Goal: Task Accomplishment & Management: Complete application form

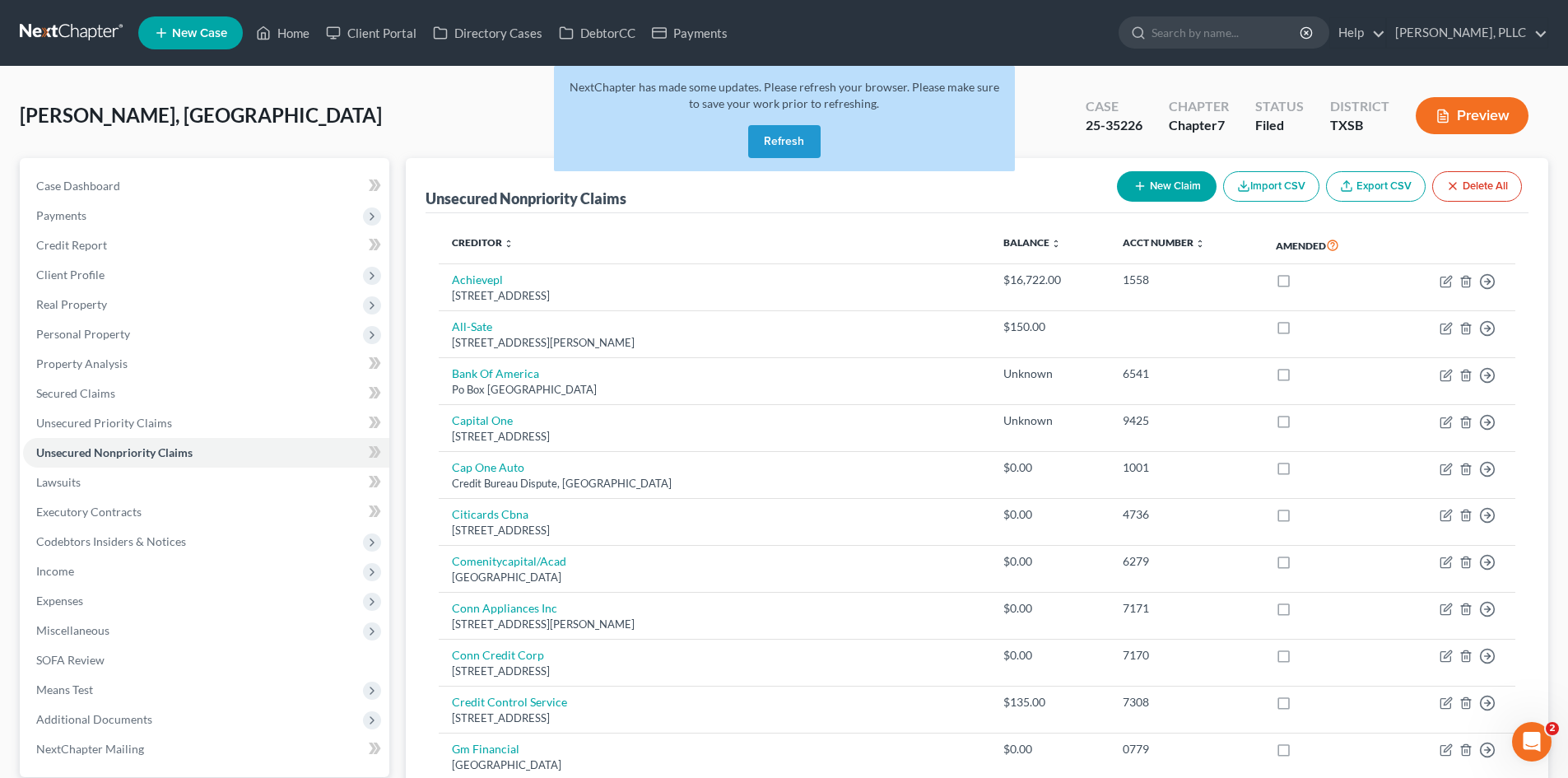
click at [805, 144] on button "Refresh" at bounding box center [784, 141] width 73 height 33
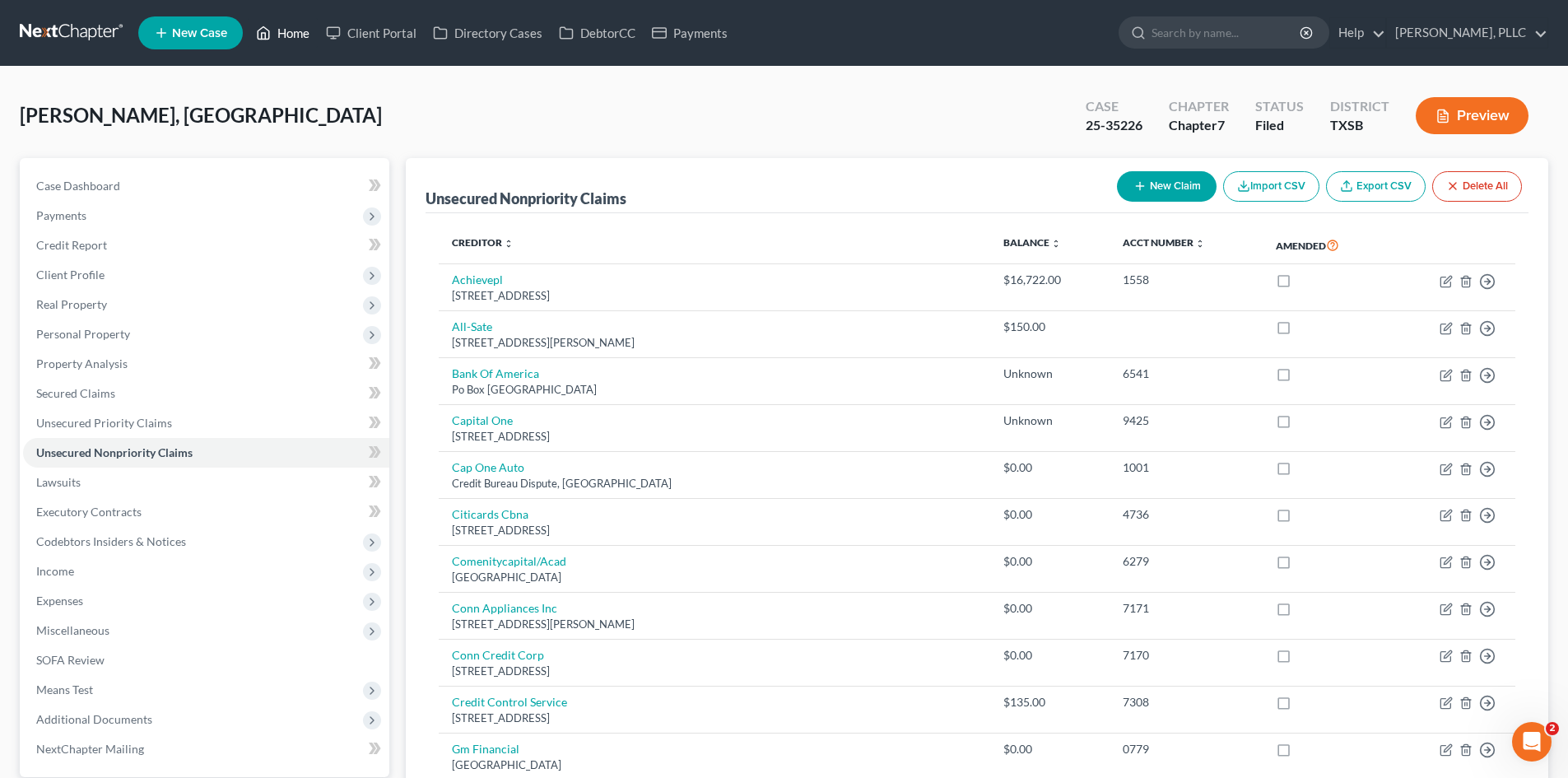
click at [290, 36] on link "Home" at bounding box center [282, 32] width 70 height 30
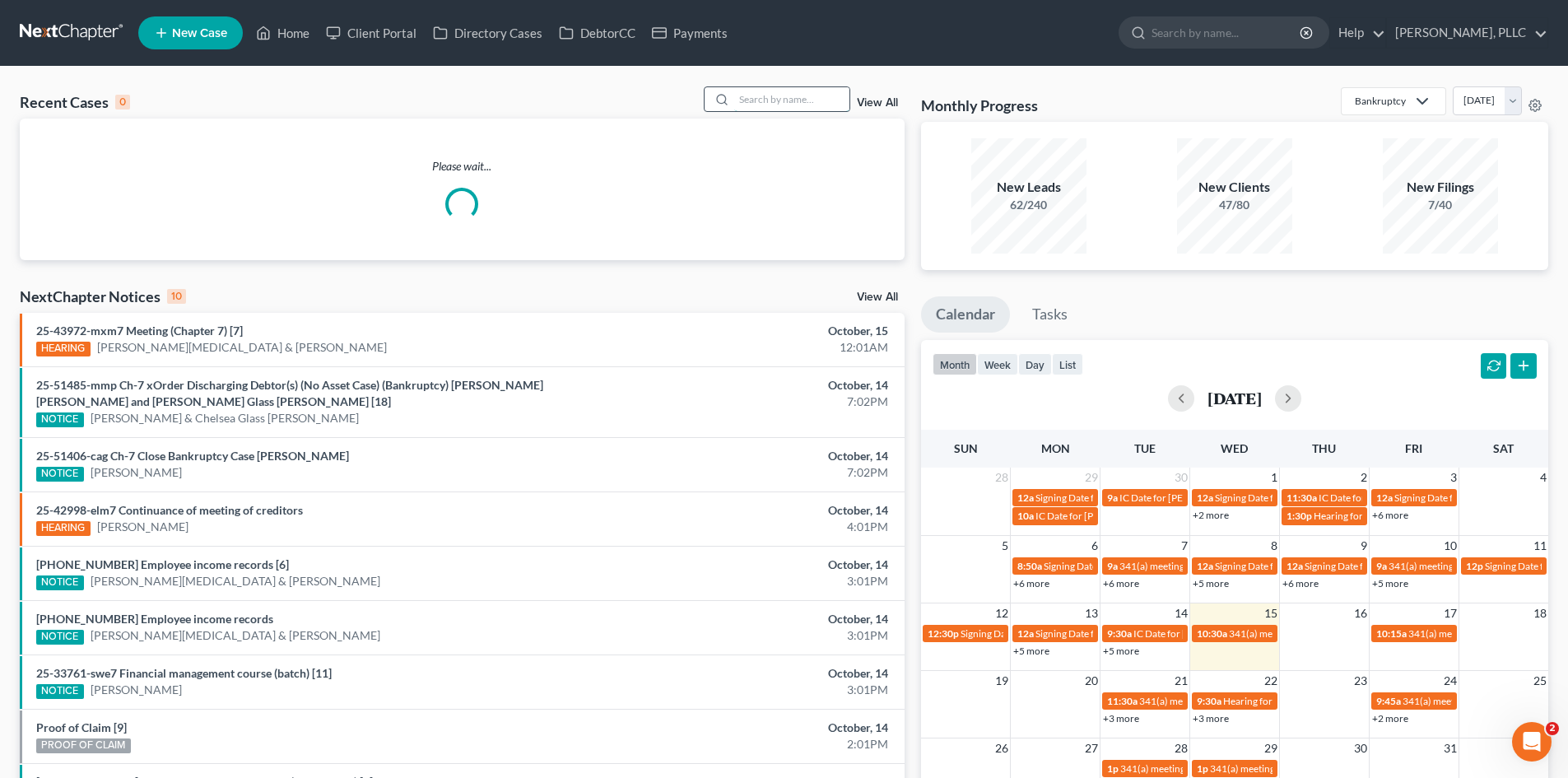
click at [789, 96] on input "search" at bounding box center [792, 99] width 115 height 24
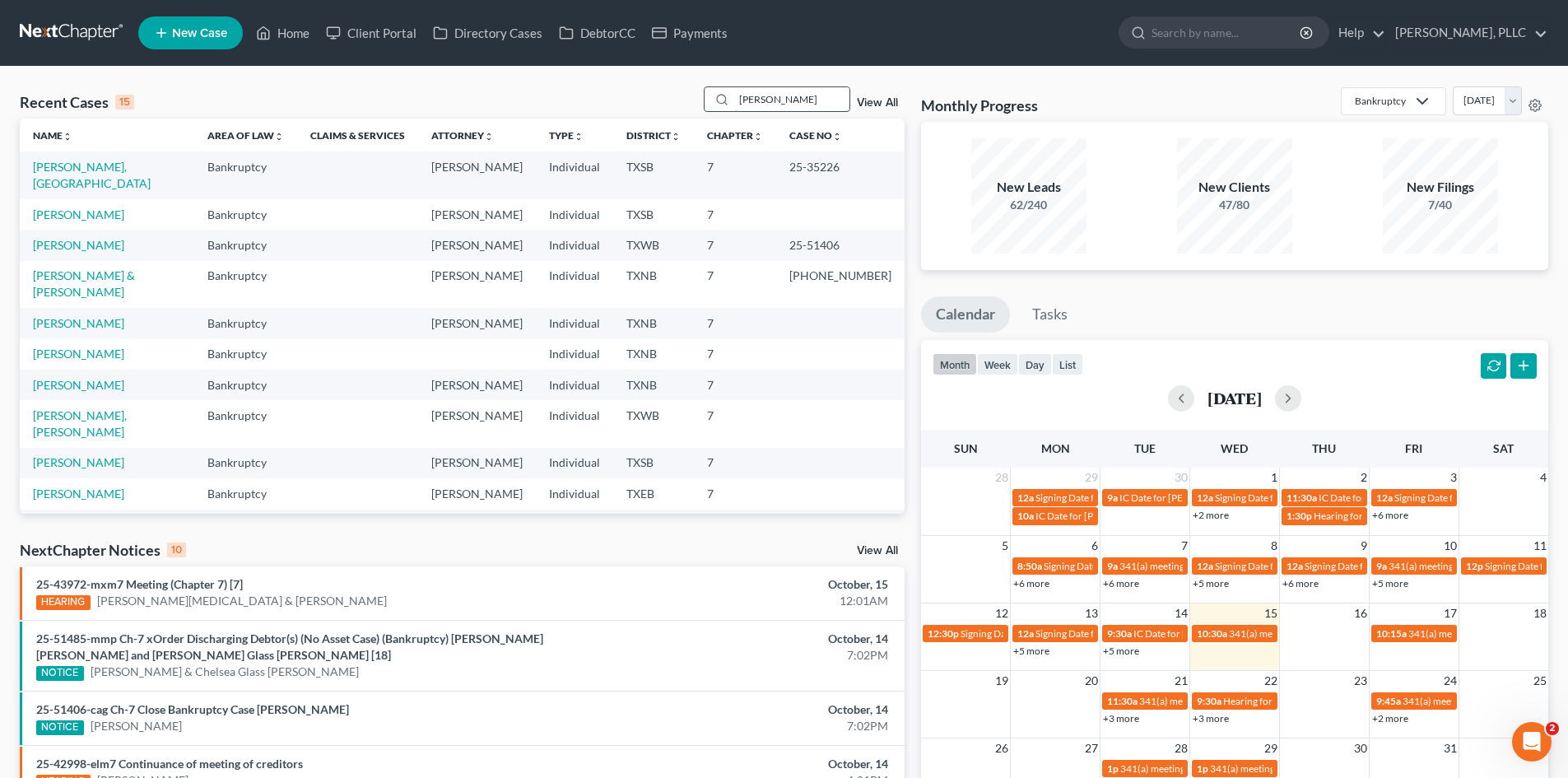
type input "phan"
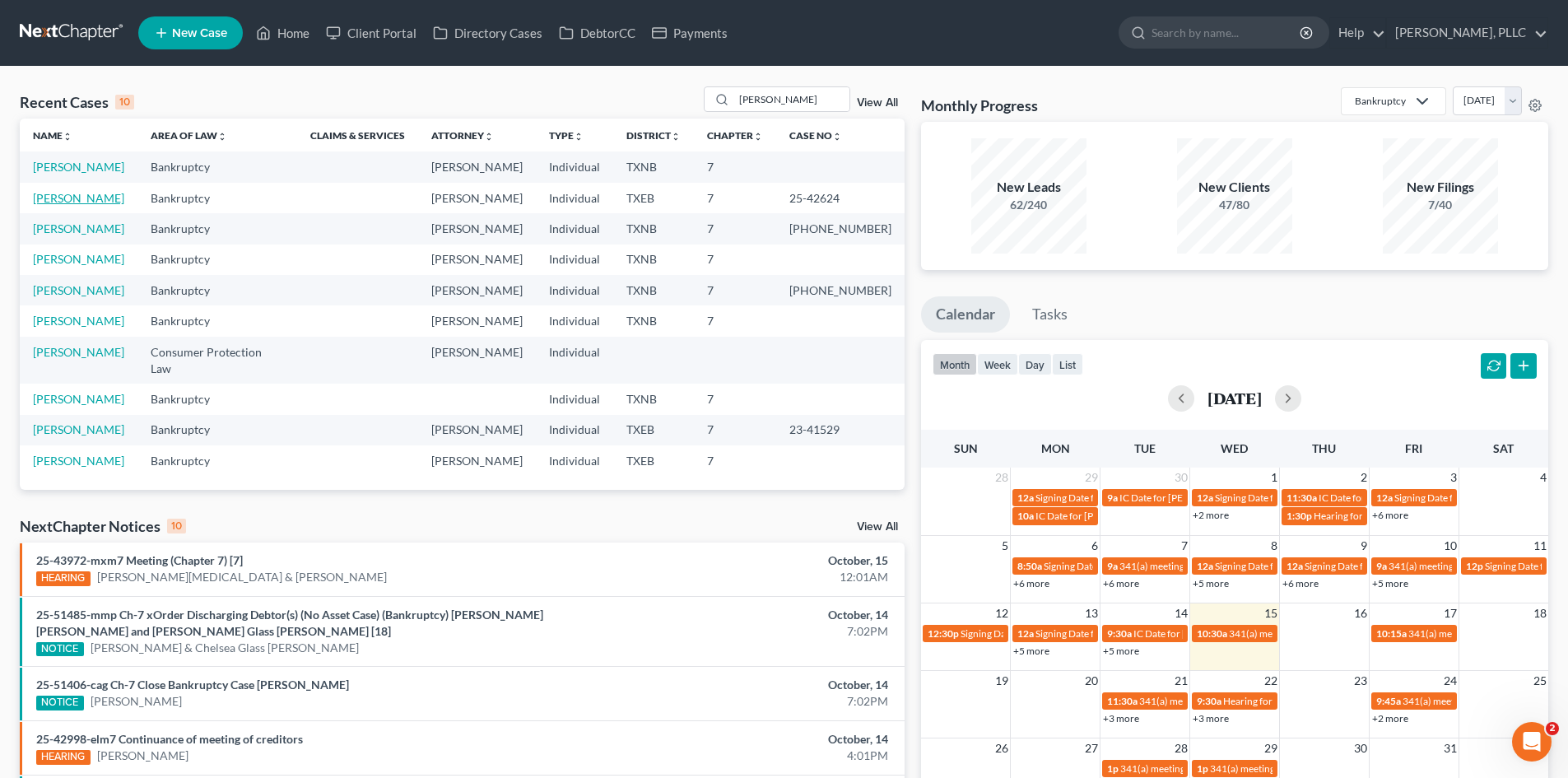
click at [83, 203] on link "[PERSON_NAME]" at bounding box center [79, 198] width 91 height 14
select select "4"
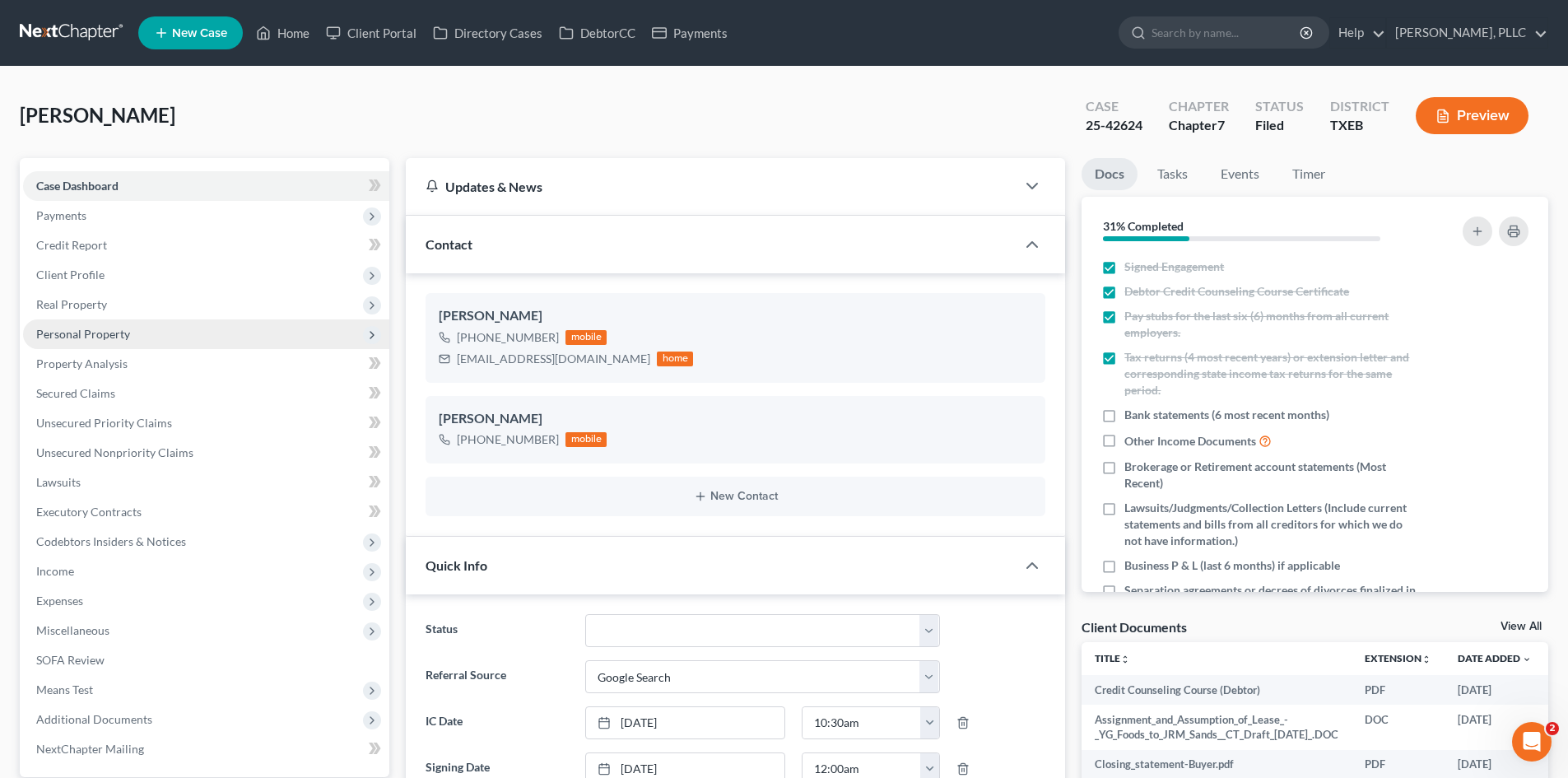
scroll to position [1325, 0]
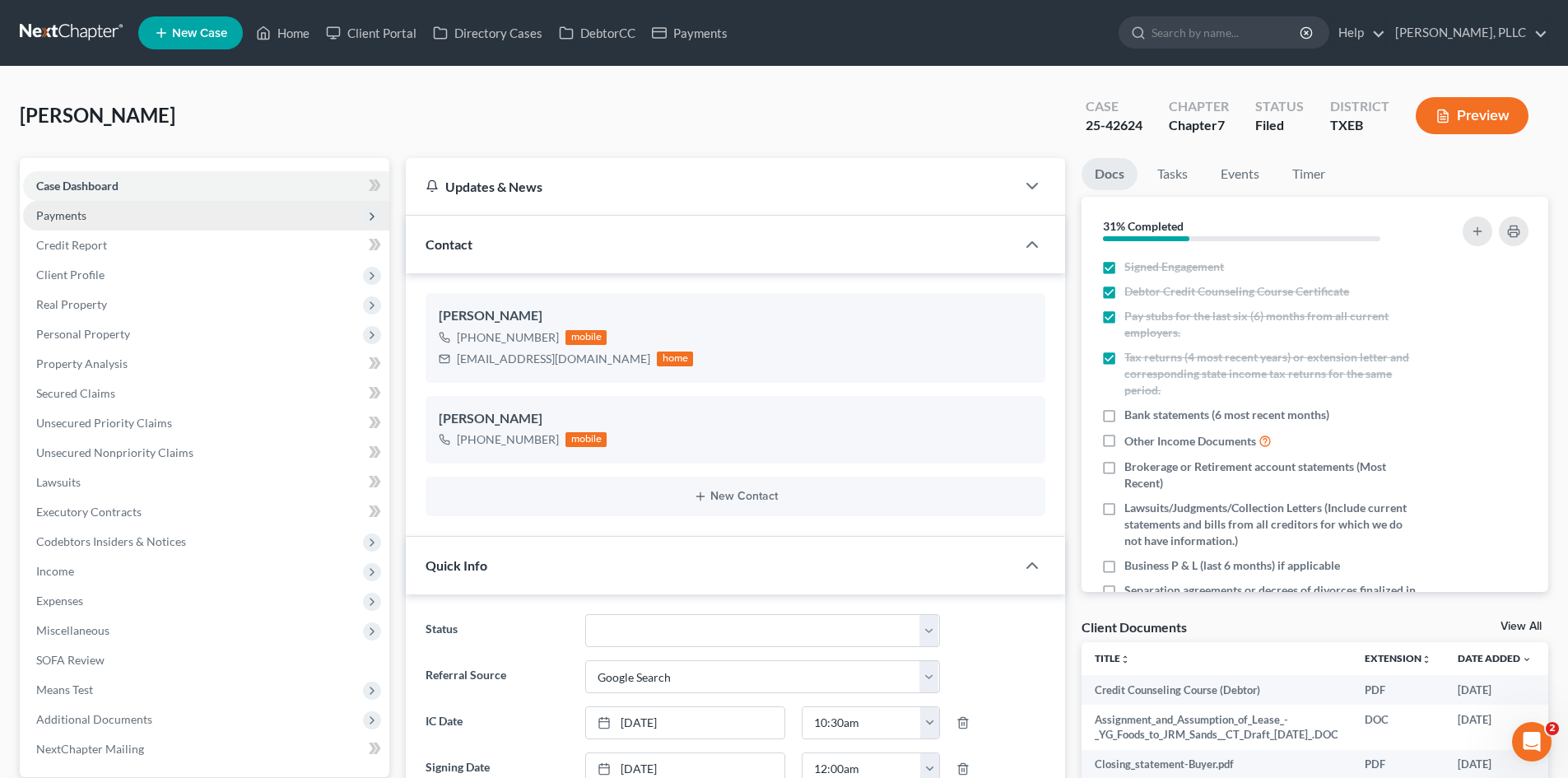
click at [91, 225] on span "Payments" at bounding box center [206, 215] width 366 height 30
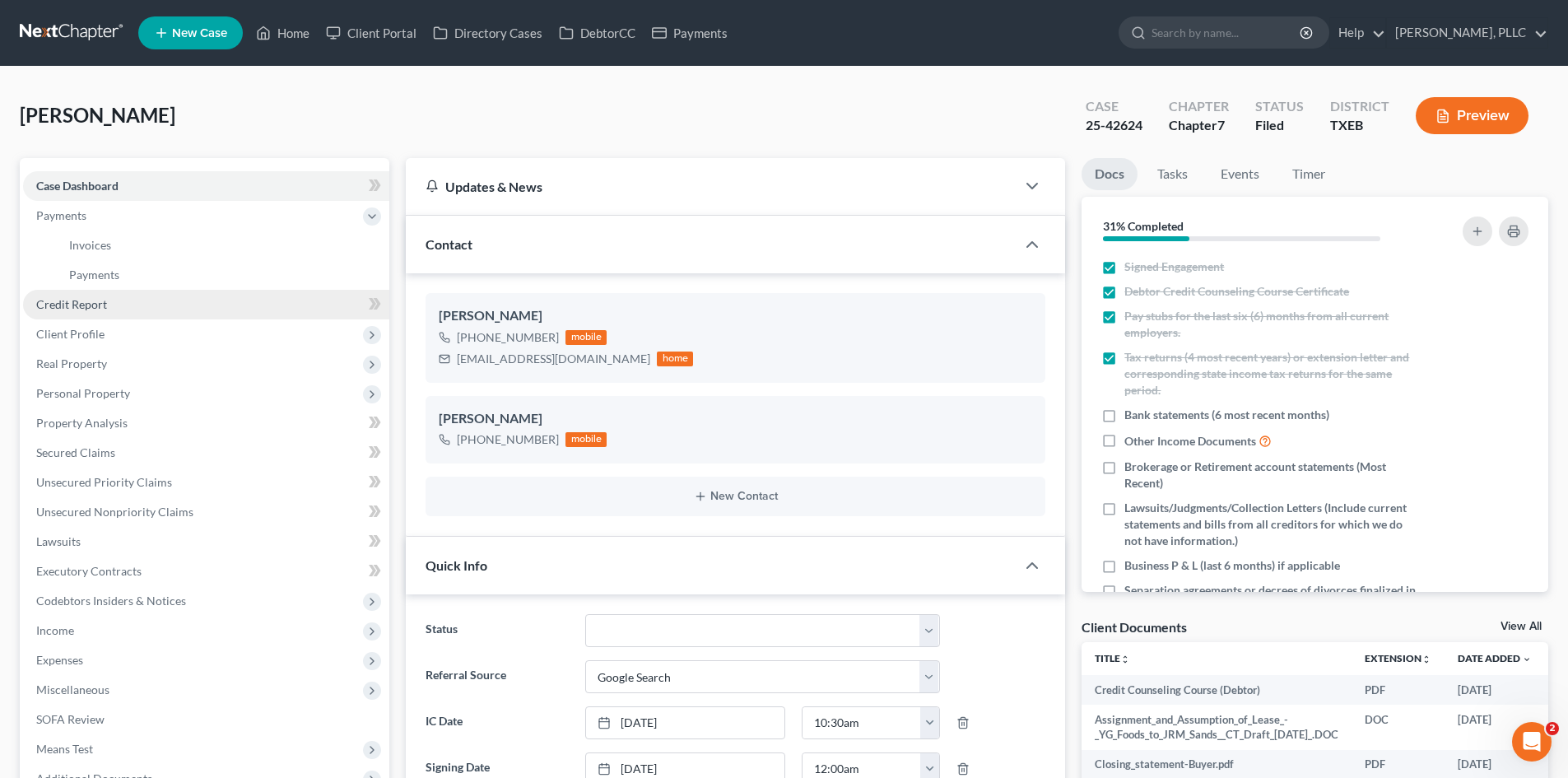
click at [102, 317] on link "Credit Report" at bounding box center [206, 304] width 366 height 30
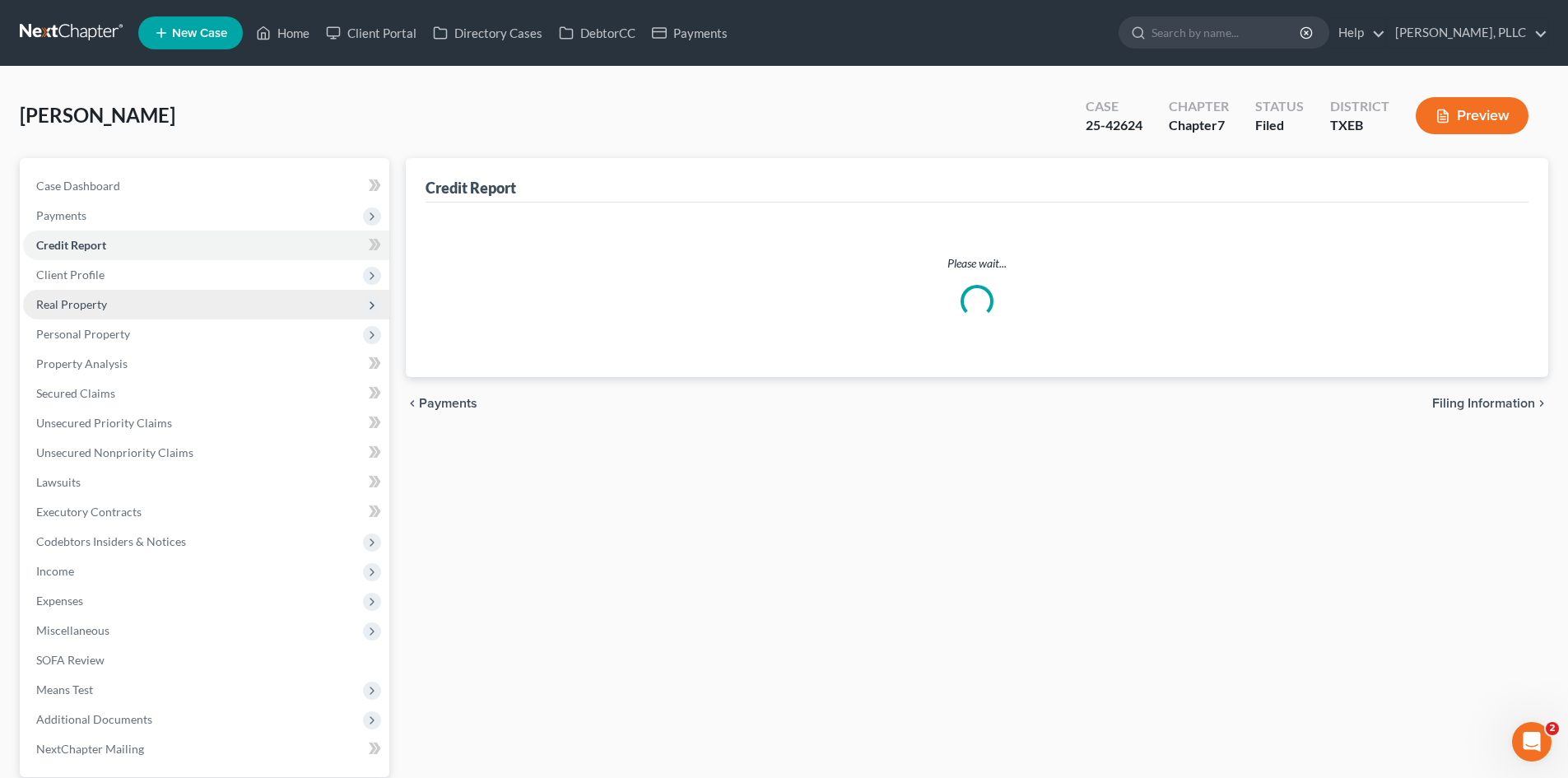
click at [102, 344] on ul "Case Dashboard Payments Invoices Payments Payments Credit Report Client Profile" at bounding box center [206, 468] width 366 height 593
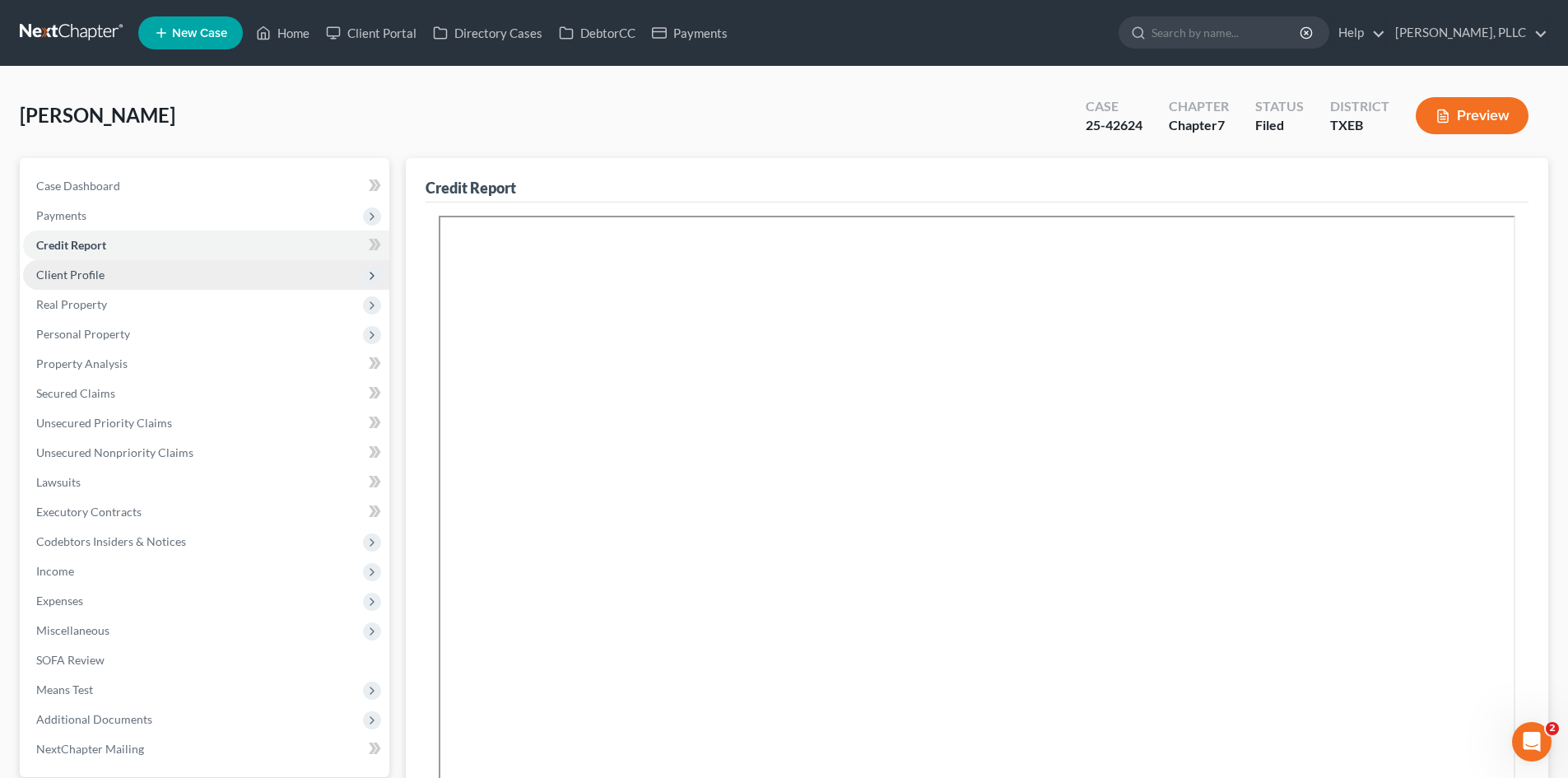
click at [82, 275] on span "Client Profile" at bounding box center [70, 275] width 68 height 14
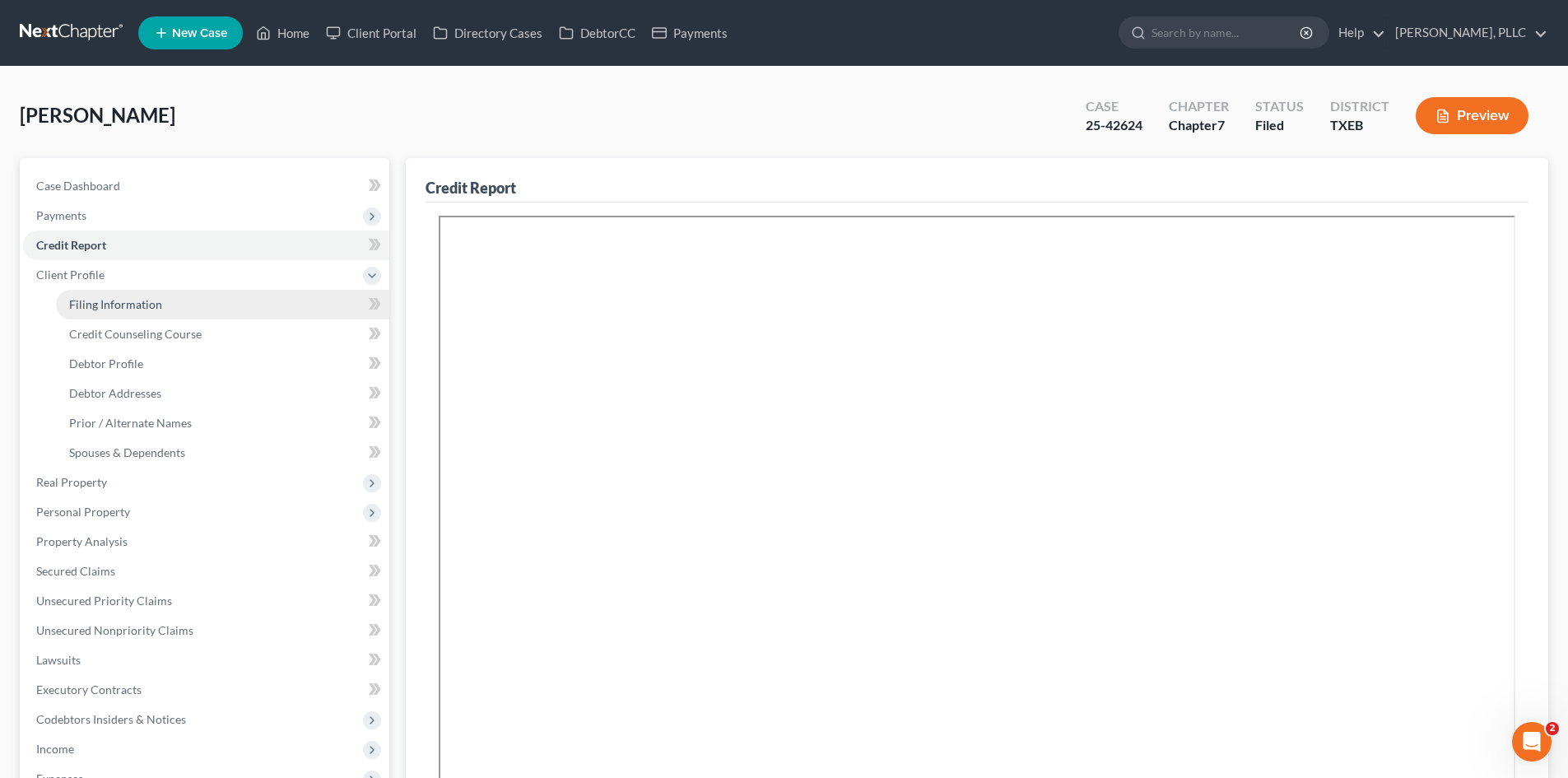
click at [211, 307] on link "Filing Information" at bounding box center [222, 304] width 334 height 30
select select "1"
select select "0"
select select "45"
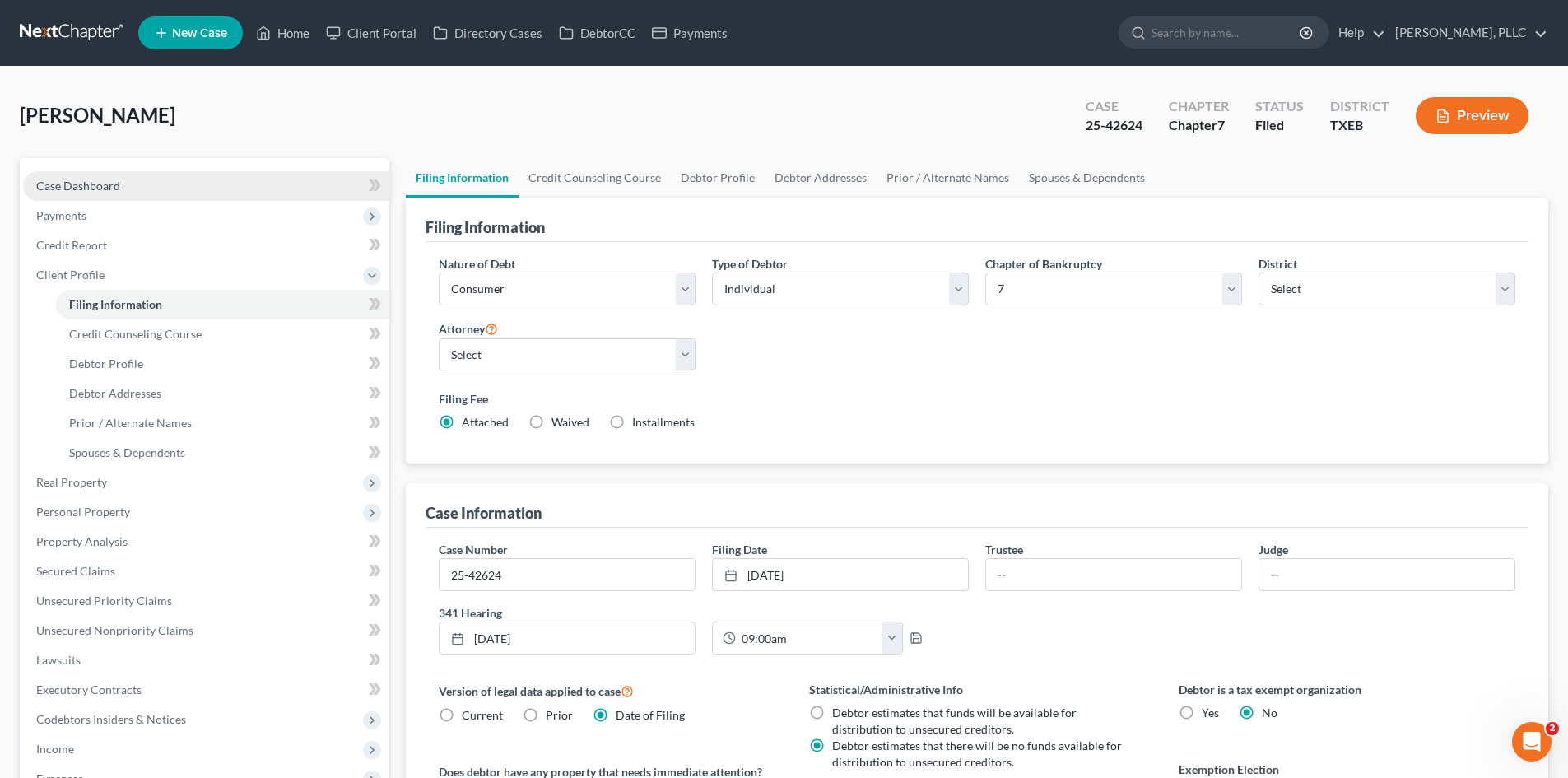
click at [178, 199] on link "Case Dashboard" at bounding box center [206, 186] width 366 height 30
select select "4"
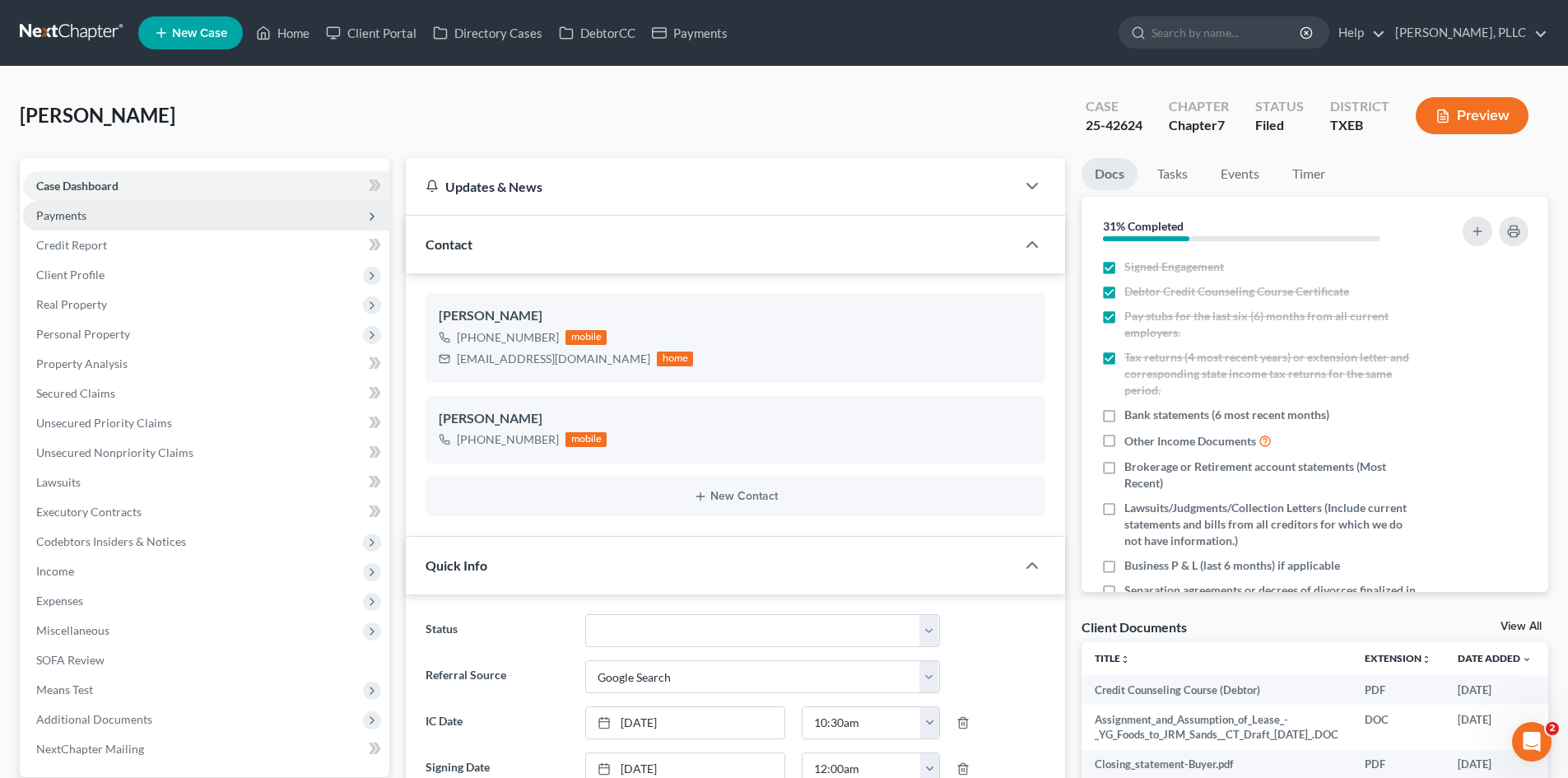
scroll to position [1325, 0]
click at [176, 220] on span "Payments" at bounding box center [206, 215] width 366 height 30
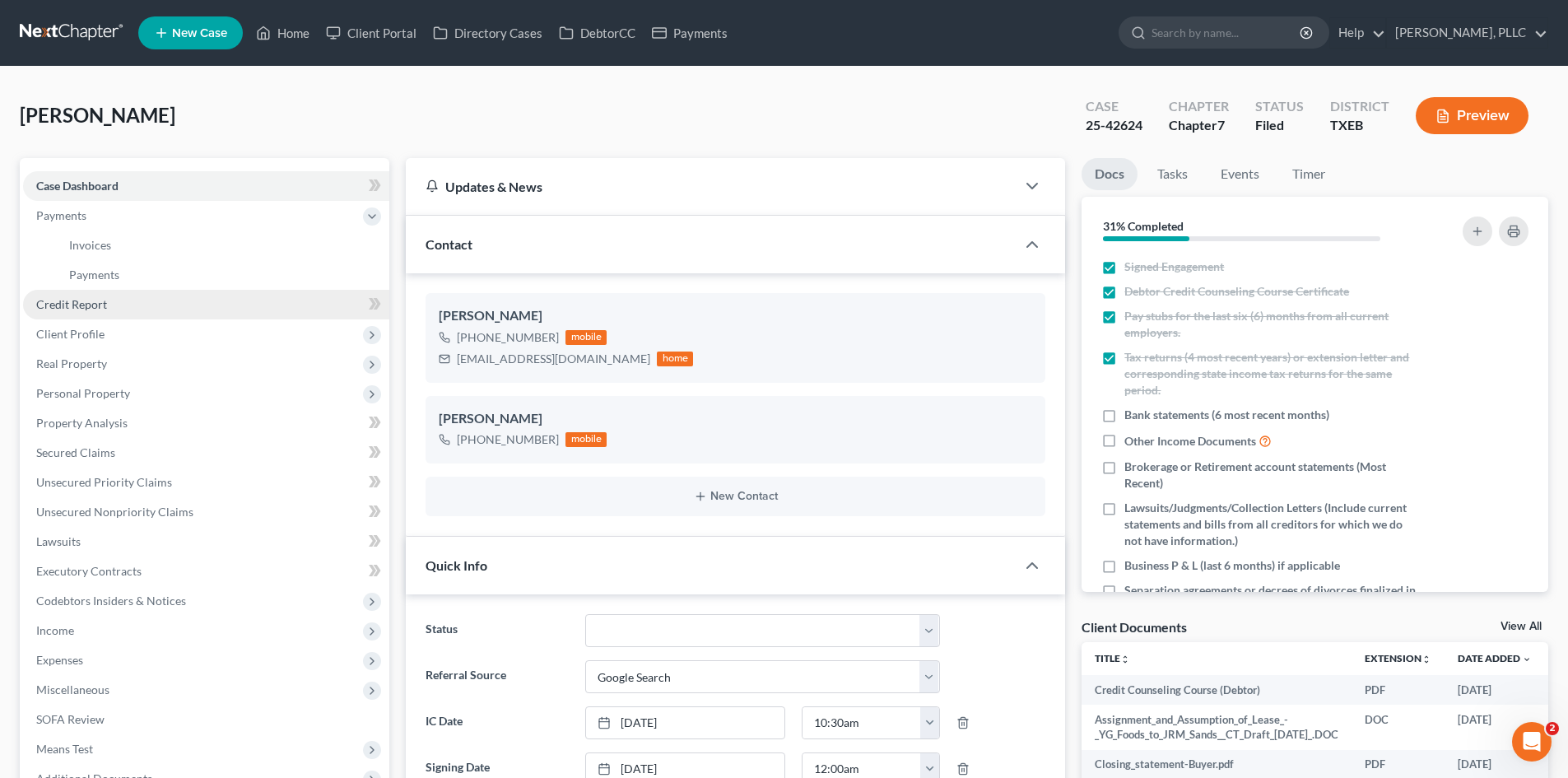
click at [133, 318] on link "Credit Report" at bounding box center [206, 304] width 366 height 30
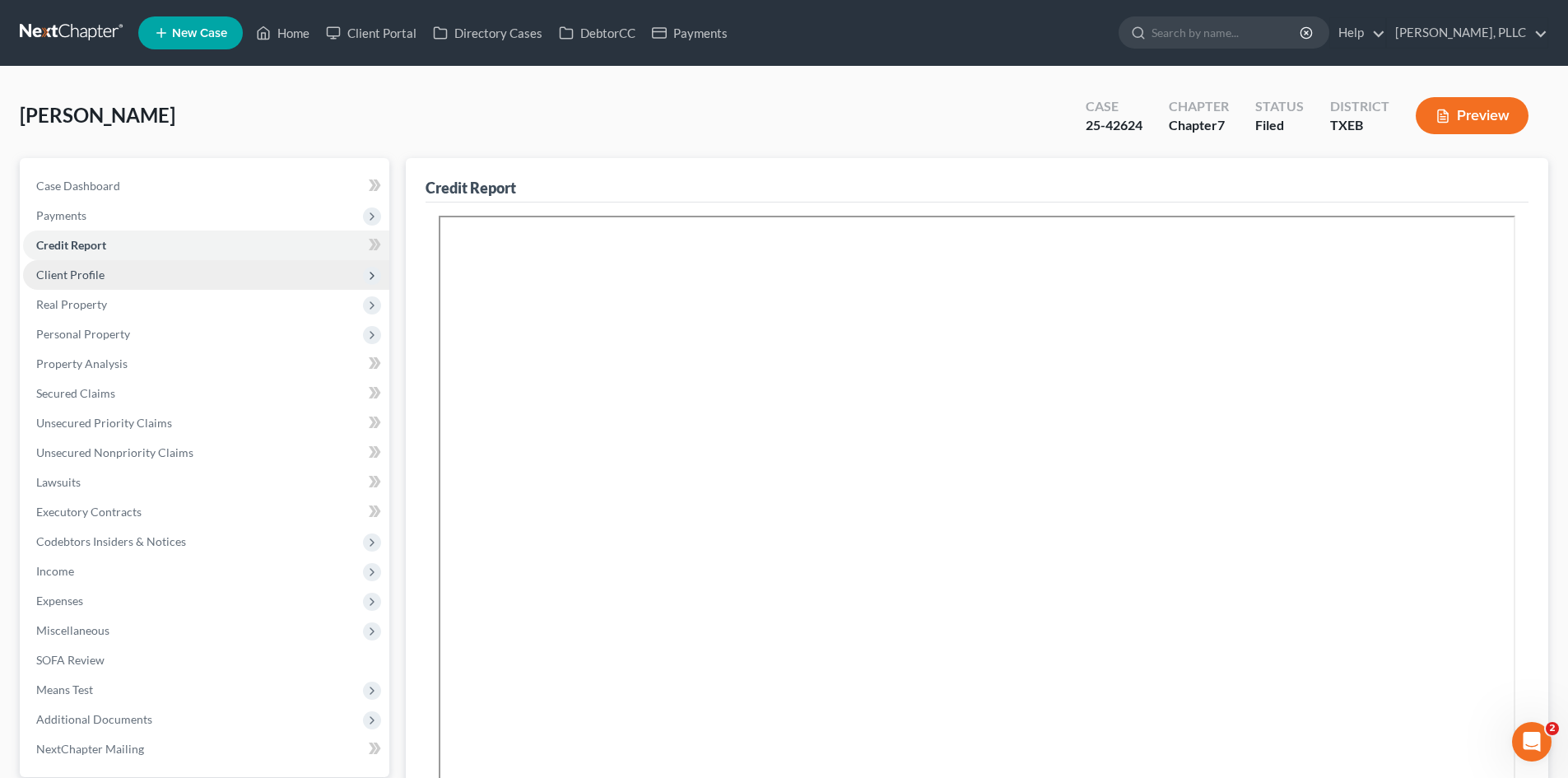
click at [103, 272] on span "Client Profile" at bounding box center [206, 275] width 366 height 30
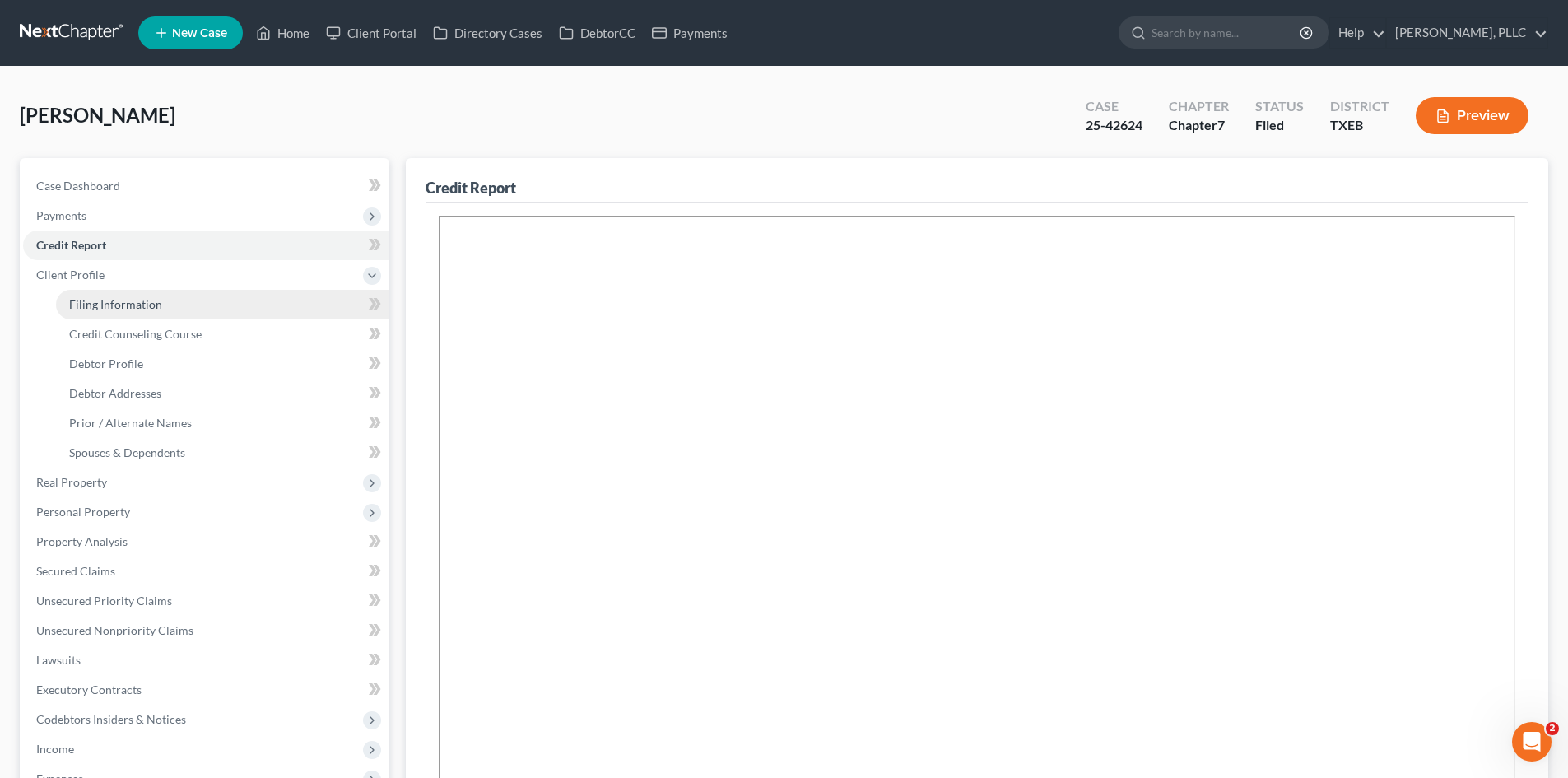
click at [209, 315] on link "Filing Information" at bounding box center [222, 304] width 334 height 30
select select "1"
select select "0"
select select "77"
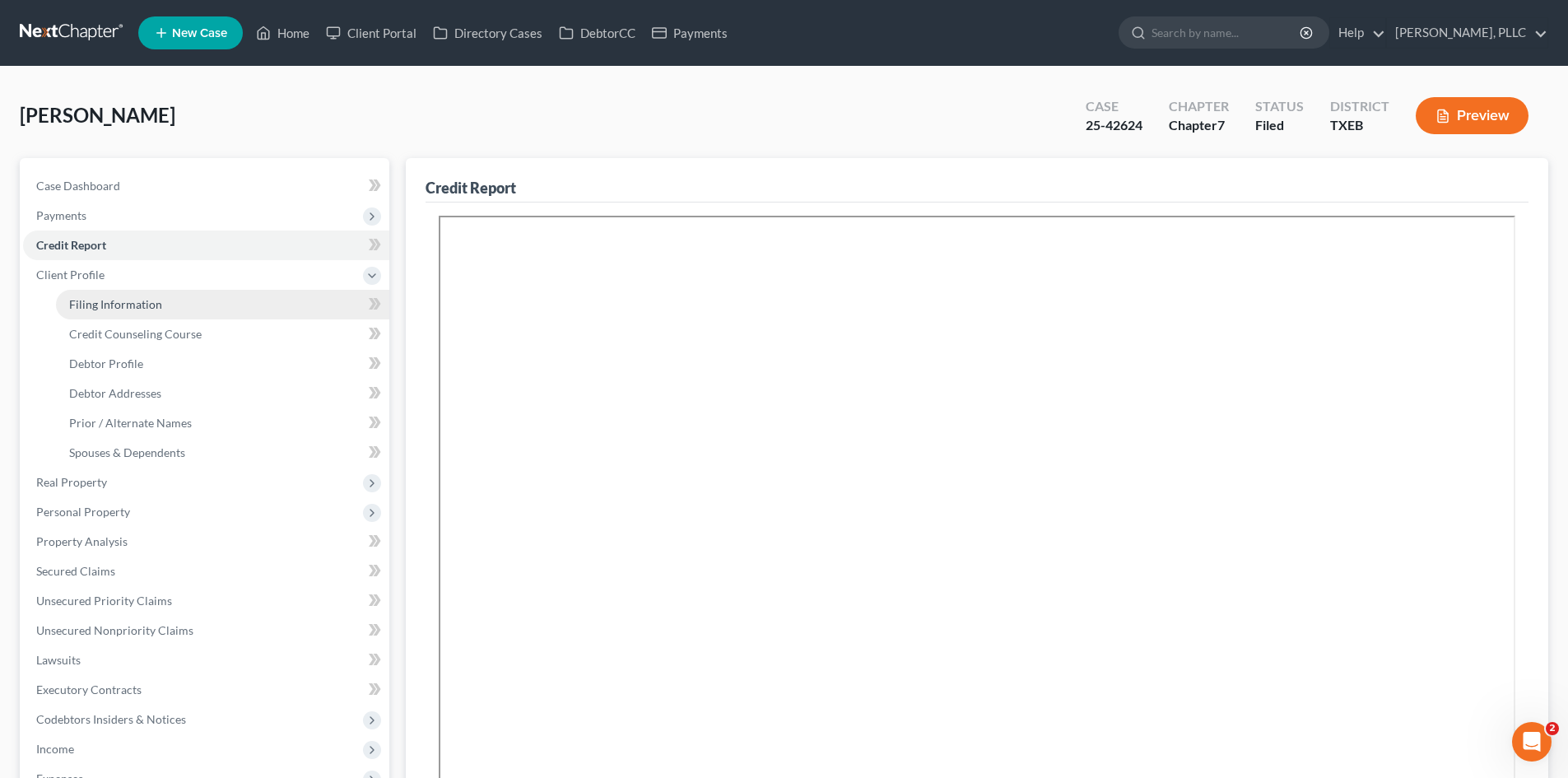
select select "0"
select select "45"
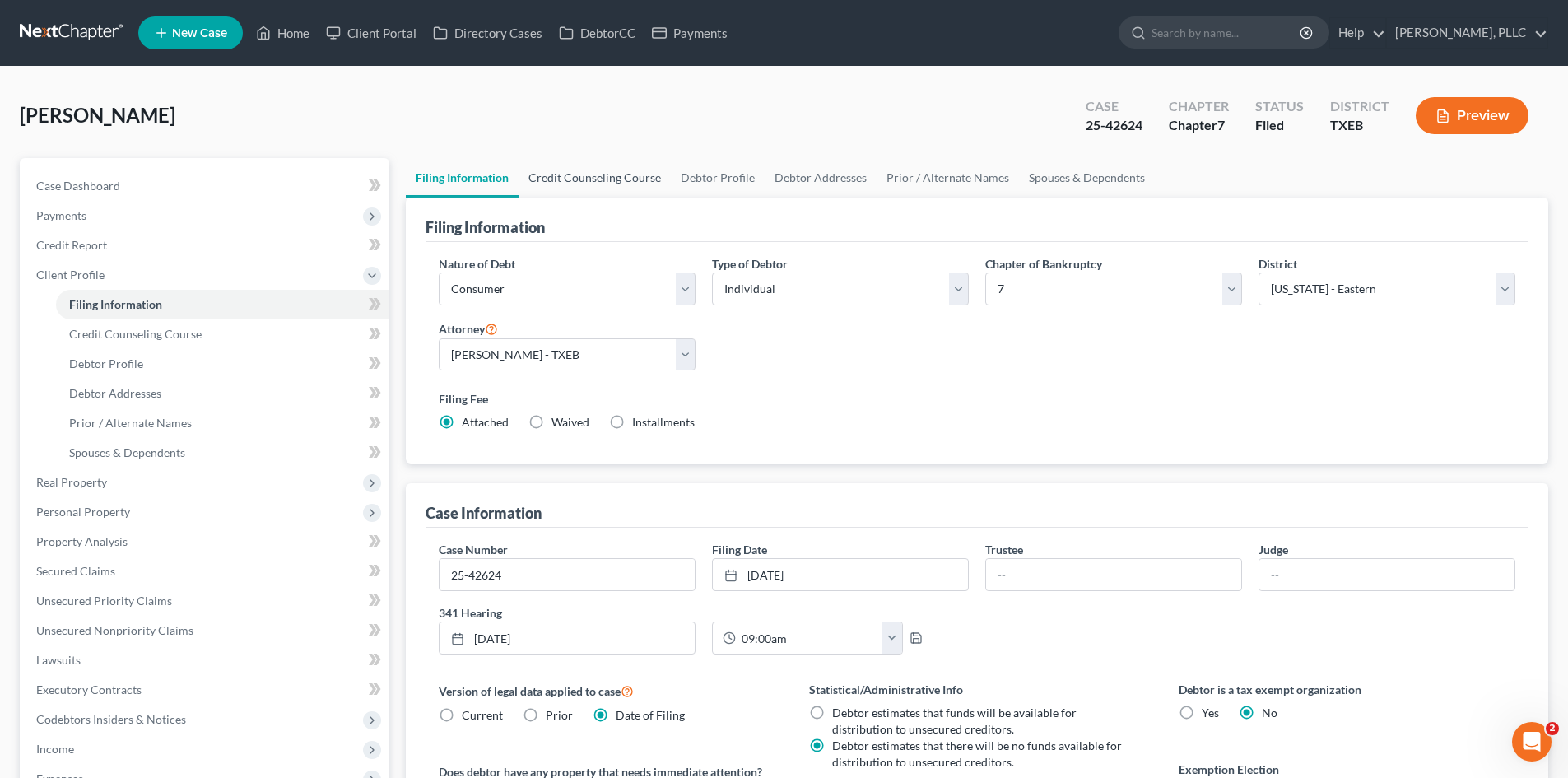
click at [634, 176] on link "Credit Counseling Course" at bounding box center [594, 177] width 152 height 40
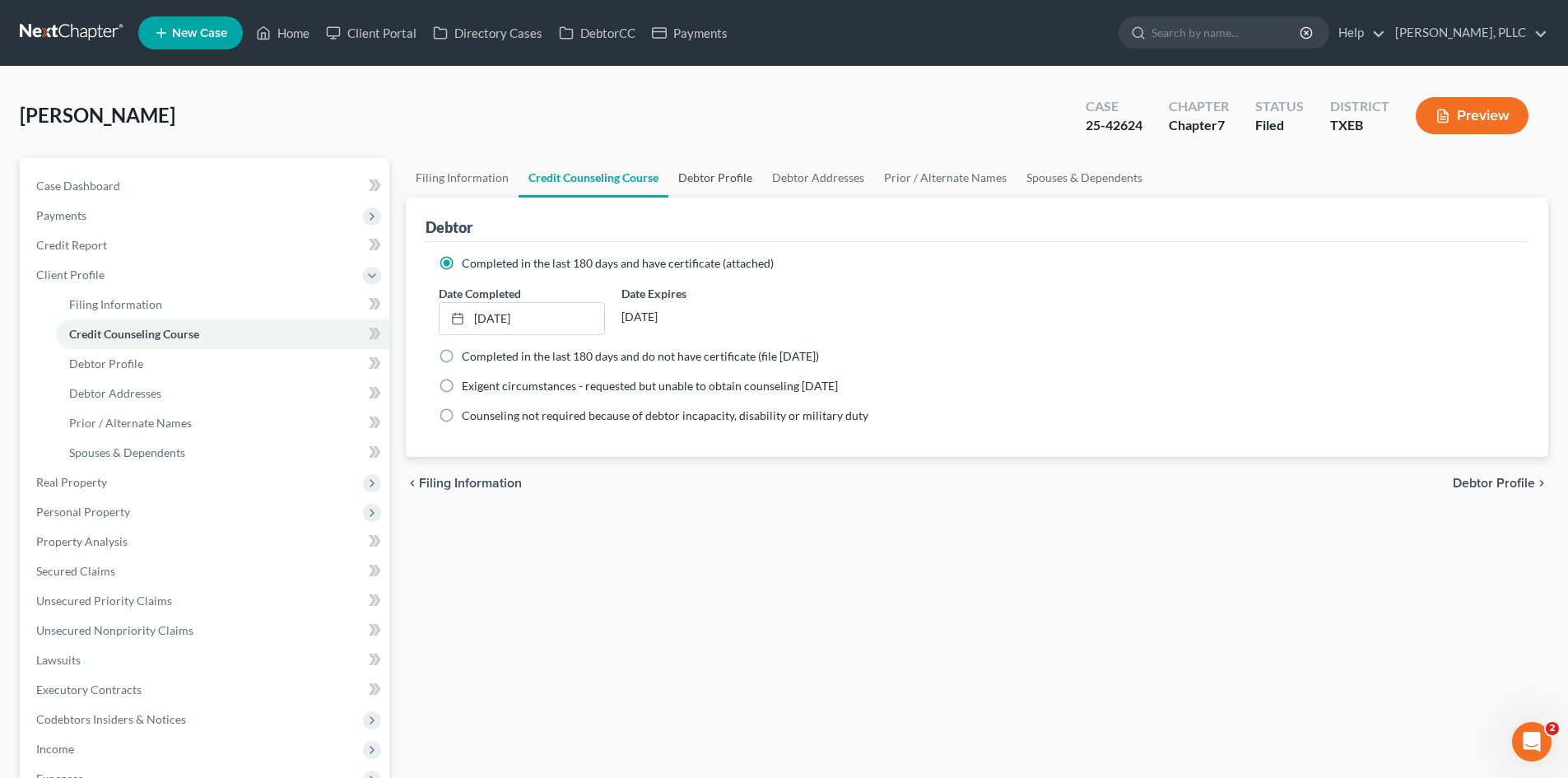
click at [699, 171] on link "Debtor Profile" at bounding box center [715, 177] width 94 height 40
select select "1"
select select "3"
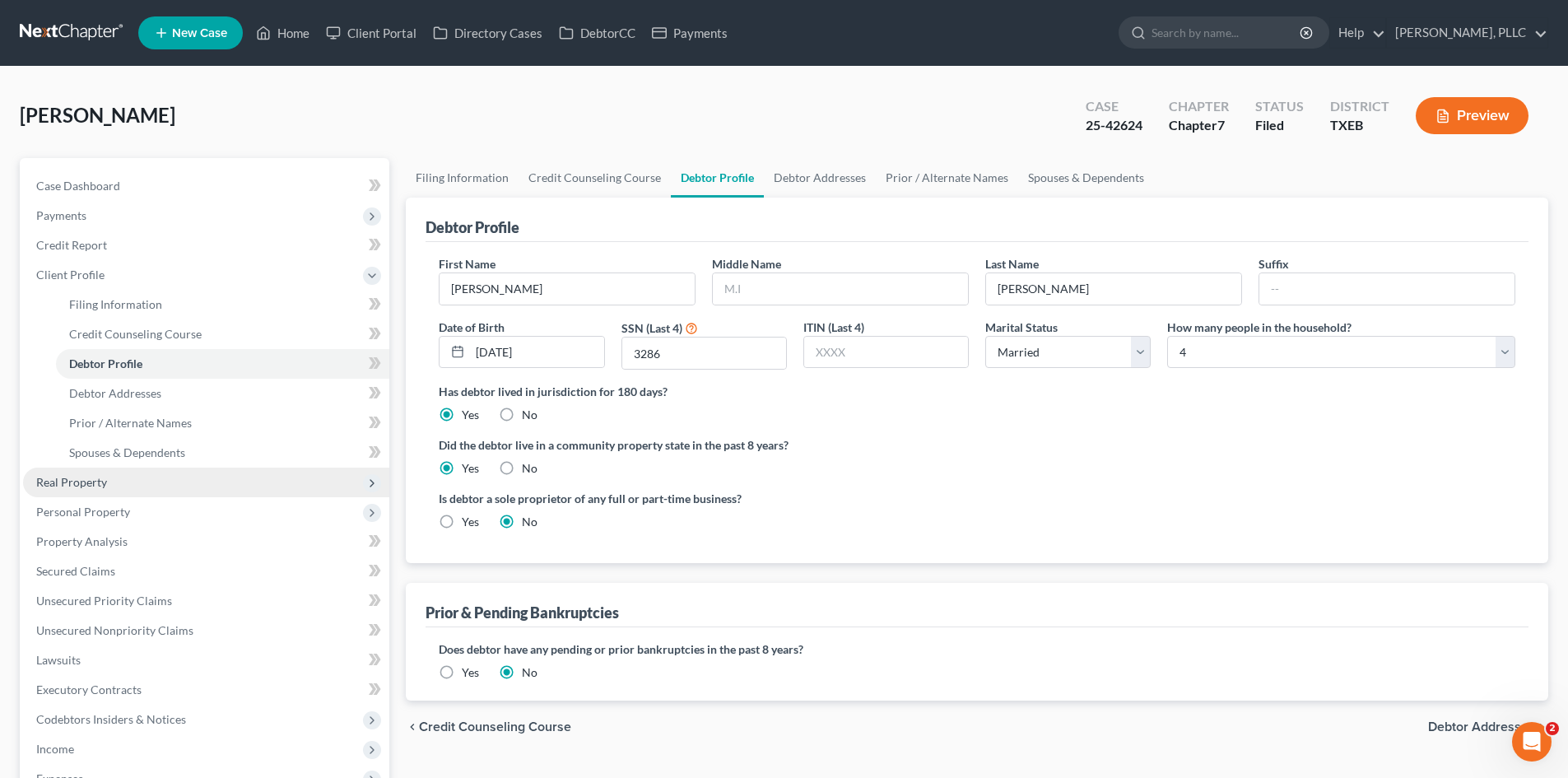
click at [117, 483] on span "Real Property" at bounding box center [206, 482] width 366 height 30
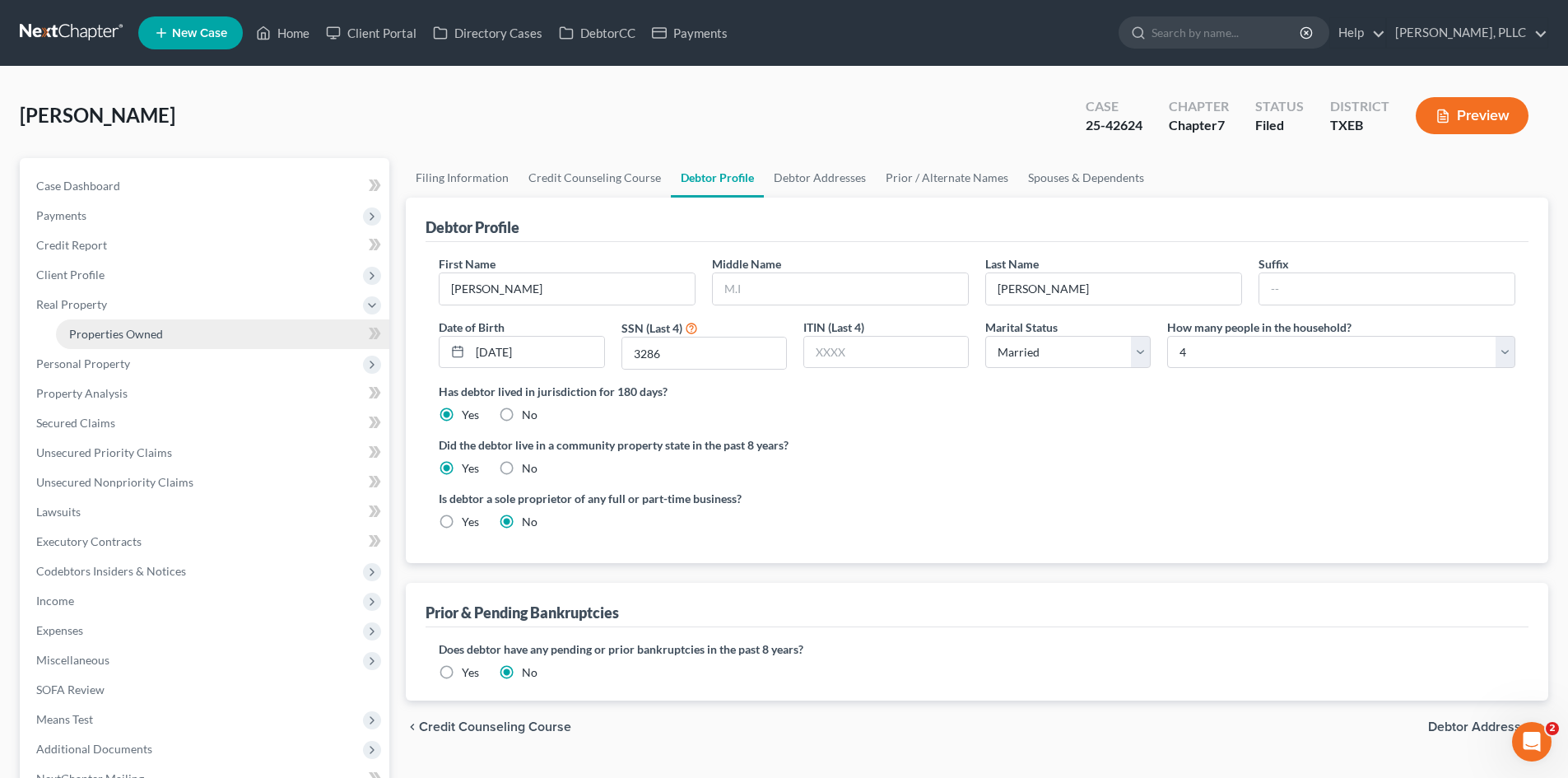
click at [111, 334] on span "Properties Owned" at bounding box center [116, 334] width 94 height 14
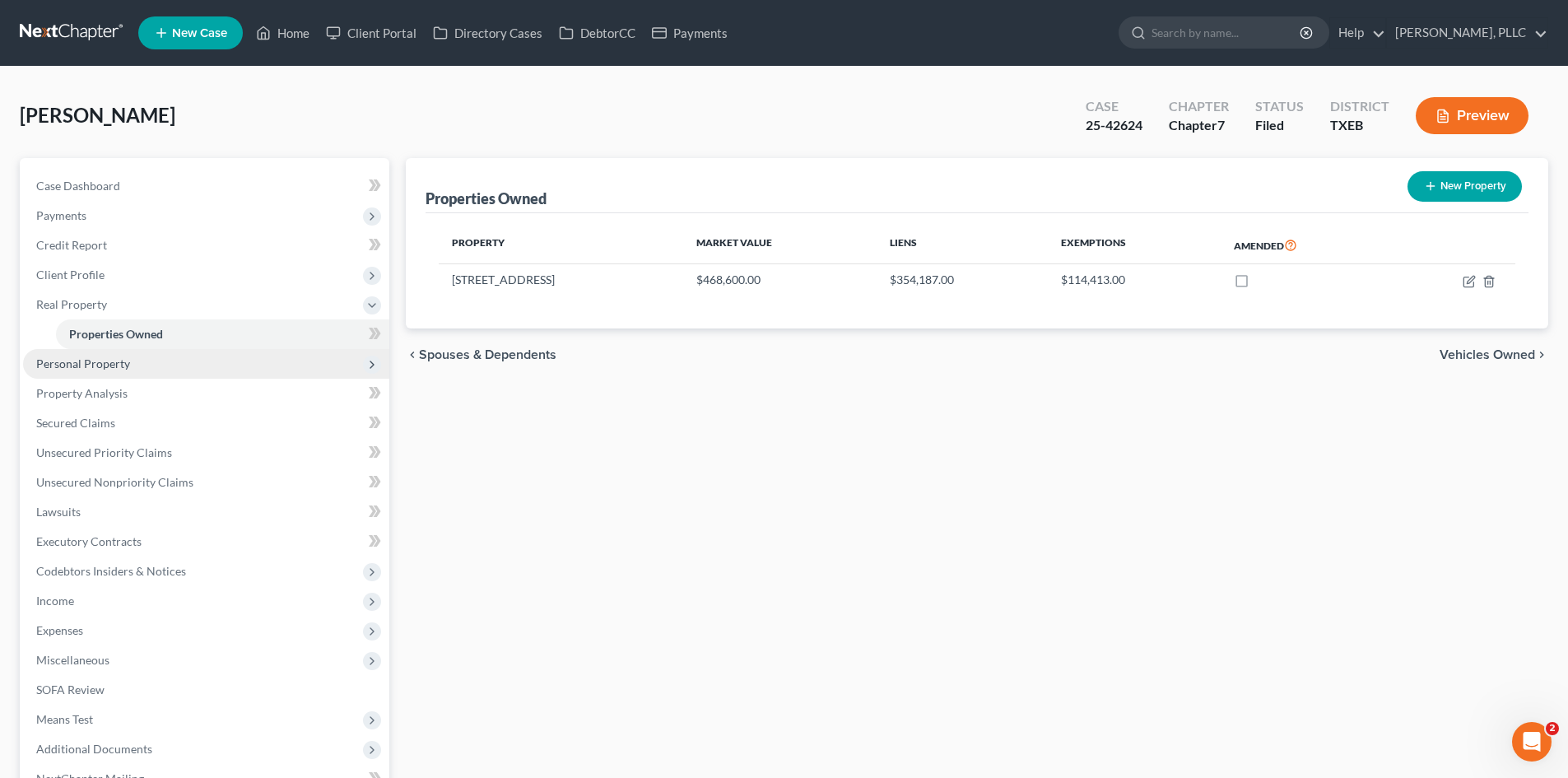
click at [111, 367] on span "Personal Property" at bounding box center [83, 363] width 94 height 14
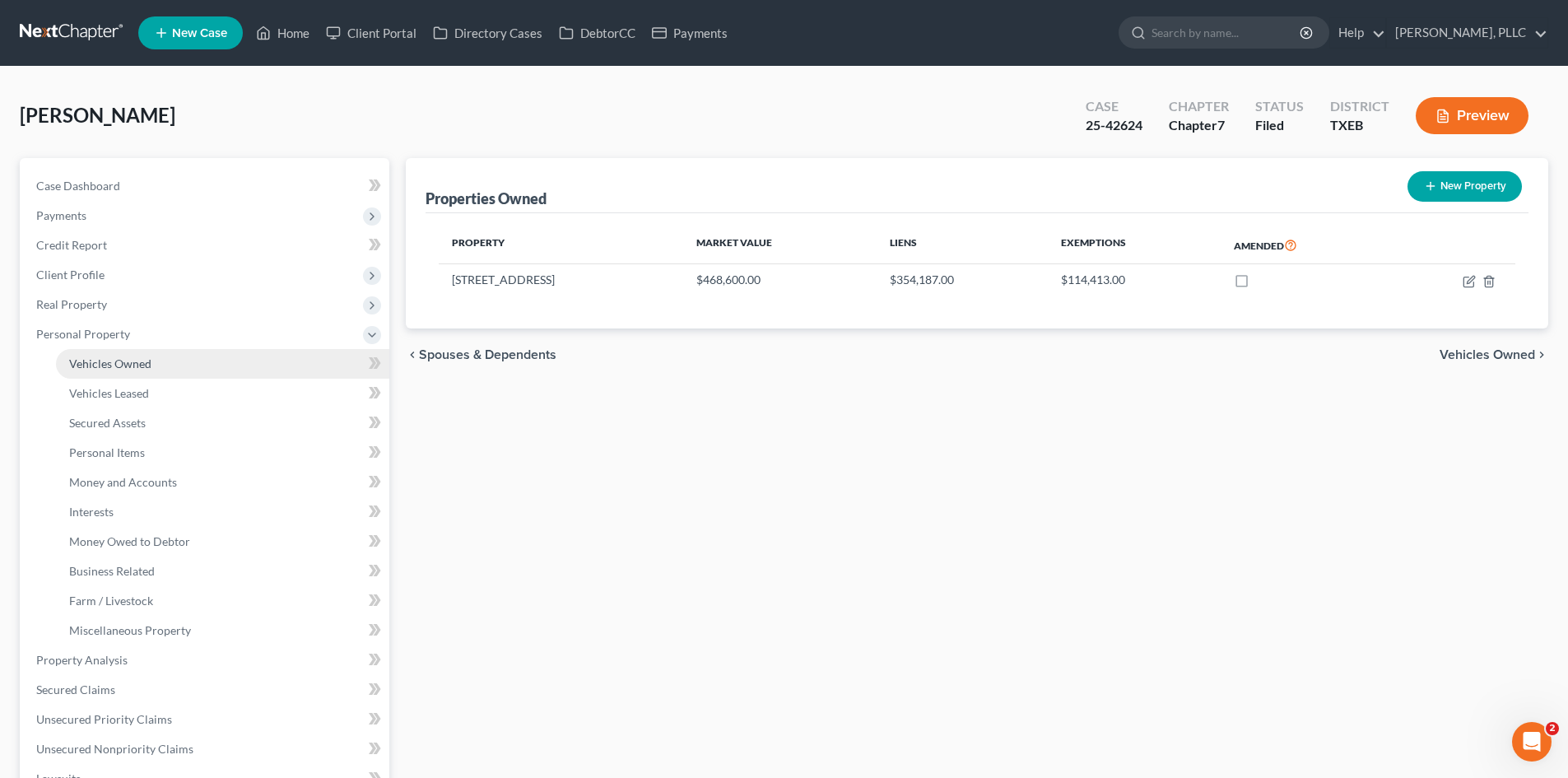
click at [114, 370] on span "Vehicles Owned" at bounding box center [110, 363] width 82 height 14
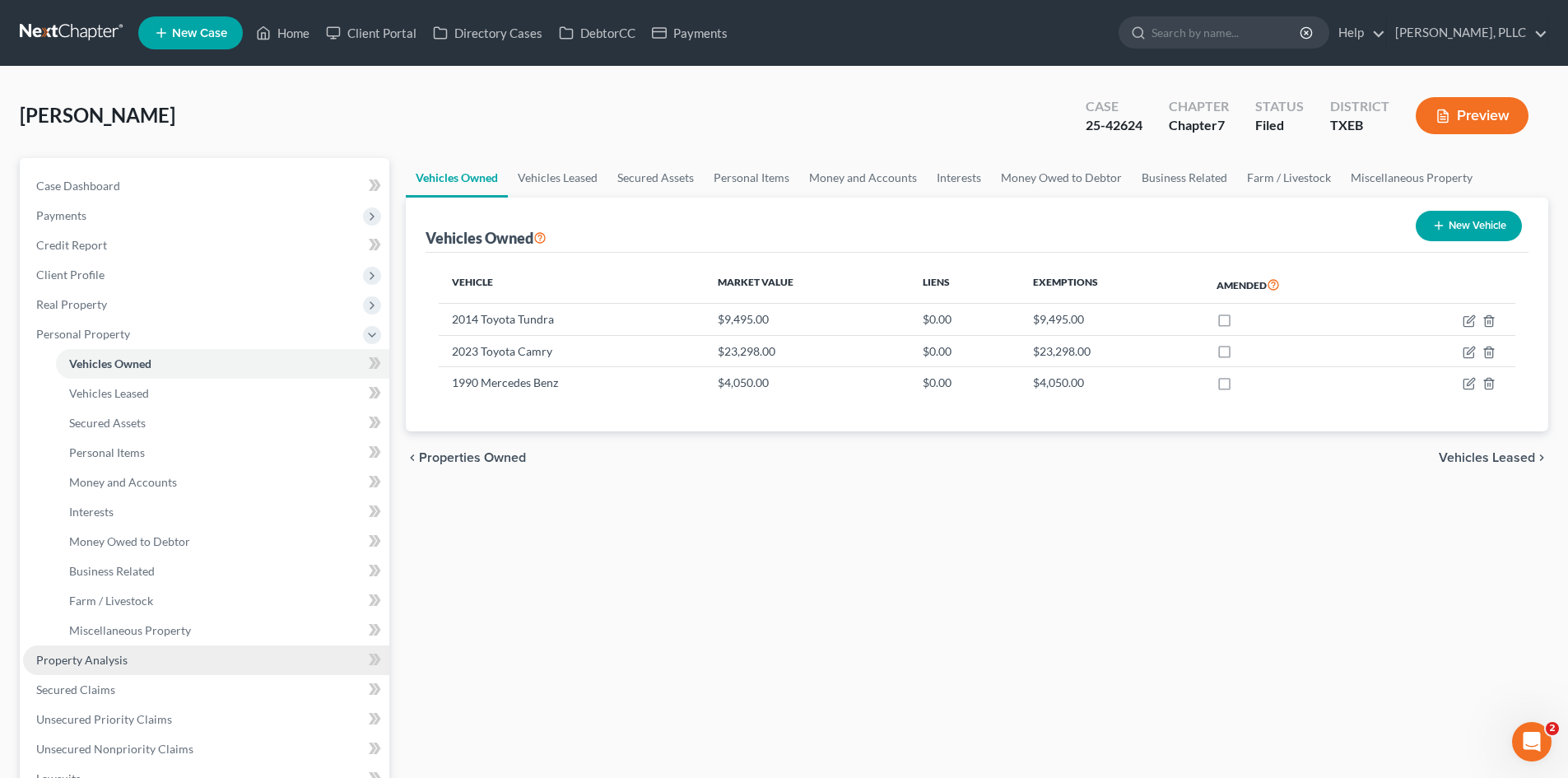
click at [178, 649] on link "Property Analysis" at bounding box center [206, 660] width 366 height 30
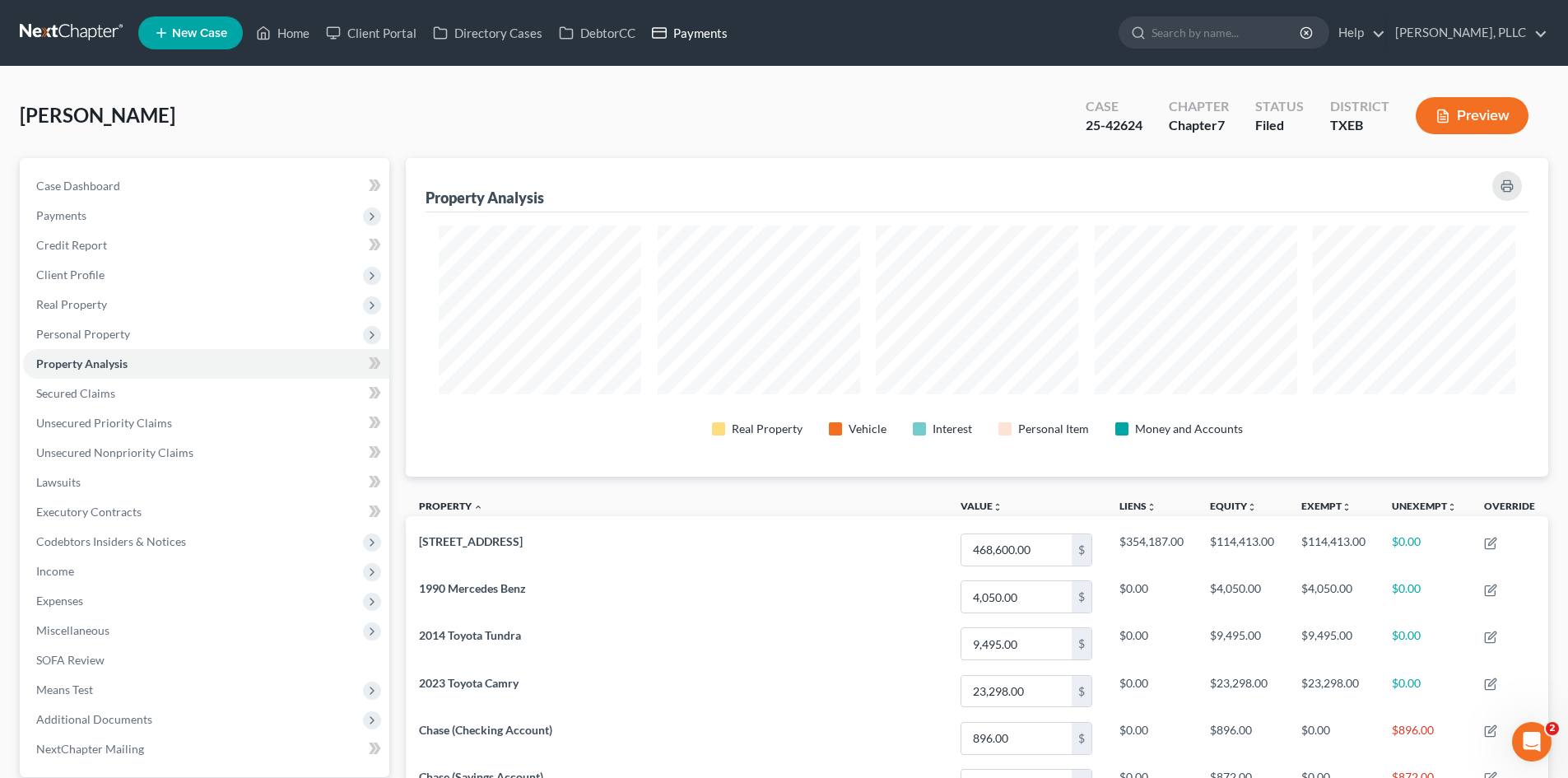
click at [727, 30] on link "Payments" at bounding box center [689, 32] width 92 height 30
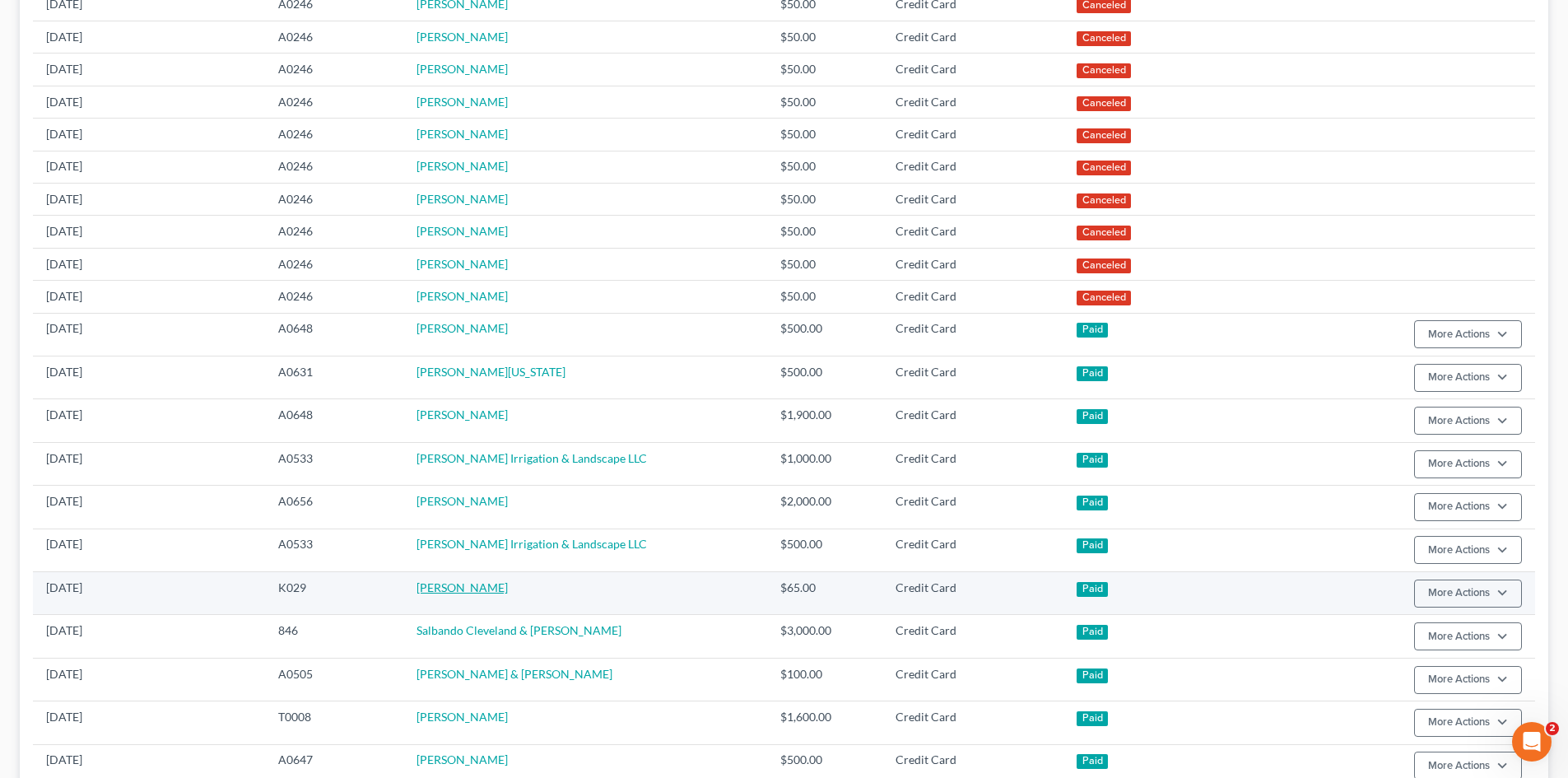
scroll to position [411, 0]
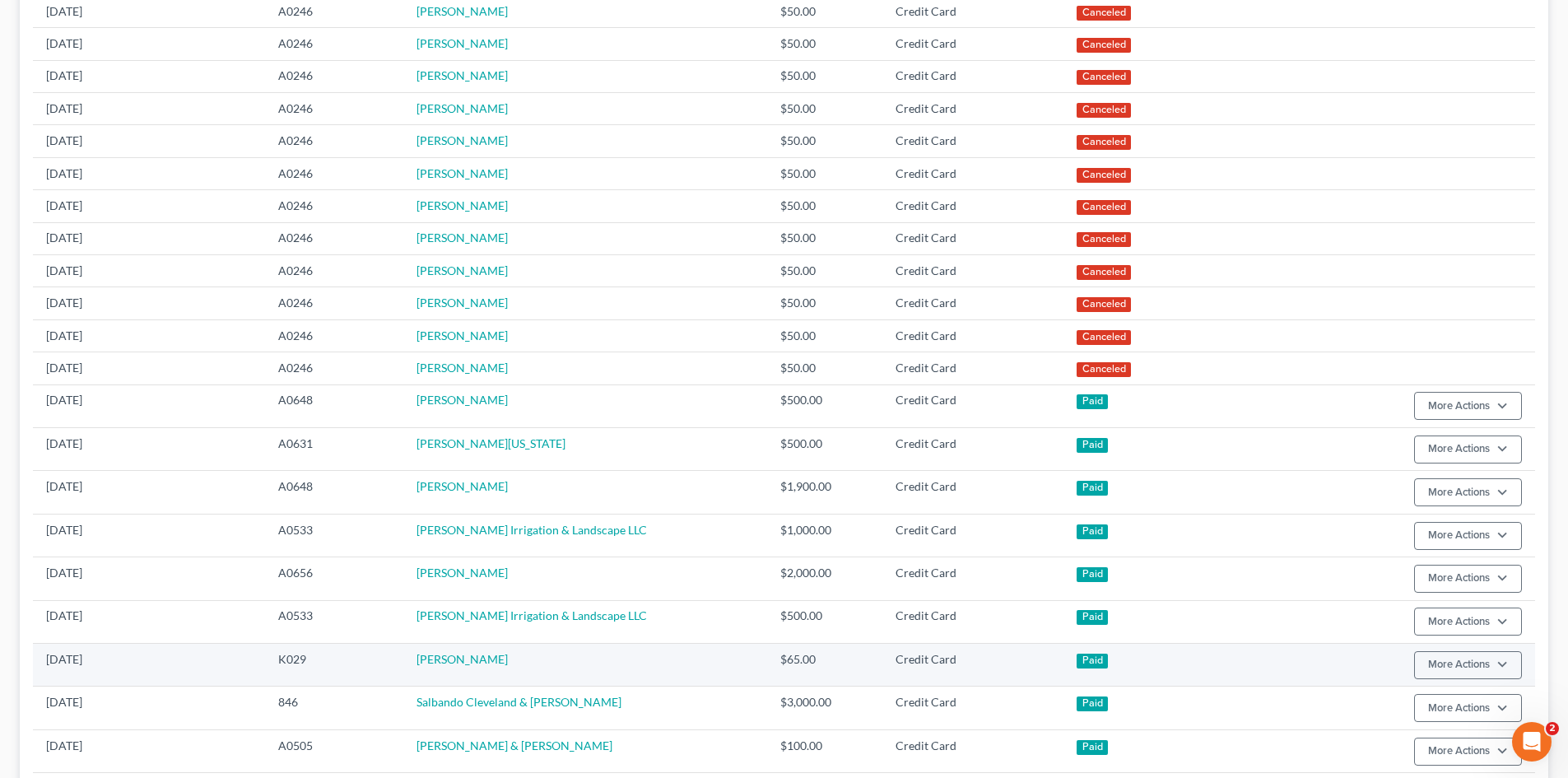
drag, startPoint x: 1509, startPoint y: 732, endPoint x: 1229, endPoint y: 682, distance: 284.4
click at [1451, 723] on tbody "05/19/2027 A0246 Marvis Jordan $50.00 Credit Card Canceled 05/05/2027 A0246 Mar…" at bounding box center [784, 465] width 1502 height 1134
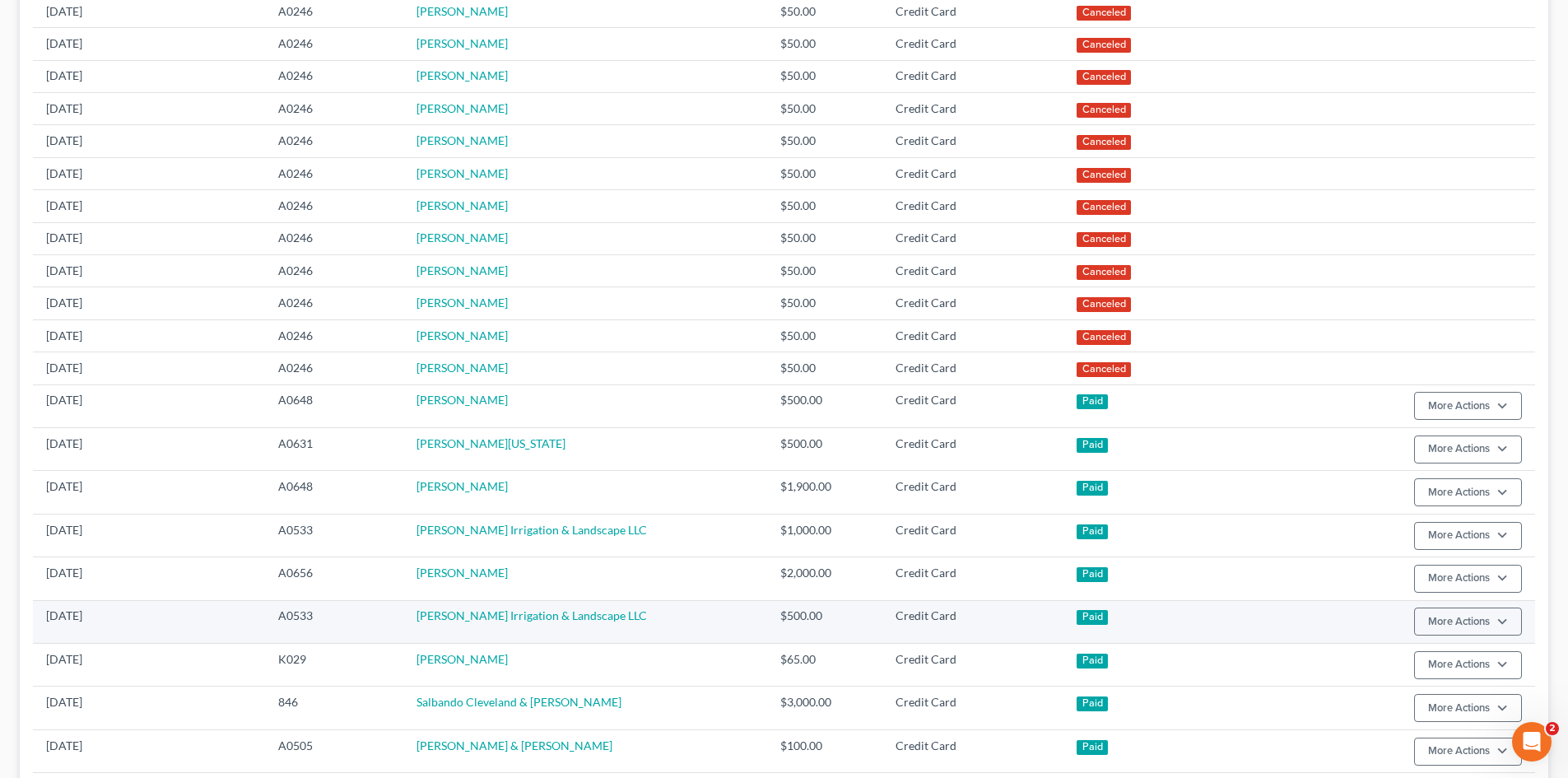
click at [1482, 607] on td "More Actions Refund" at bounding box center [1440, 622] width 190 height 43
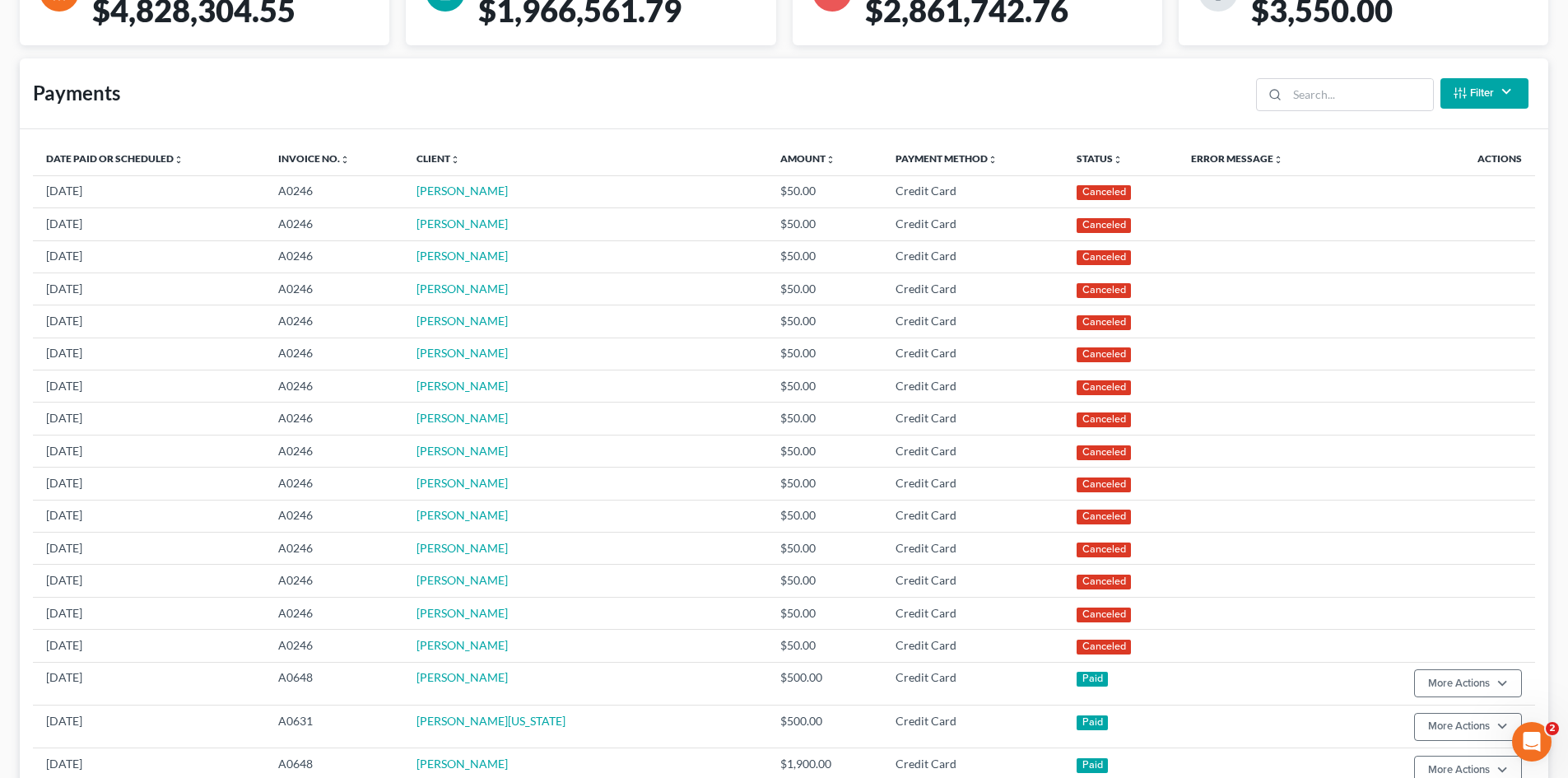
scroll to position [0, 0]
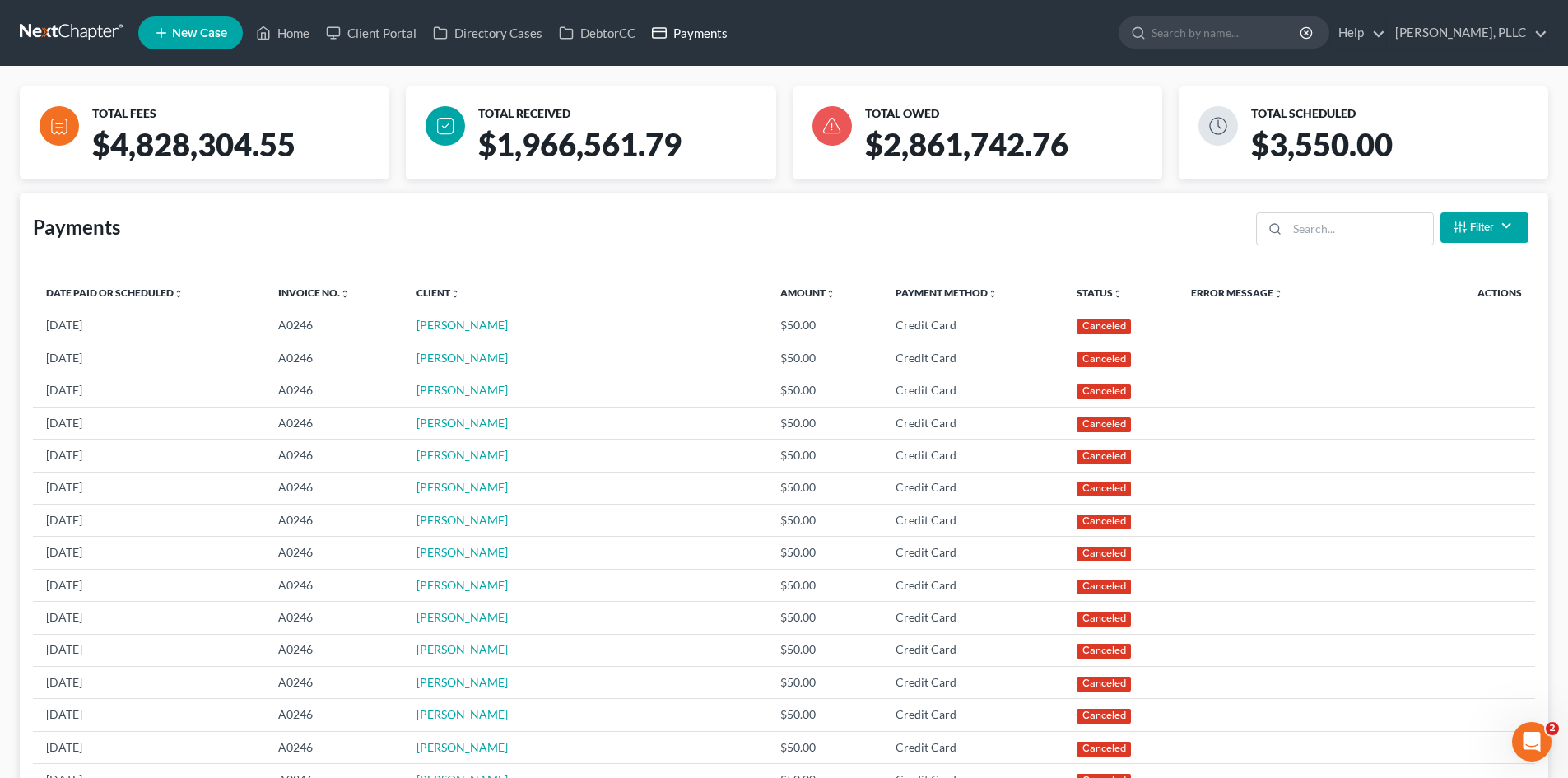
click at [677, 43] on link "Payments" at bounding box center [689, 32] width 92 height 30
click at [281, 35] on link "Home" at bounding box center [282, 32] width 70 height 30
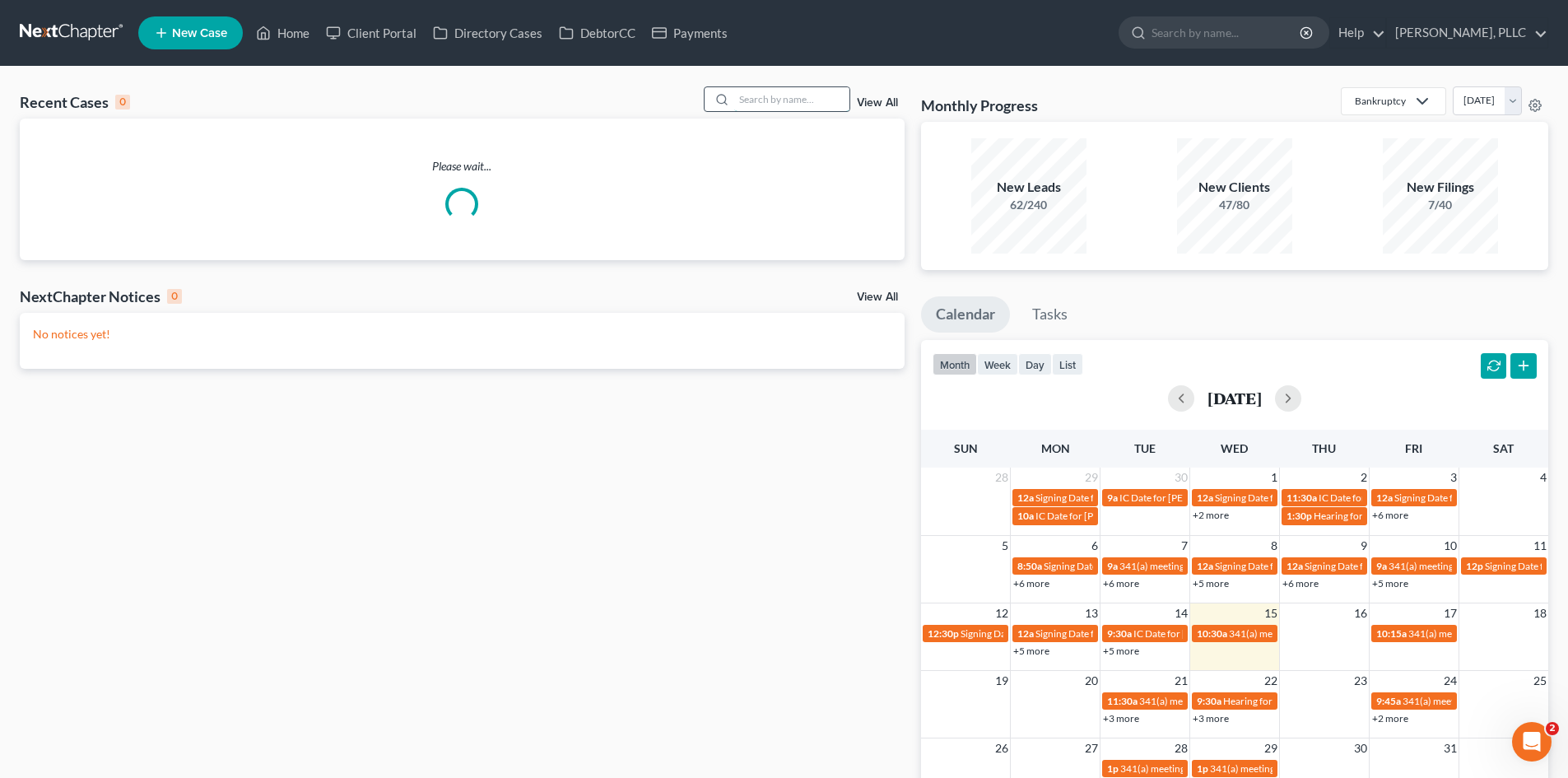
click at [785, 95] on input "search" at bounding box center [792, 99] width 115 height 24
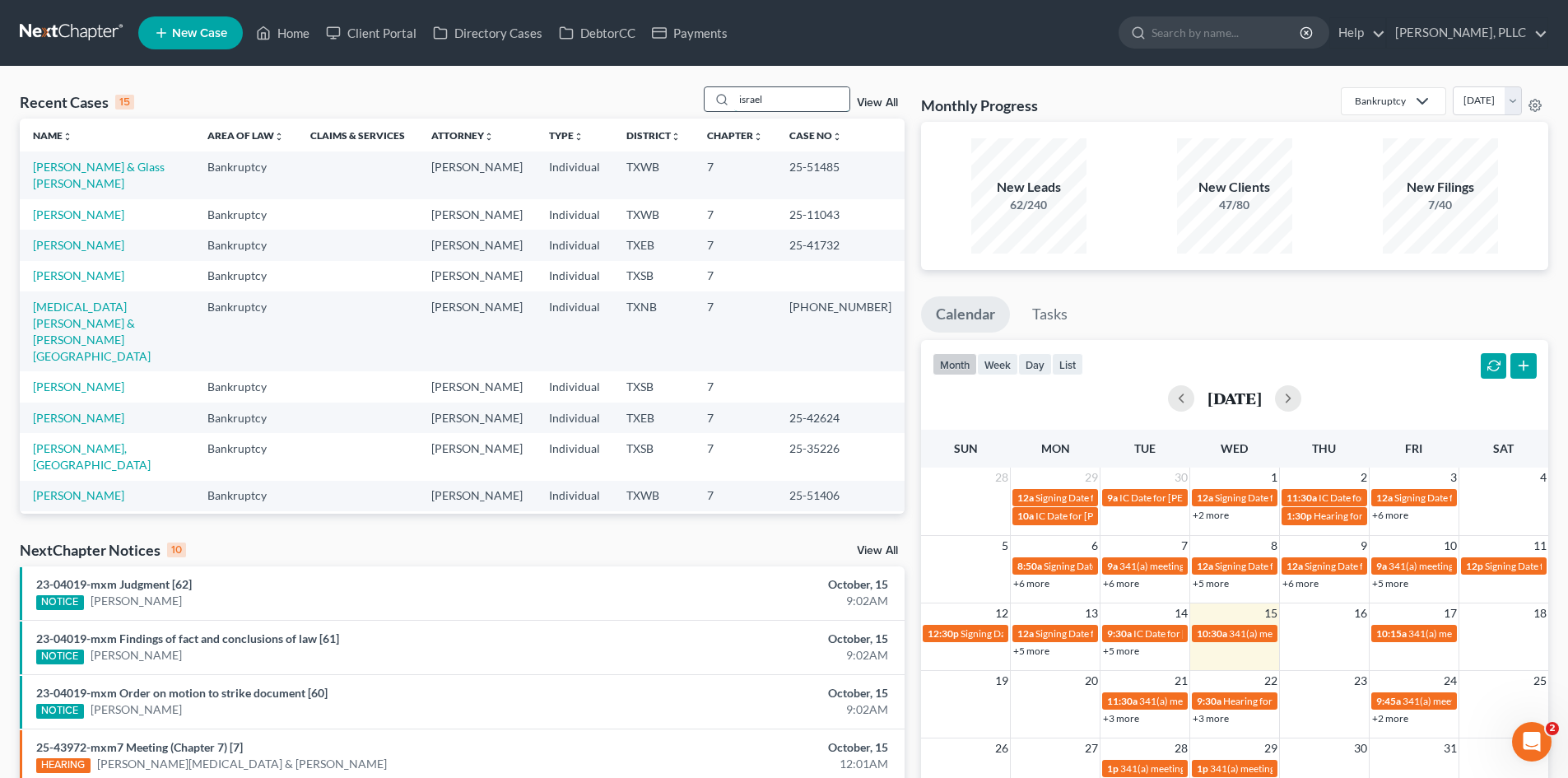
type input "israel"
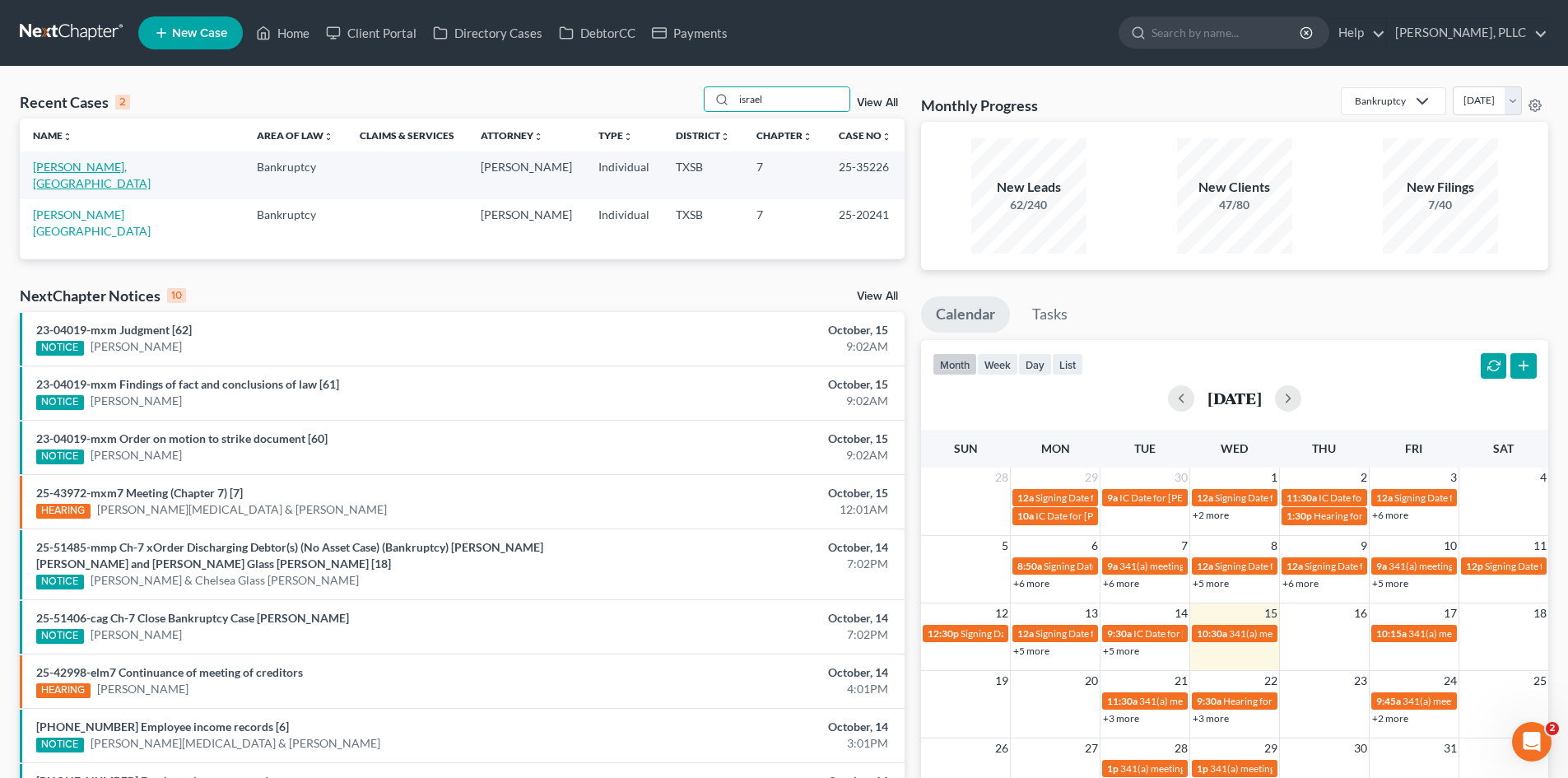
click at [122, 164] on link "[PERSON_NAME], [GEOGRAPHIC_DATA]" at bounding box center [91, 175] width 117 height 30
select select "6"
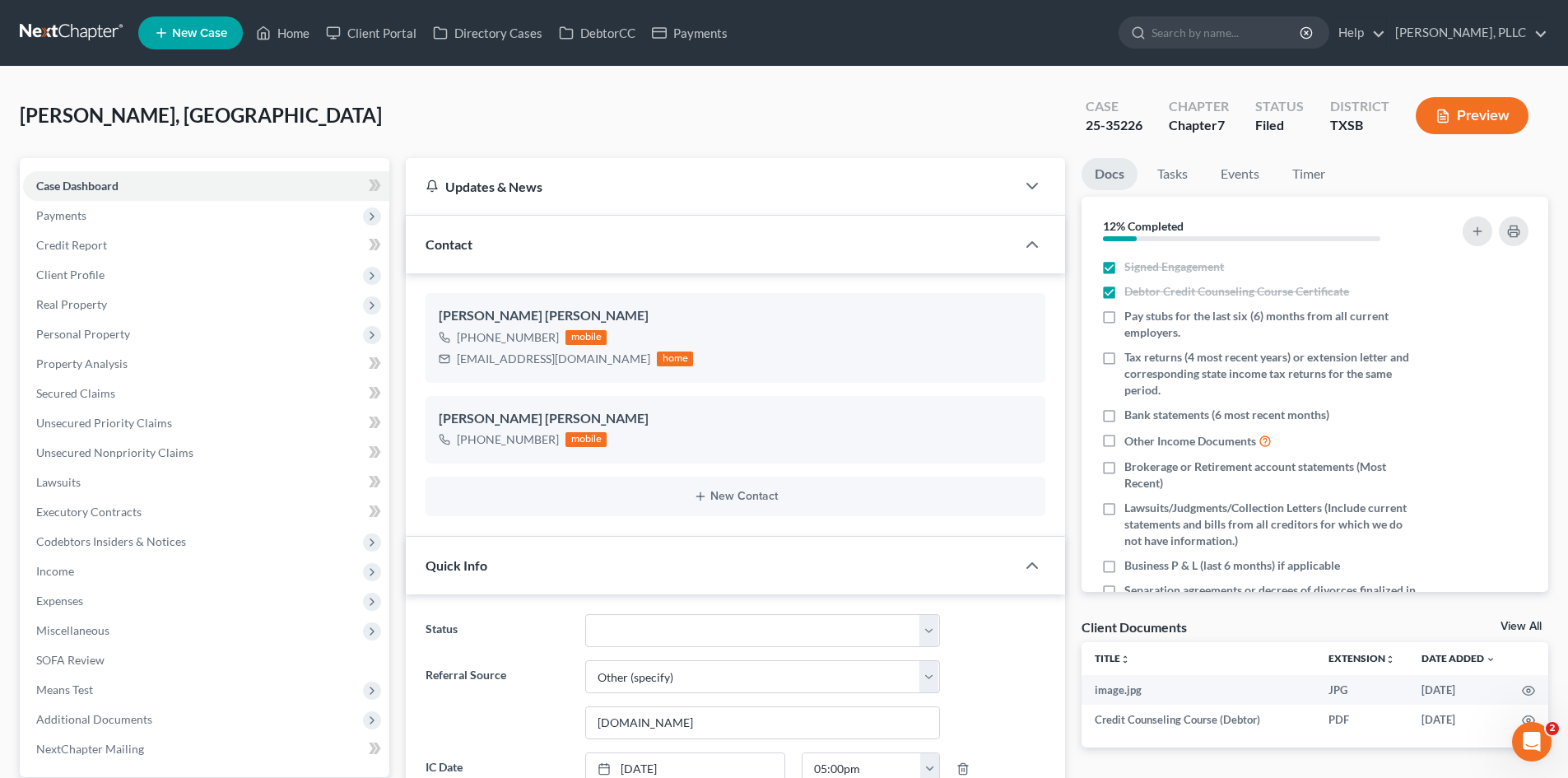
scroll to position [1795, 0]
click at [213, 456] on link "Unsecured Nonpriority Claims" at bounding box center [206, 453] width 366 height 30
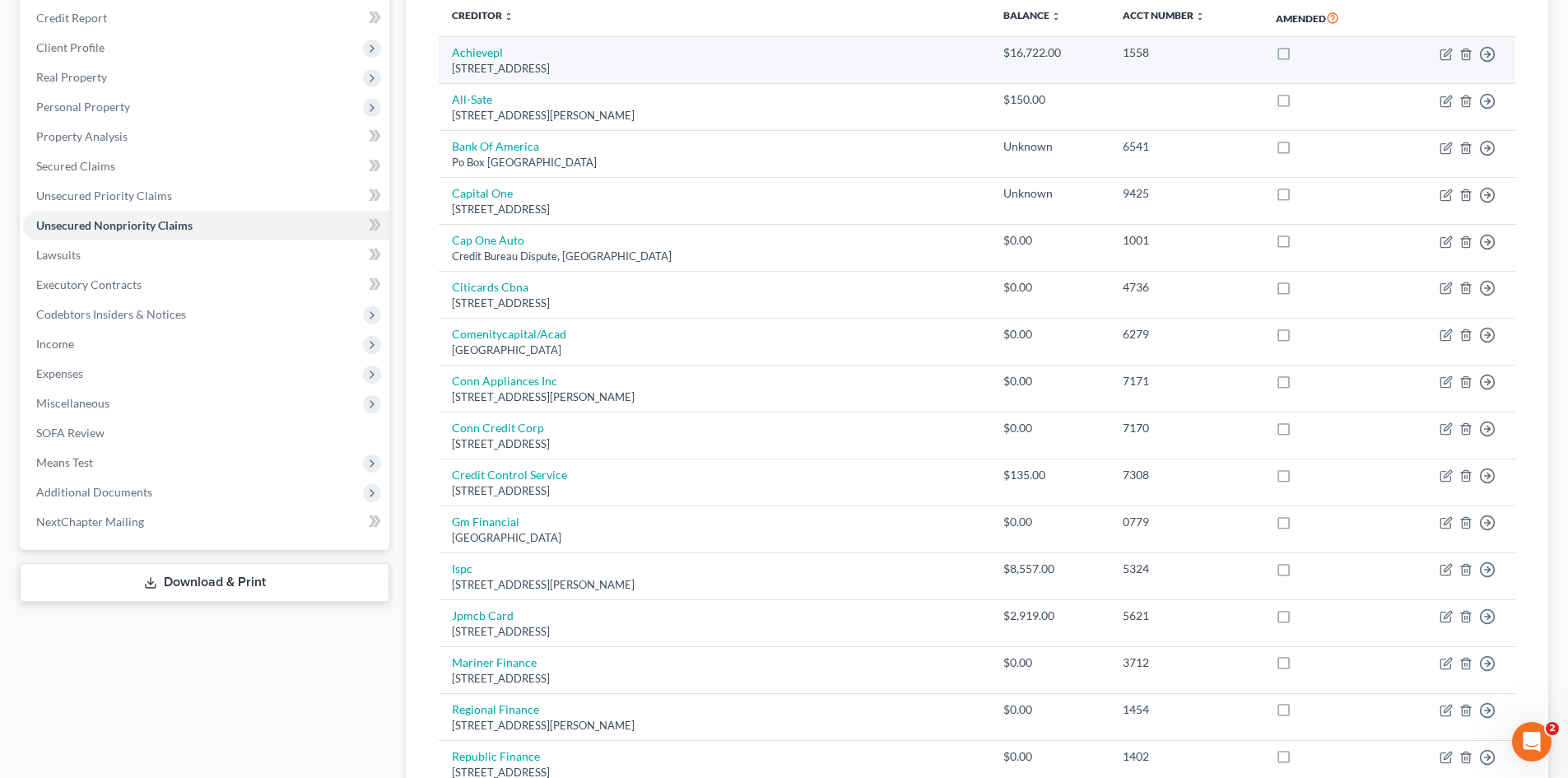
scroll to position [247, 0]
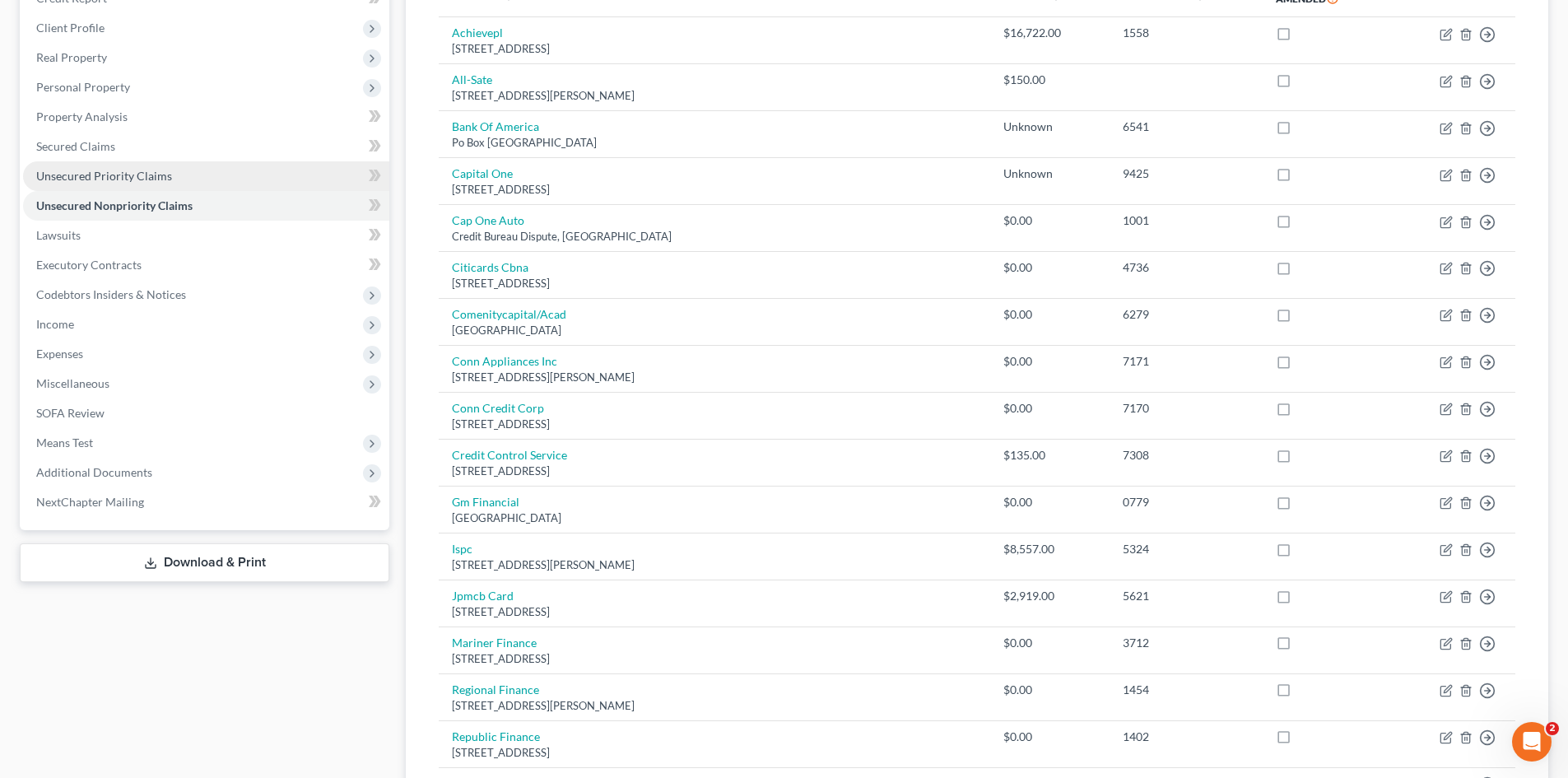
click at [122, 181] on span "Unsecured Priority Claims" at bounding box center [104, 176] width 136 height 14
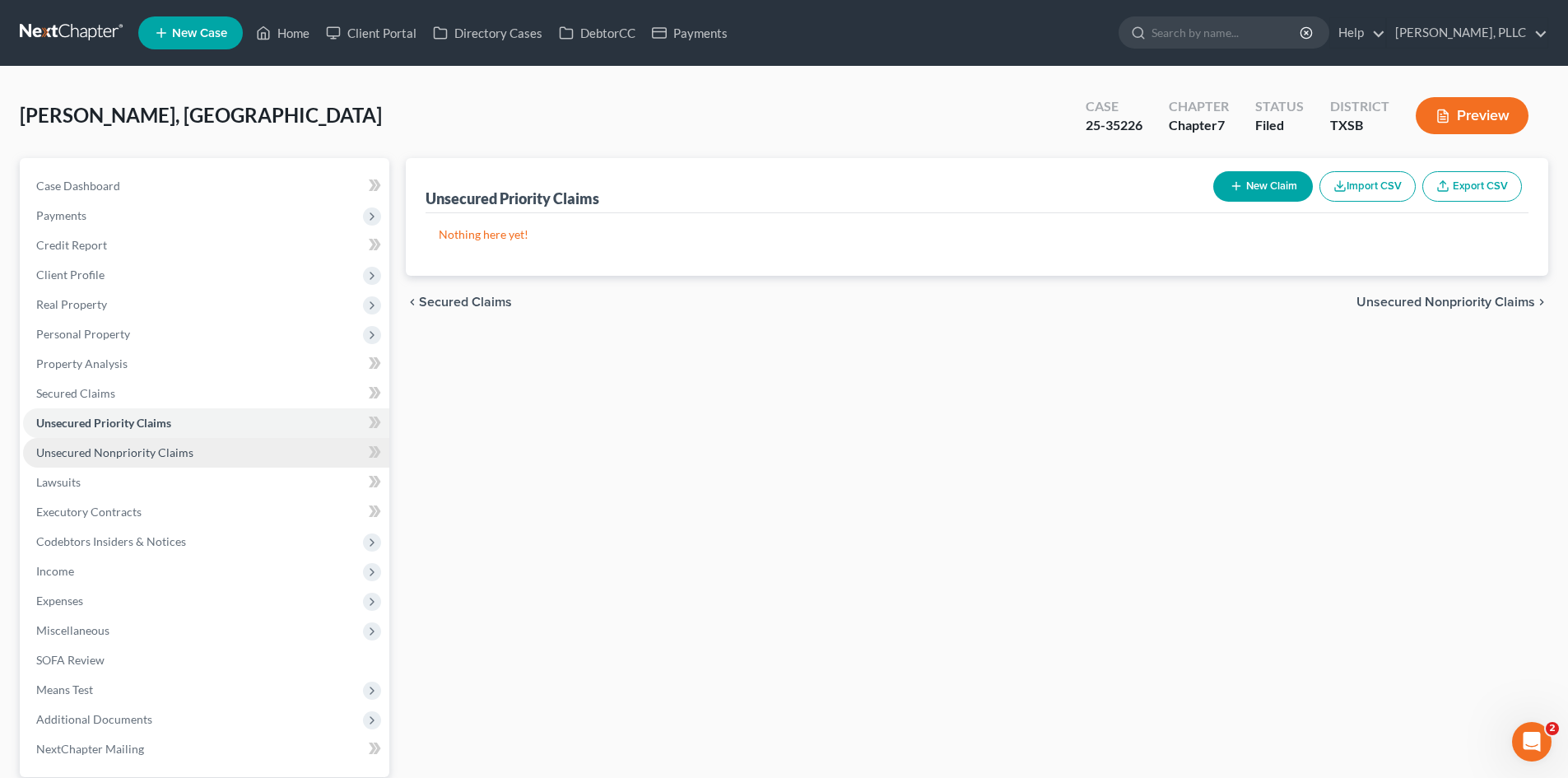
click at [203, 455] on link "Unsecured Nonpriority Claims" at bounding box center [206, 453] width 366 height 30
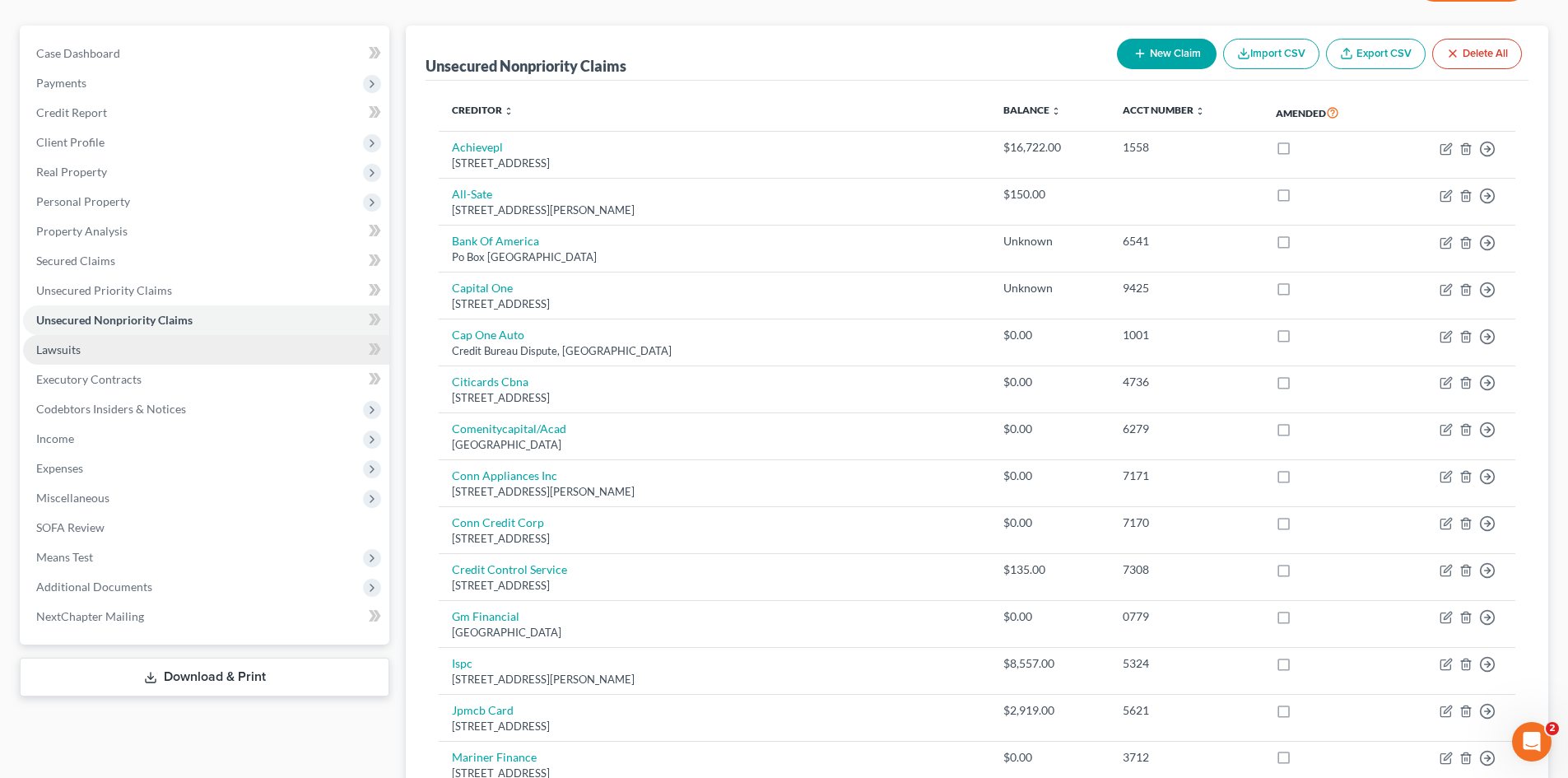
scroll to position [165, 0]
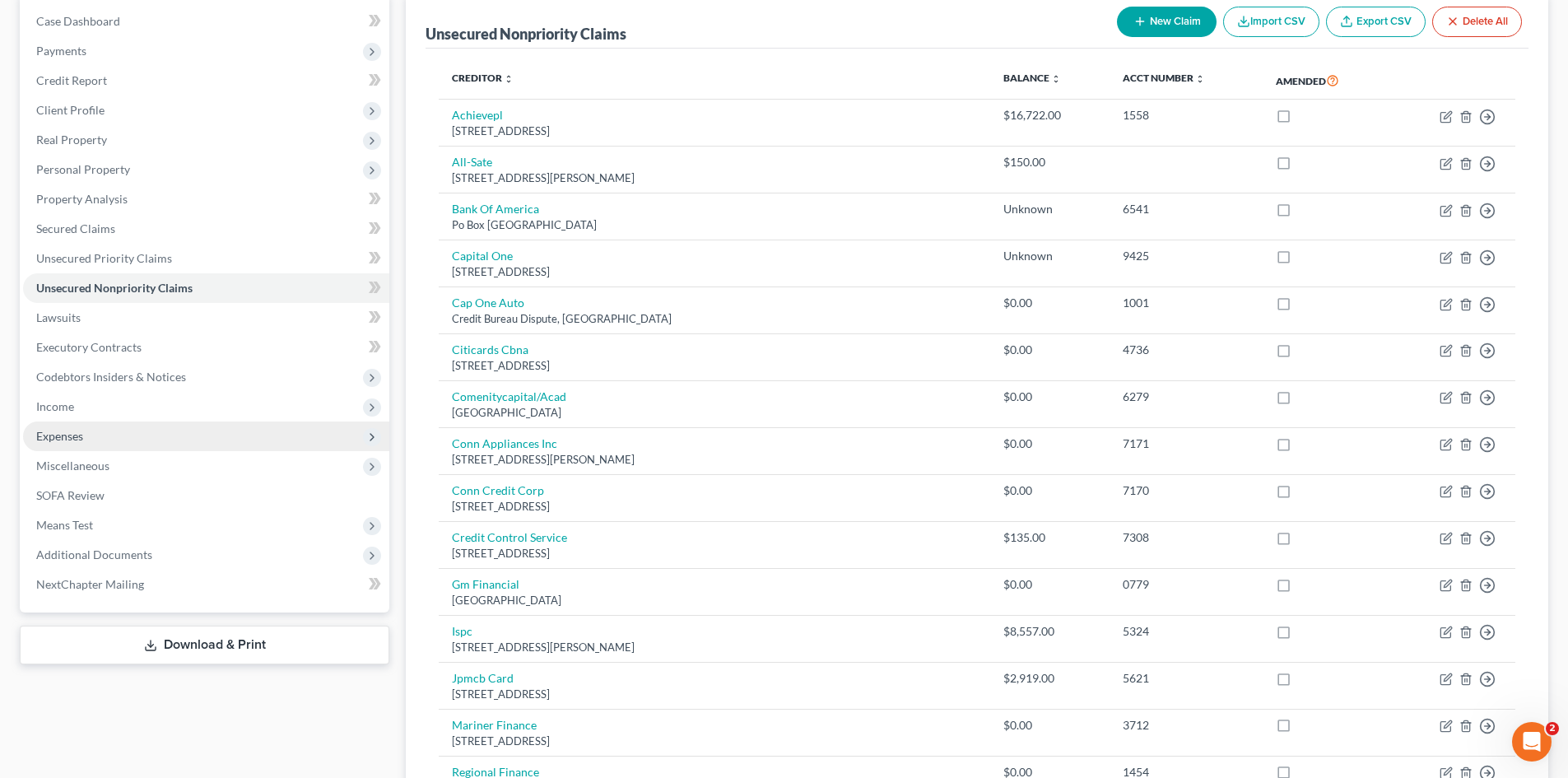
click at [154, 443] on span "Expenses" at bounding box center [206, 436] width 366 height 30
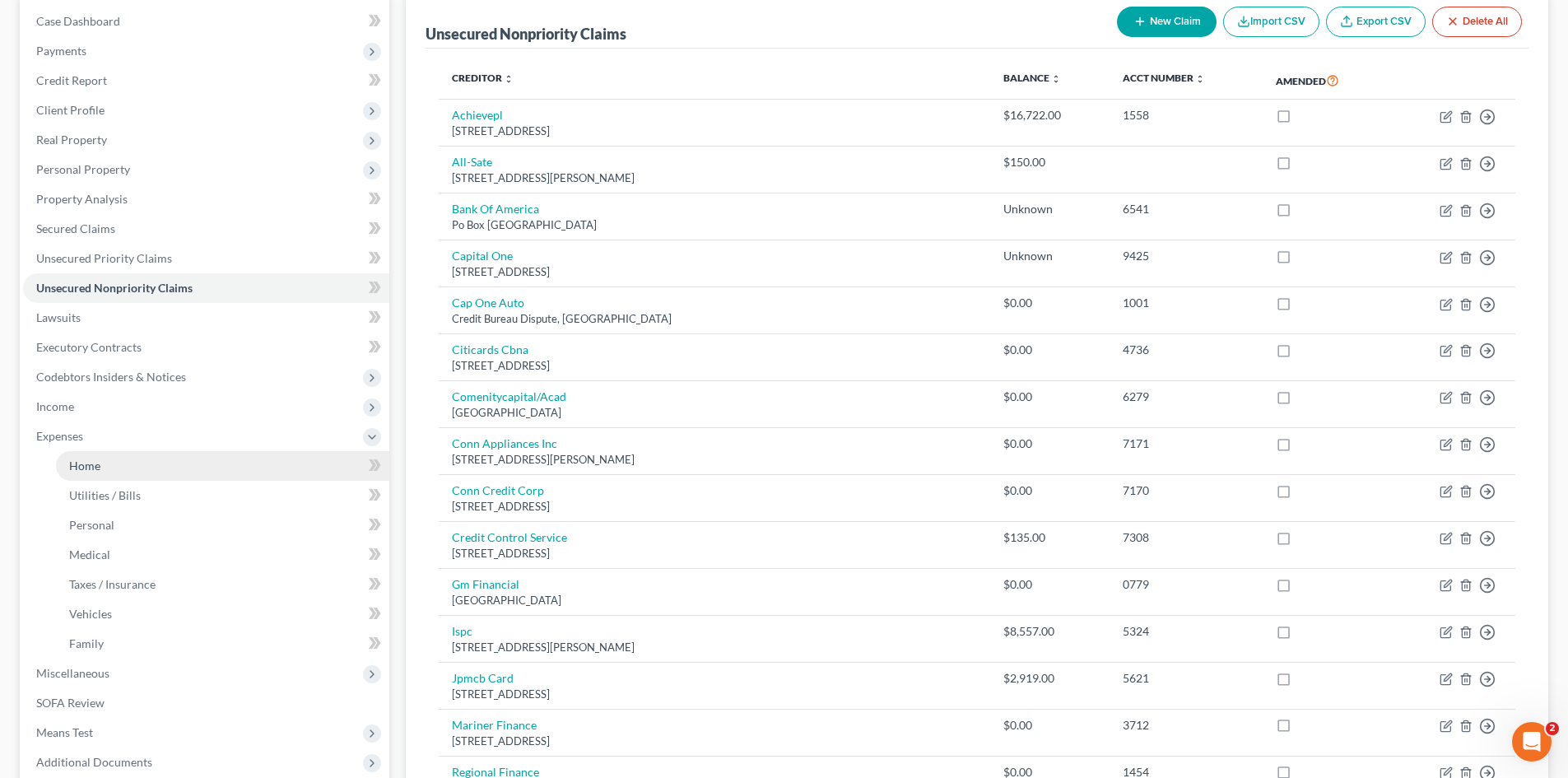
click at [159, 469] on link "Home" at bounding box center [222, 465] width 334 height 30
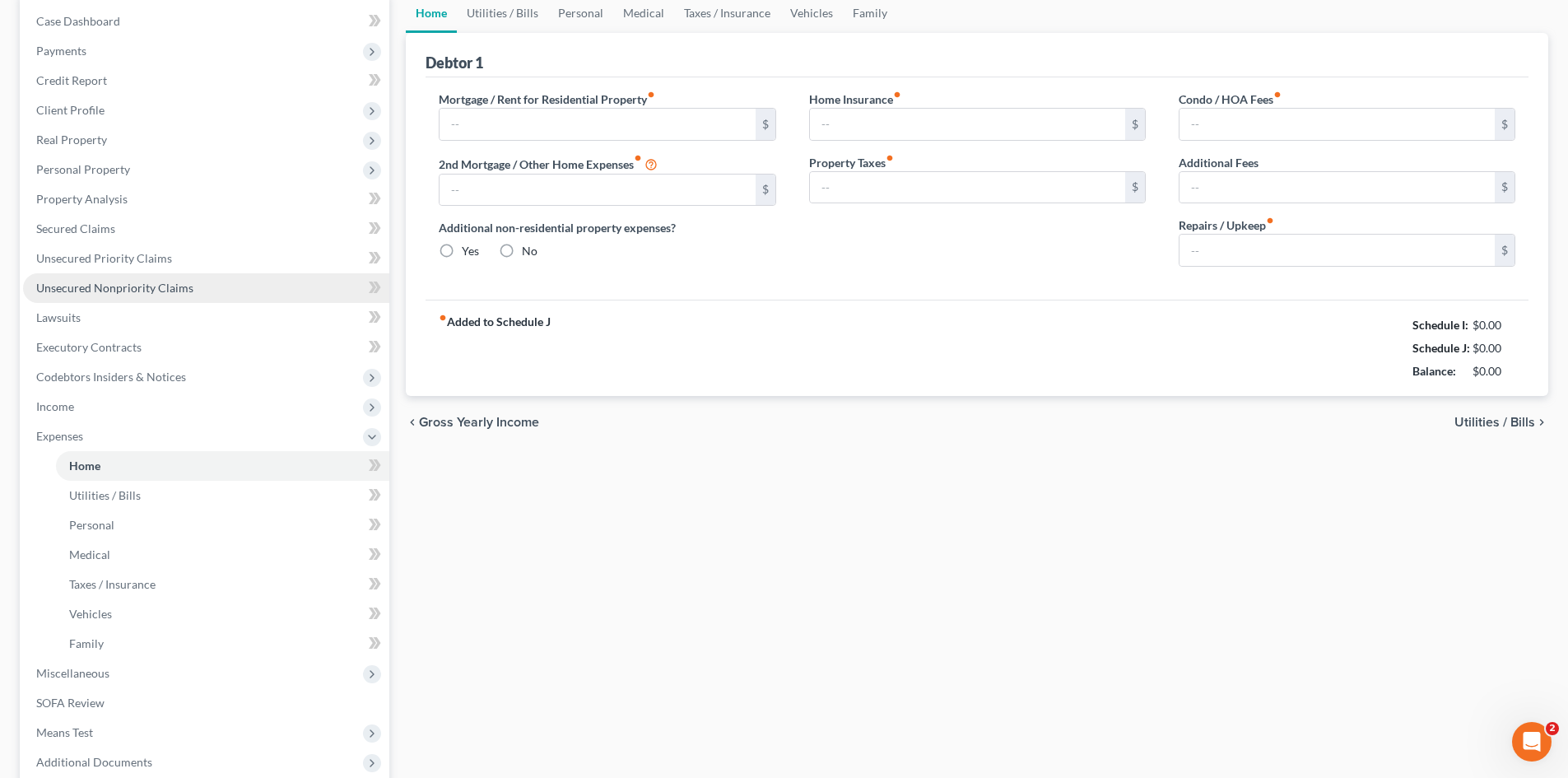
scroll to position [23, 0]
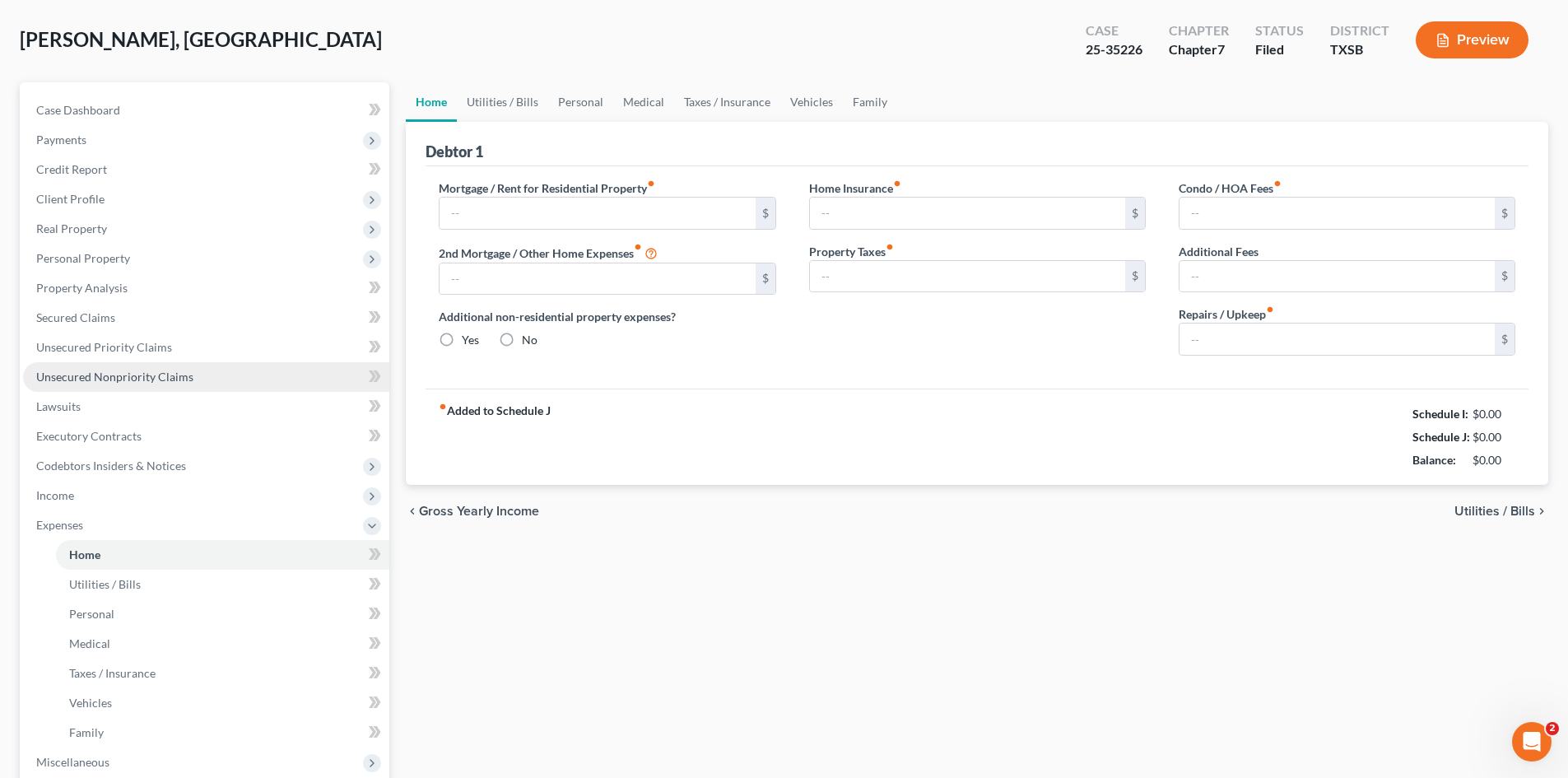
type input "1,205.24"
type input "0.00"
radio input "true"
type input "0.00"
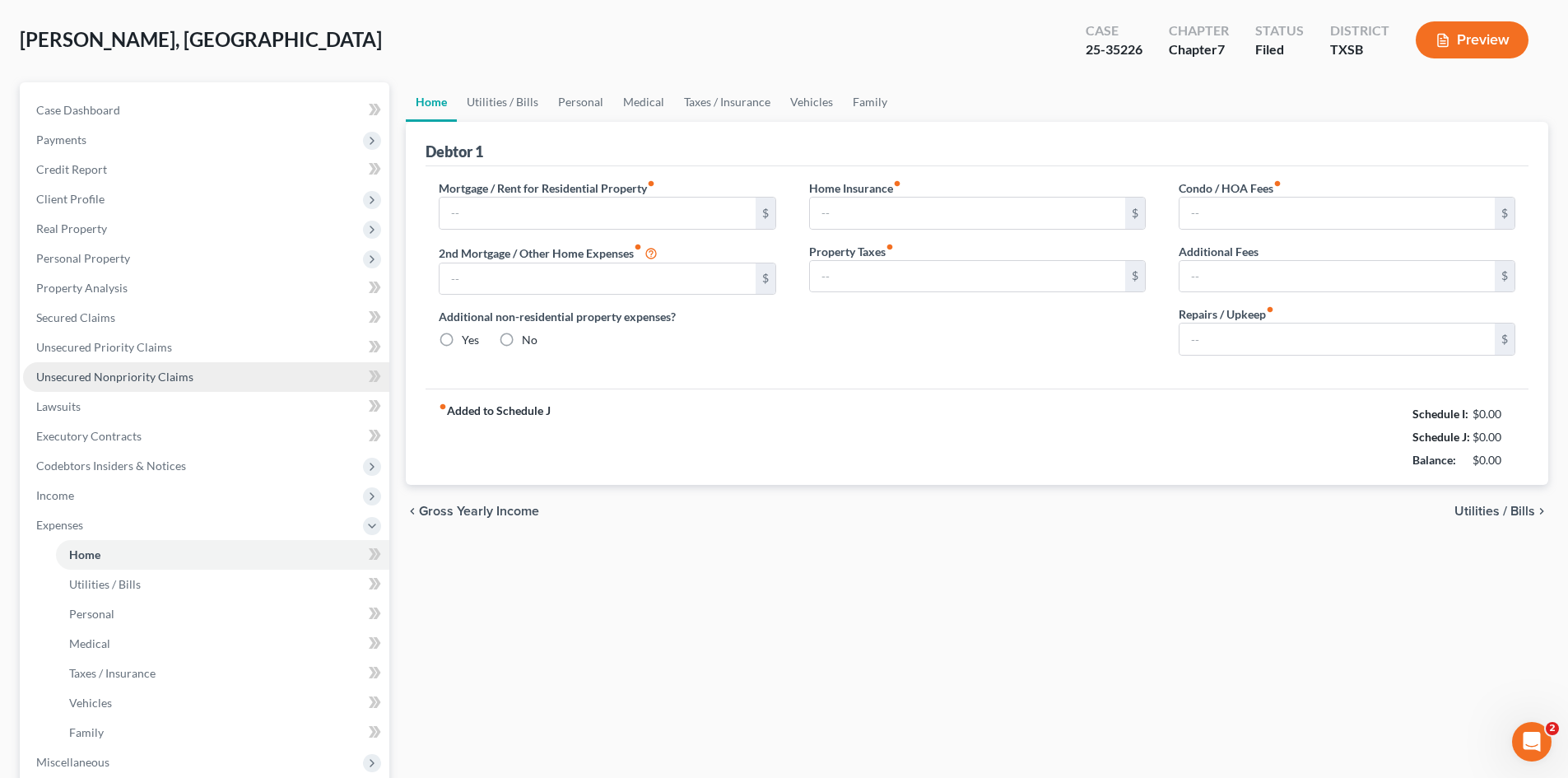
type input "0.00"
type input "175.00"
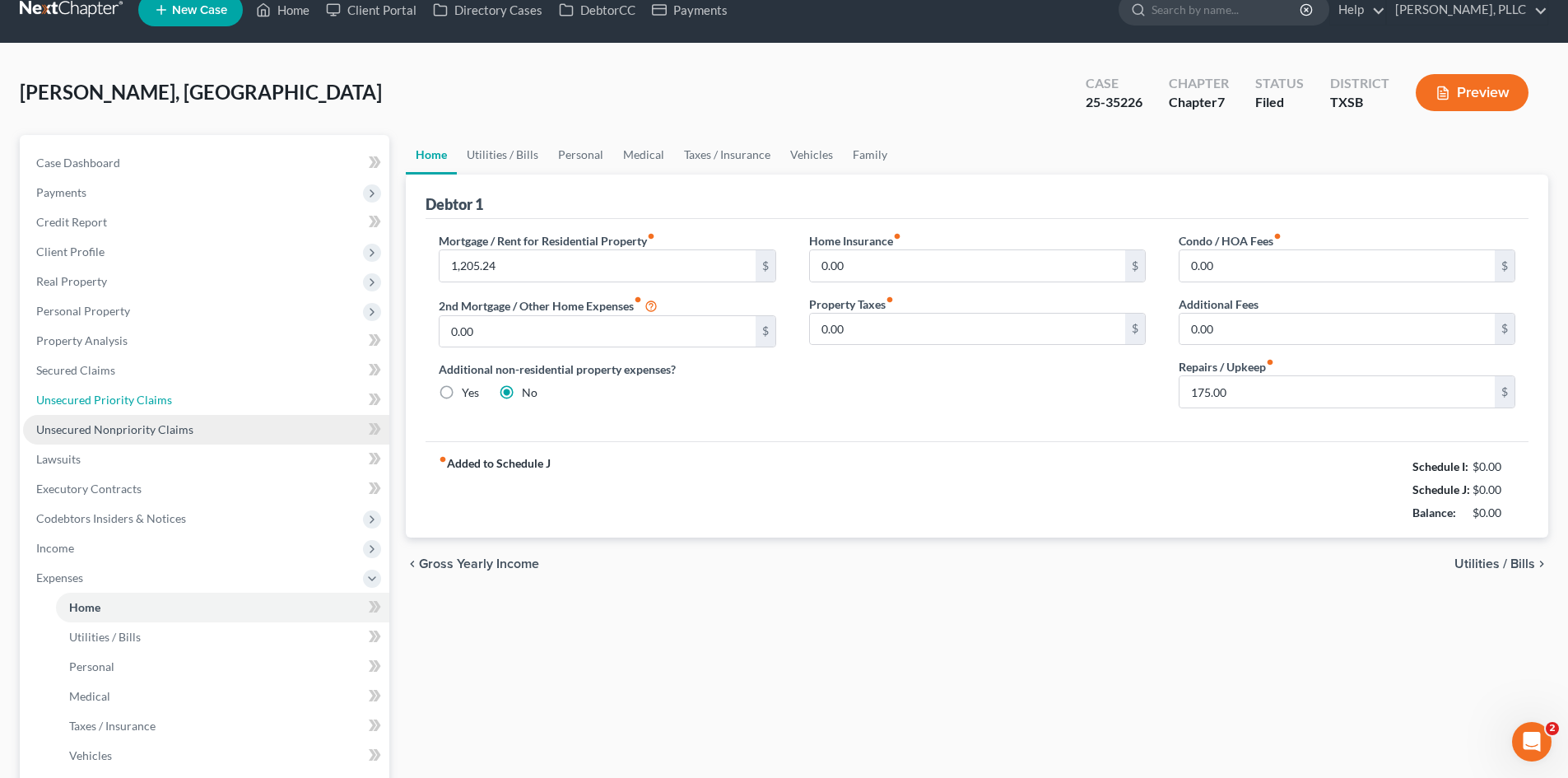
scroll to position [0, 0]
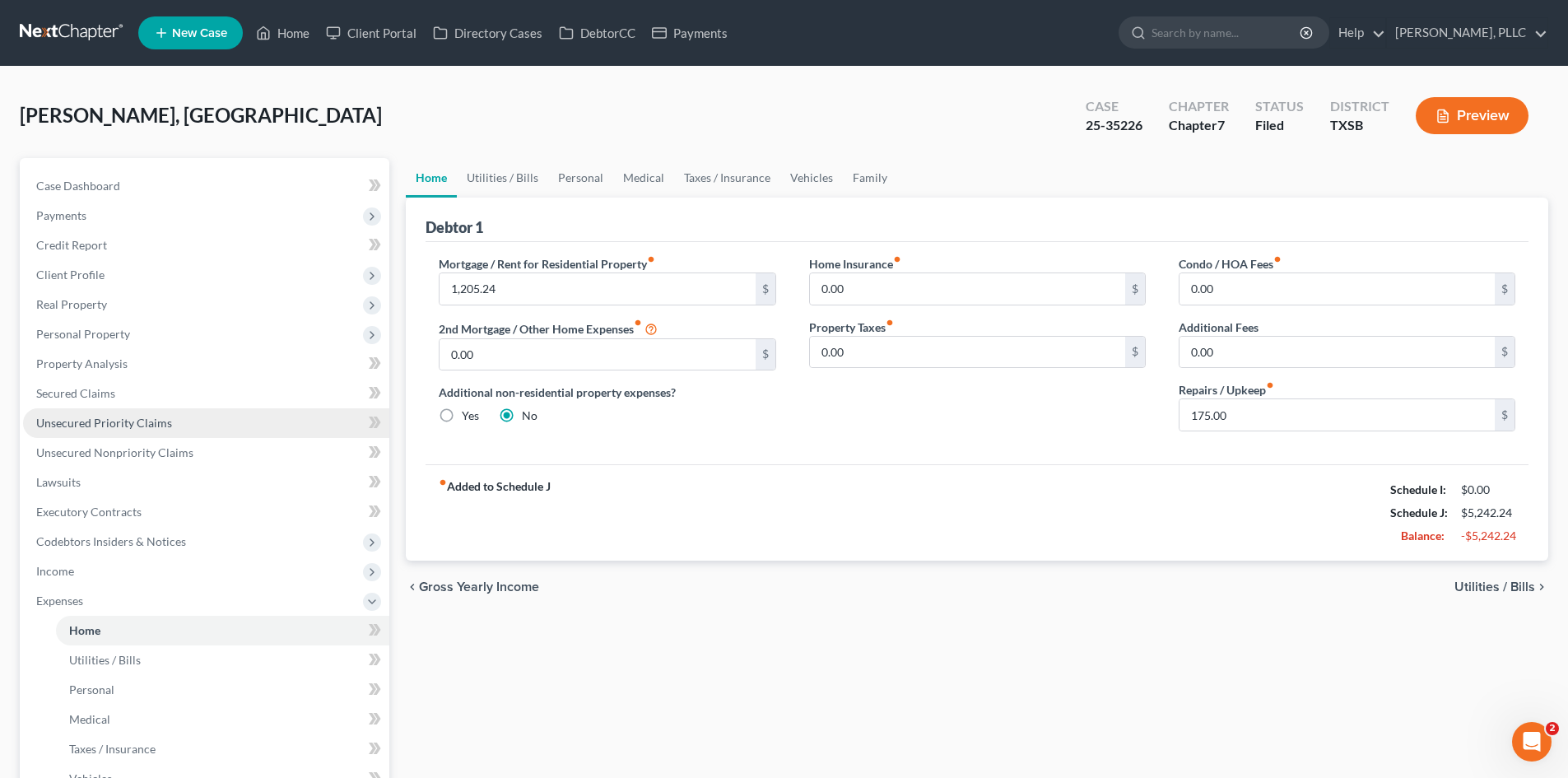
click at [123, 414] on link "Unsecured Priority Claims" at bounding box center [206, 423] width 366 height 30
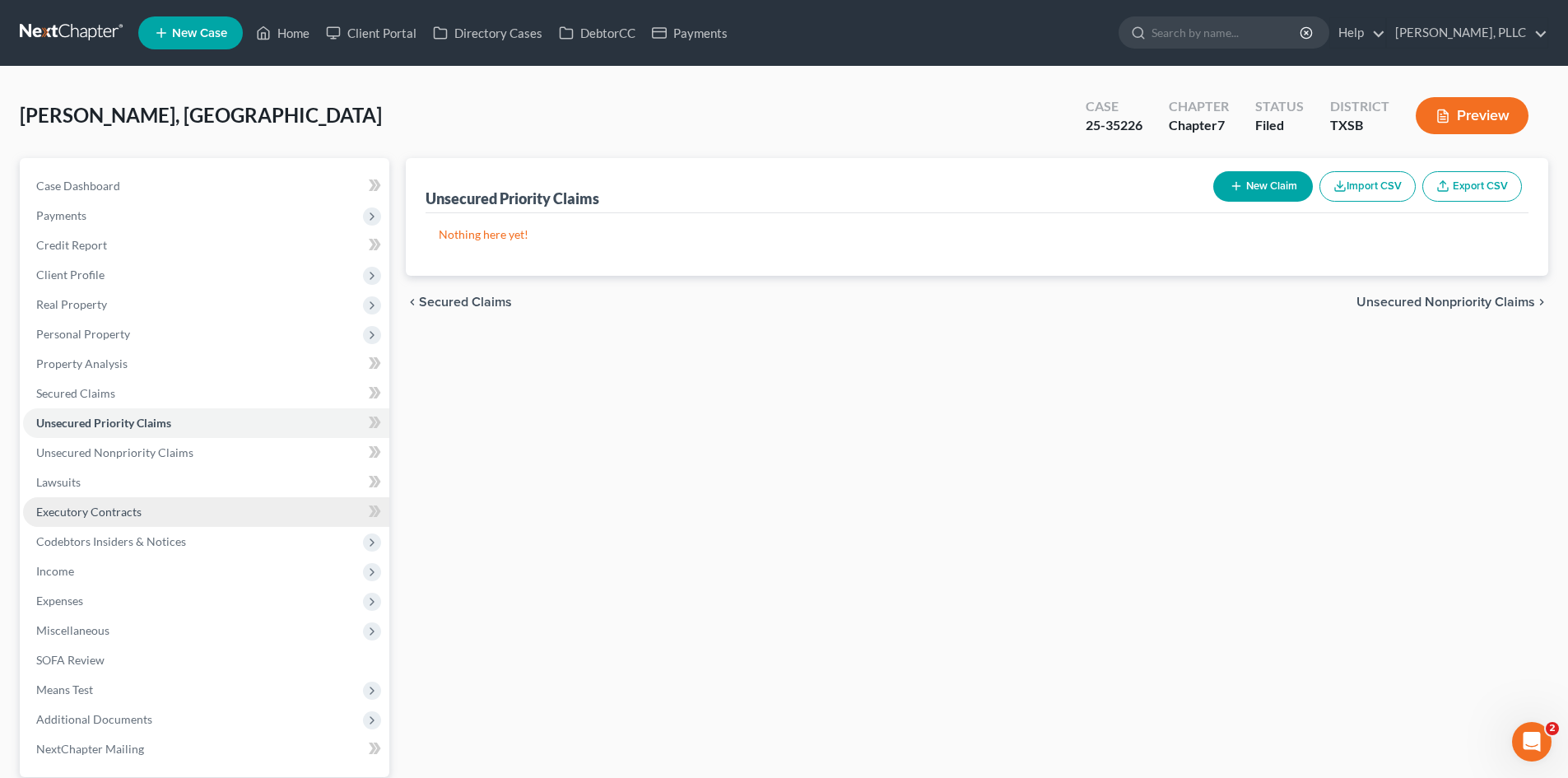
click at [179, 507] on link "Executory Contracts" at bounding box center [206, 512] width 366 height 30
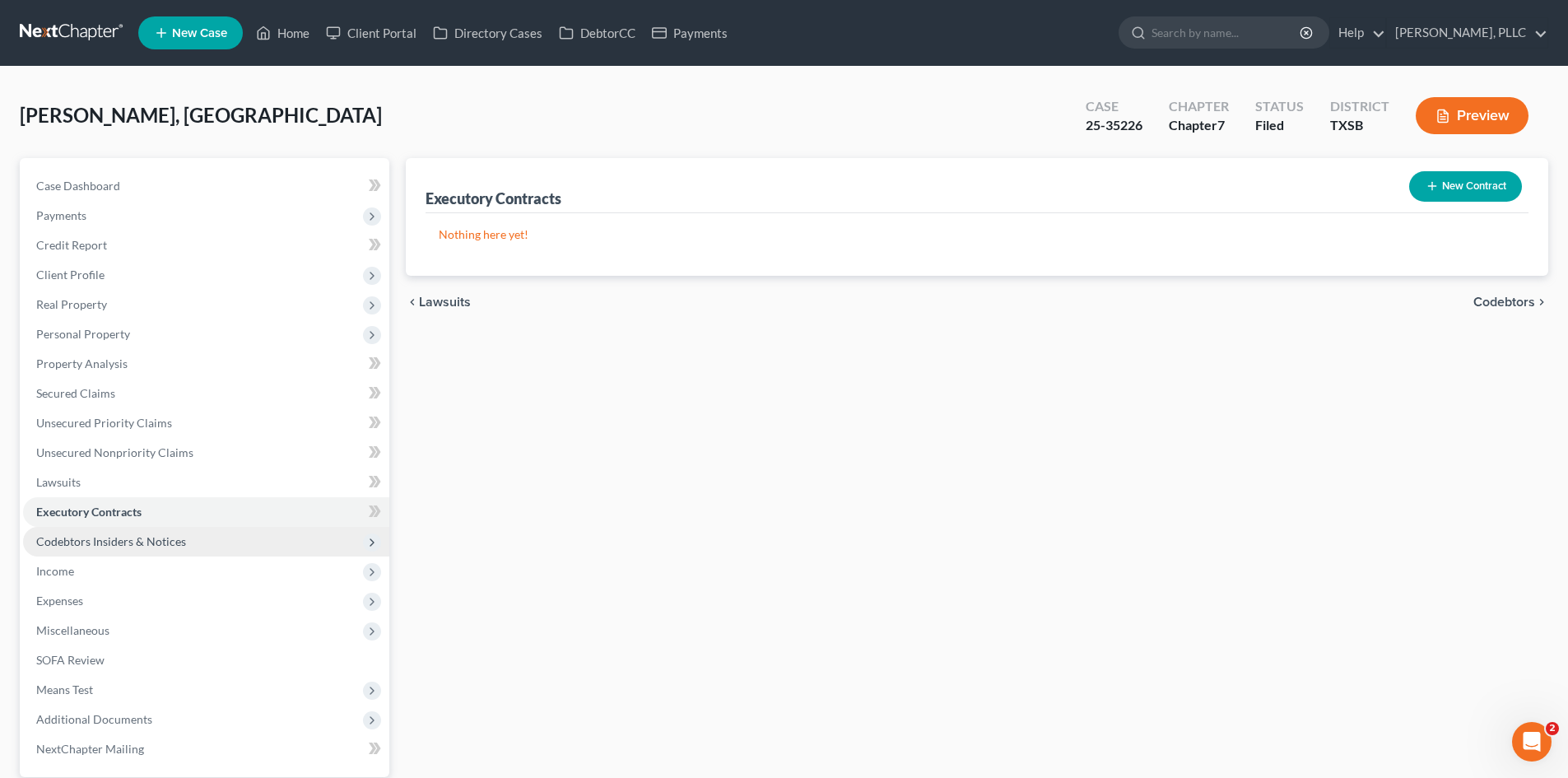
click at [181, 537] on span "Codebtors Insiders & Notices" at bounding box center [111, 541] width 149 height 14
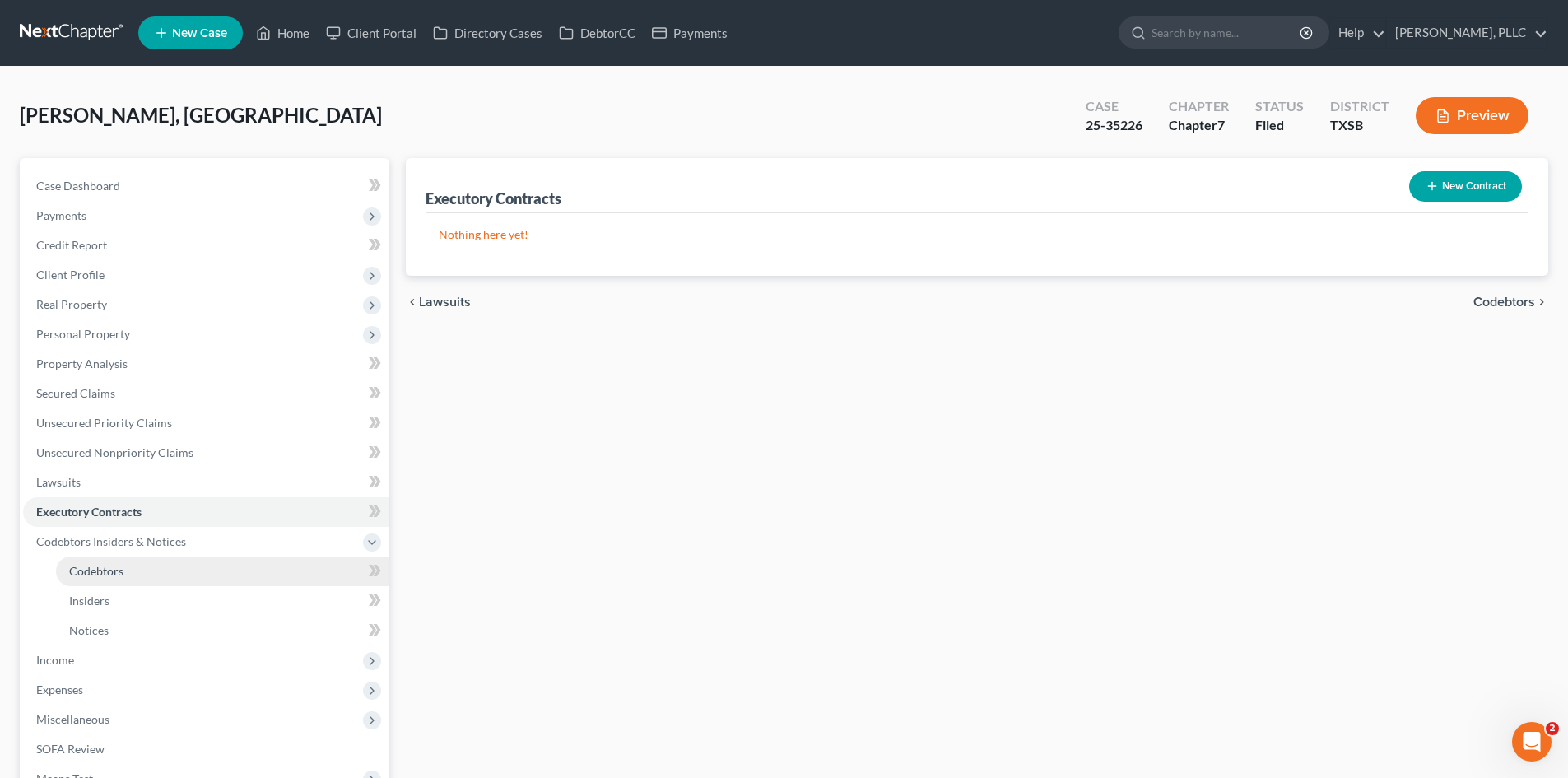
click at [170, 563] on link "Codebtors" at bounding box center [222, 571] width 334 height 30
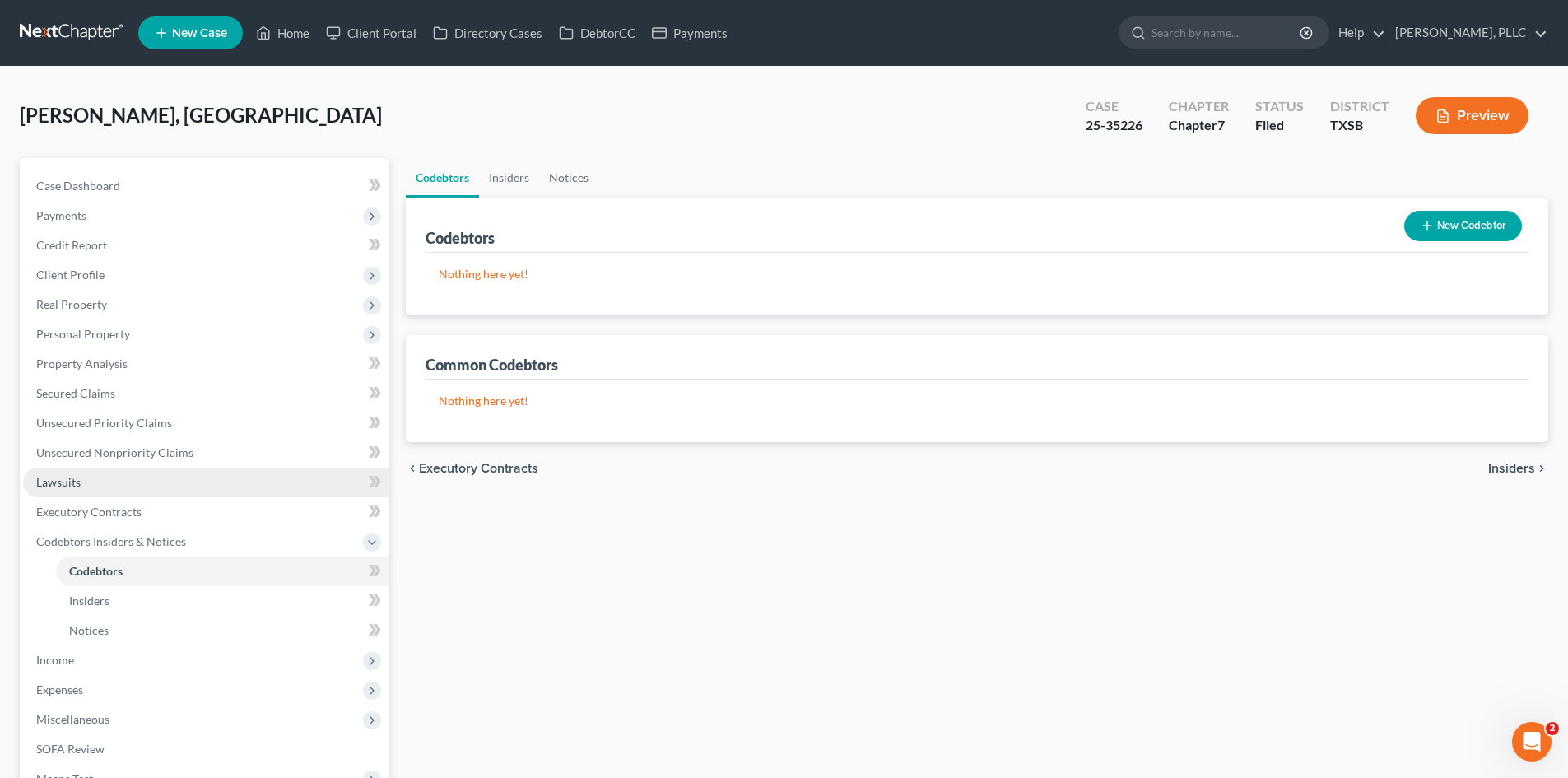
click at [148, 486] on link "Lawsuits" at bounding box center [206, 482] width 366 height 30
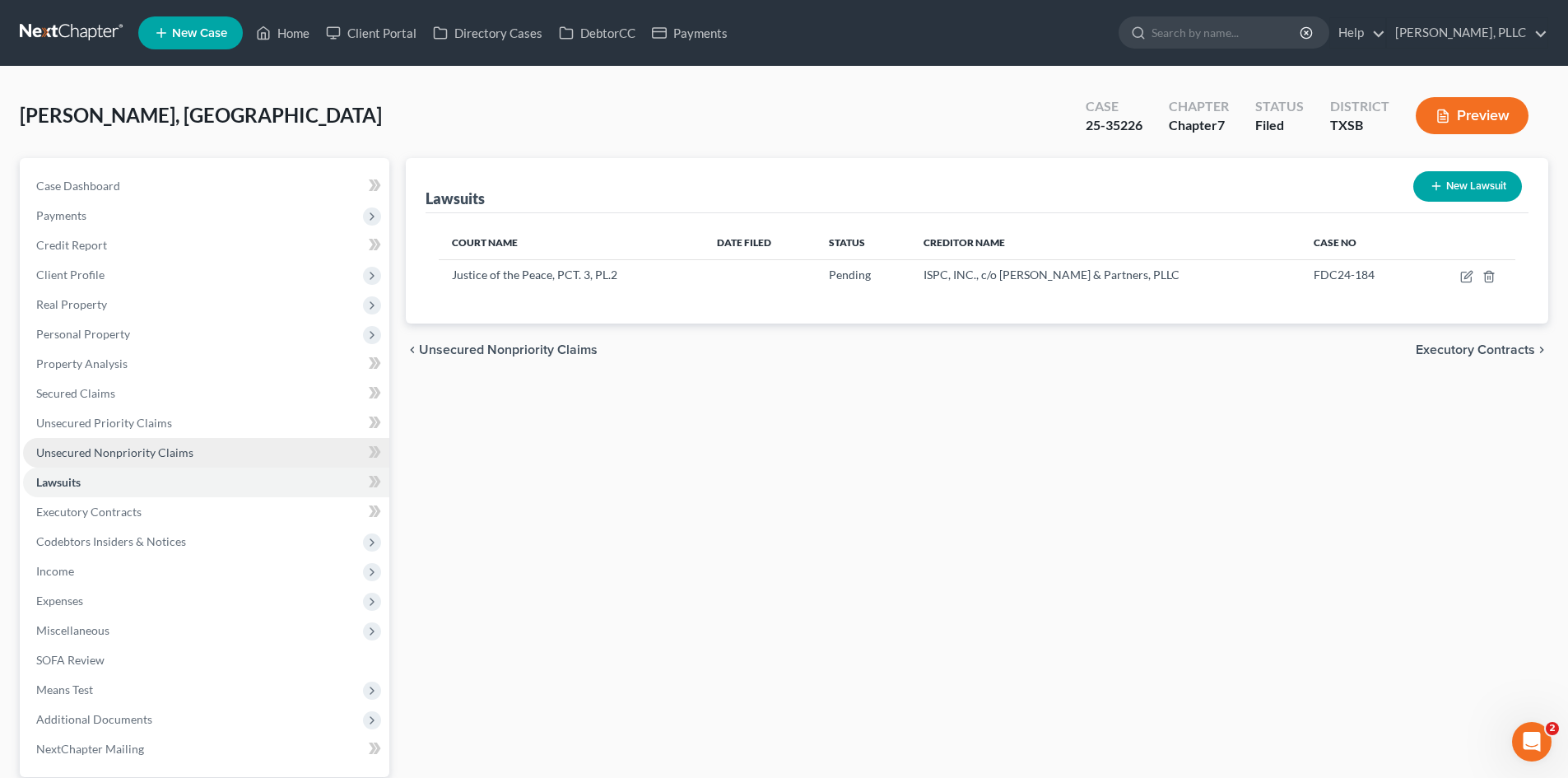
click at [148, 451] on span "Unsecured Nonpriority Claims" at bounding box center [115, 452] width 157 height 14
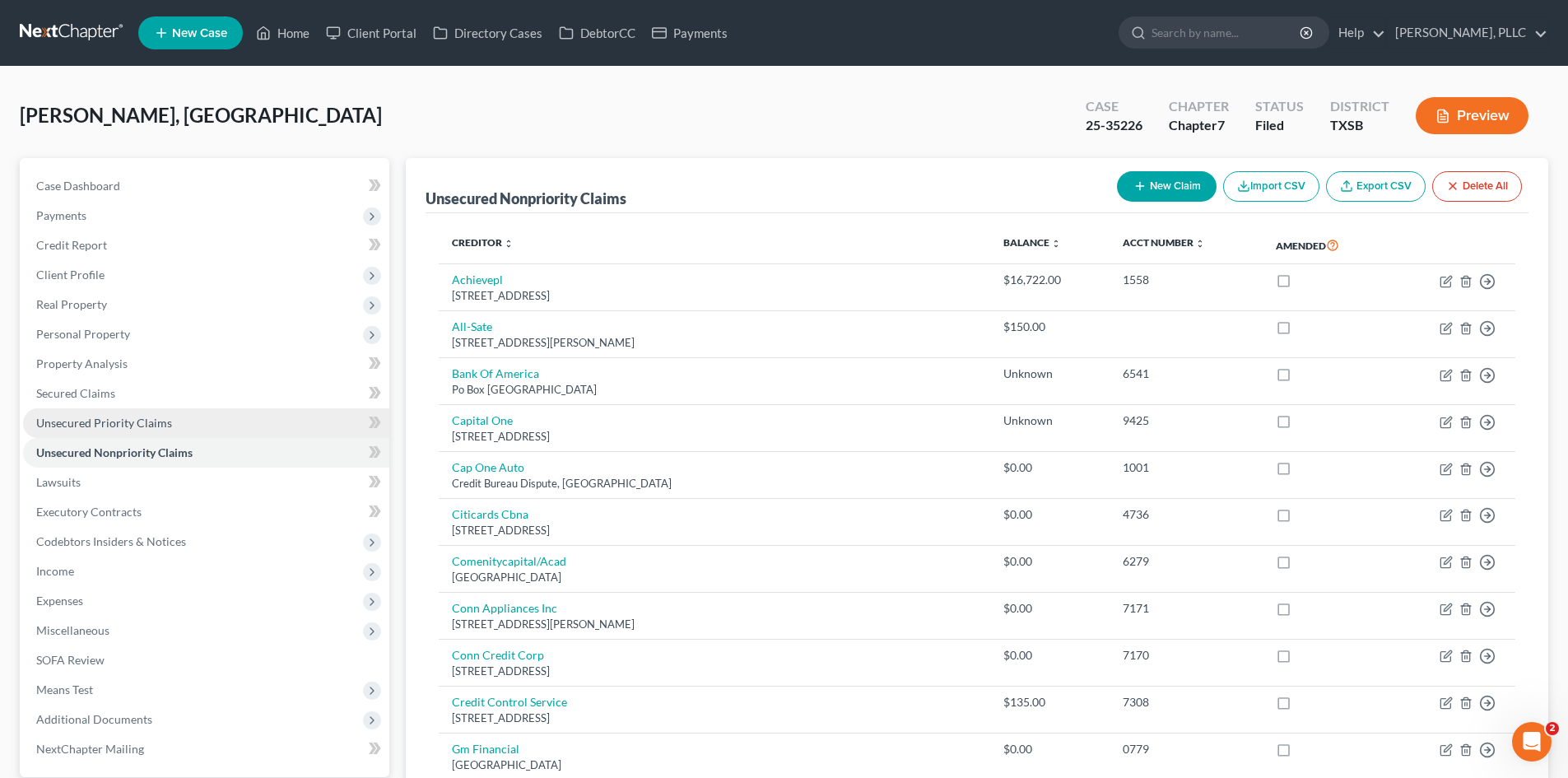
click at [214, 433] on link "Unsecured Priority Claims" at bounding box center [206, 423] width 366 height 30
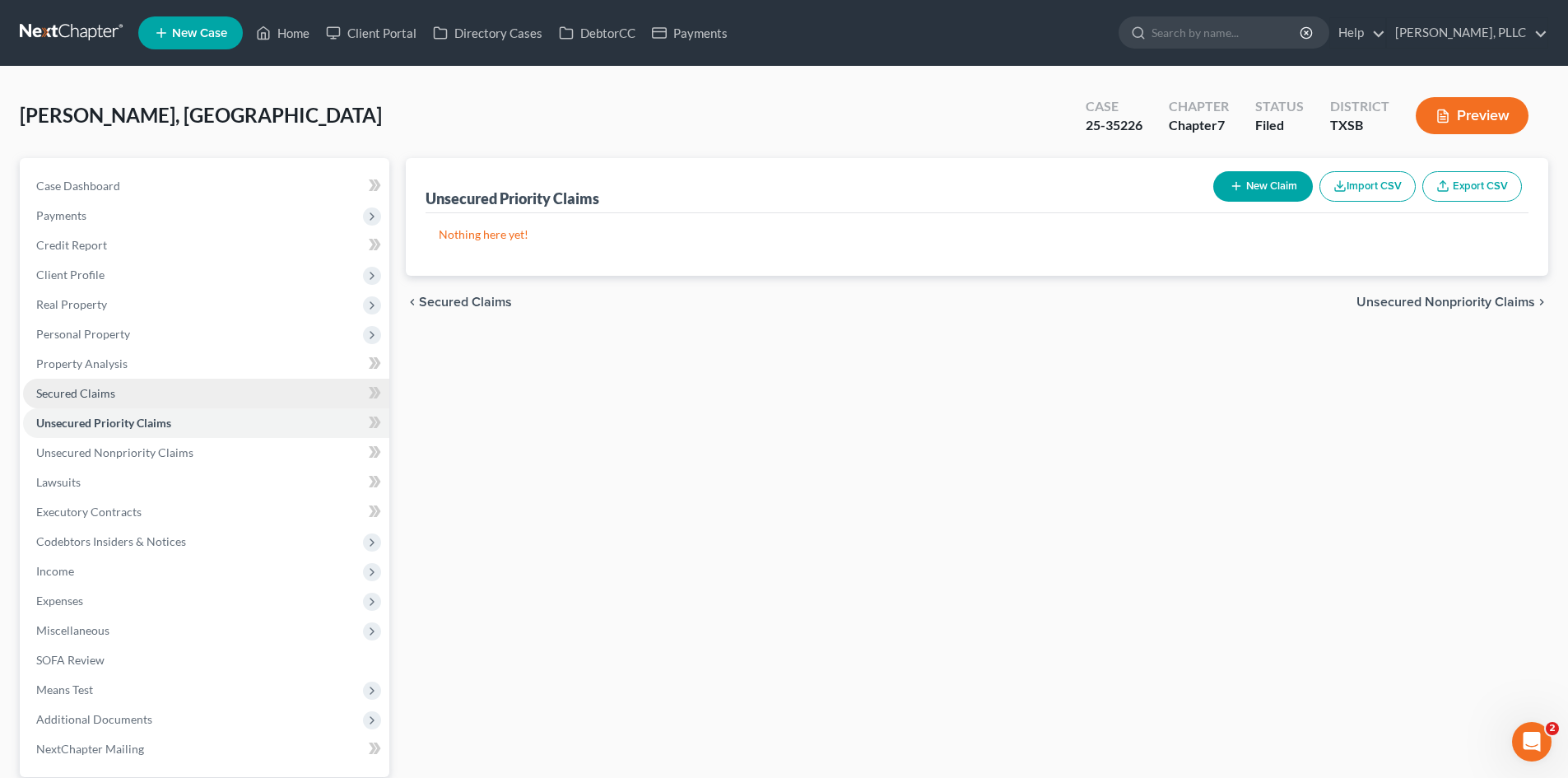
click at [185, 384] on link "Secured Claims" at bounding box center [206, 393] width 366 height 30
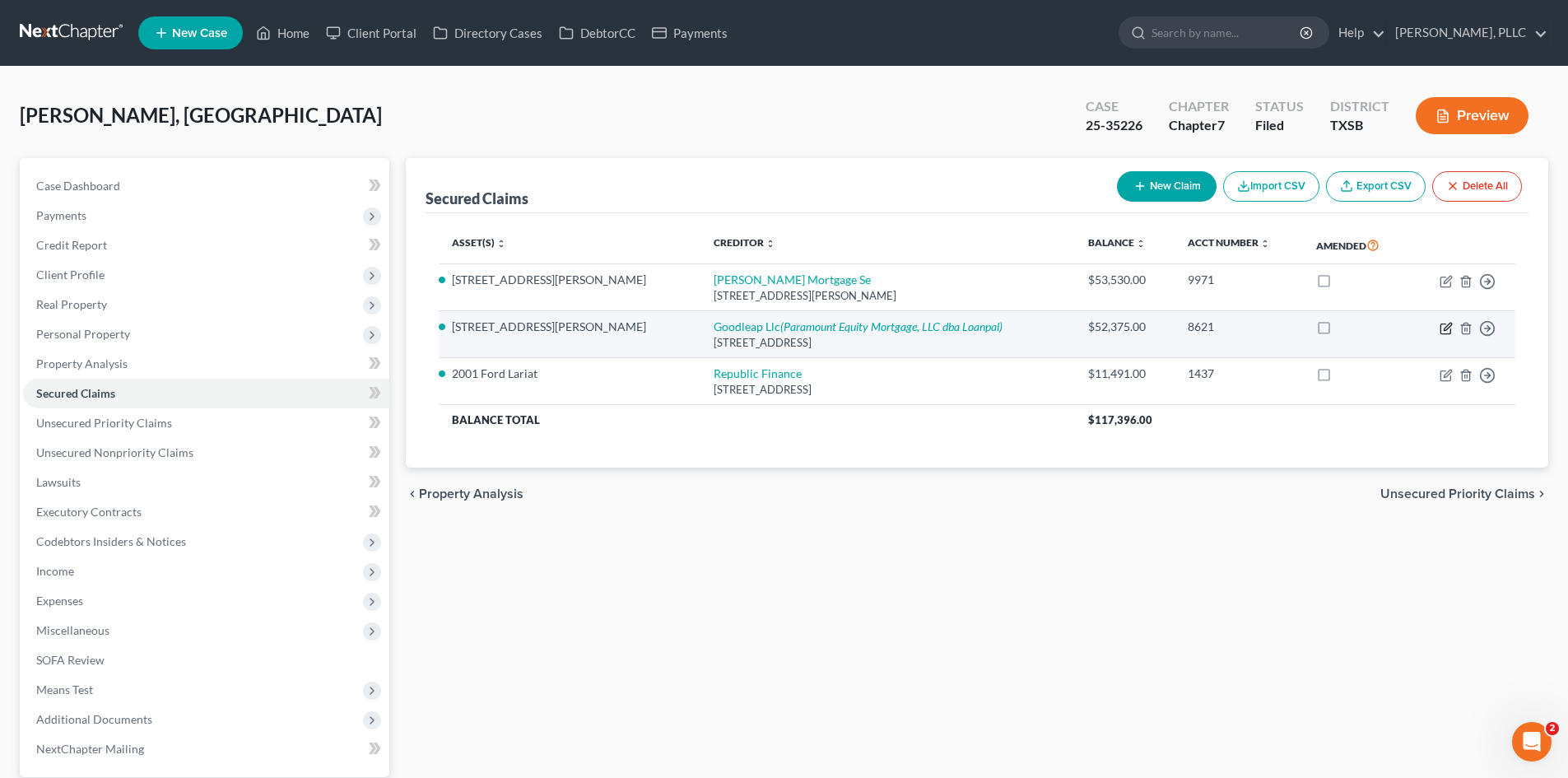
click at [1448, 324] on icon "button" at bounding box center [1447, 326] width 8 height 8
select select "4"
select select "0"
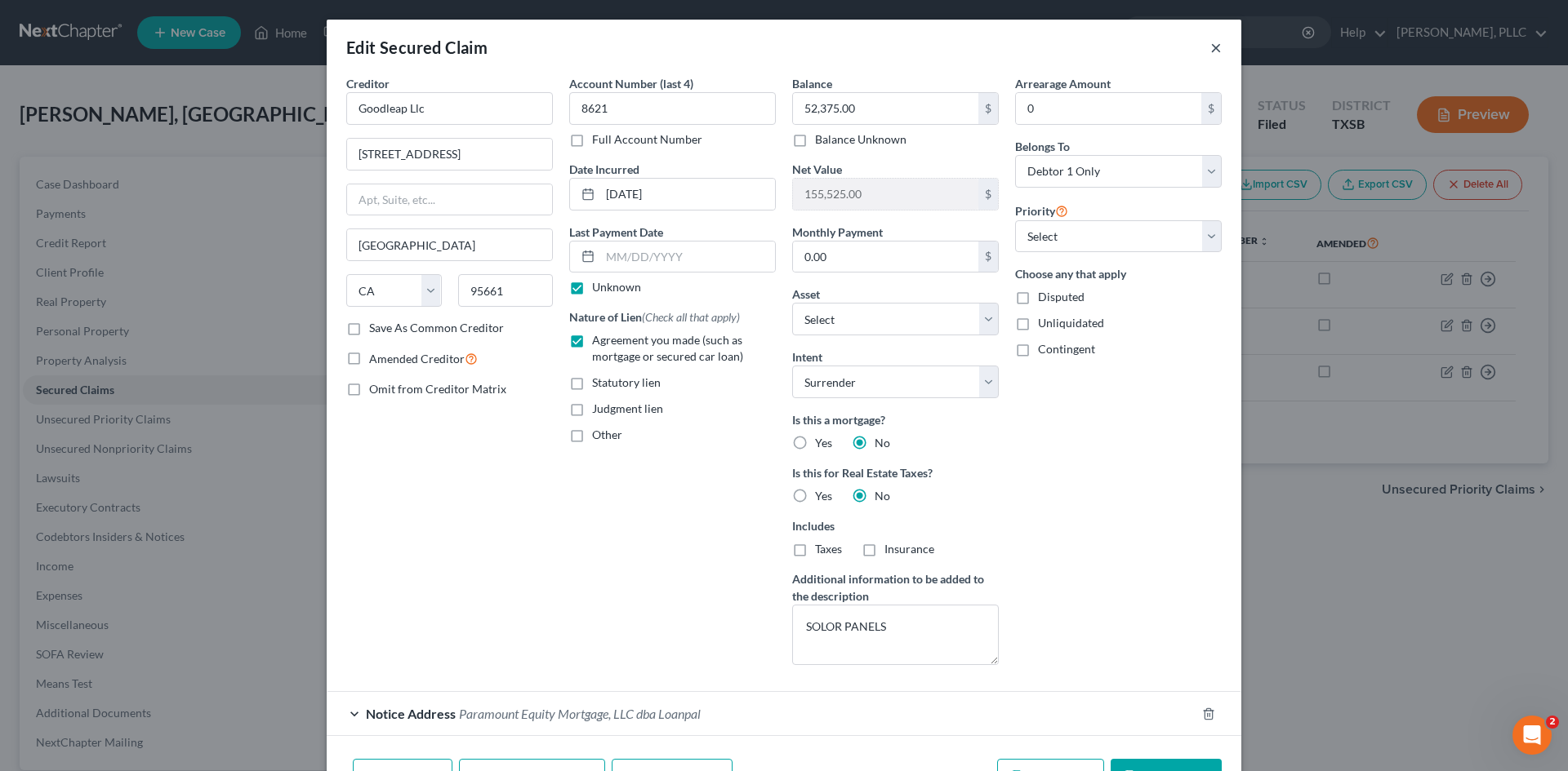
click at [1212, 42] on button "×" at bounding box center [1216, 47] width 12 height 19
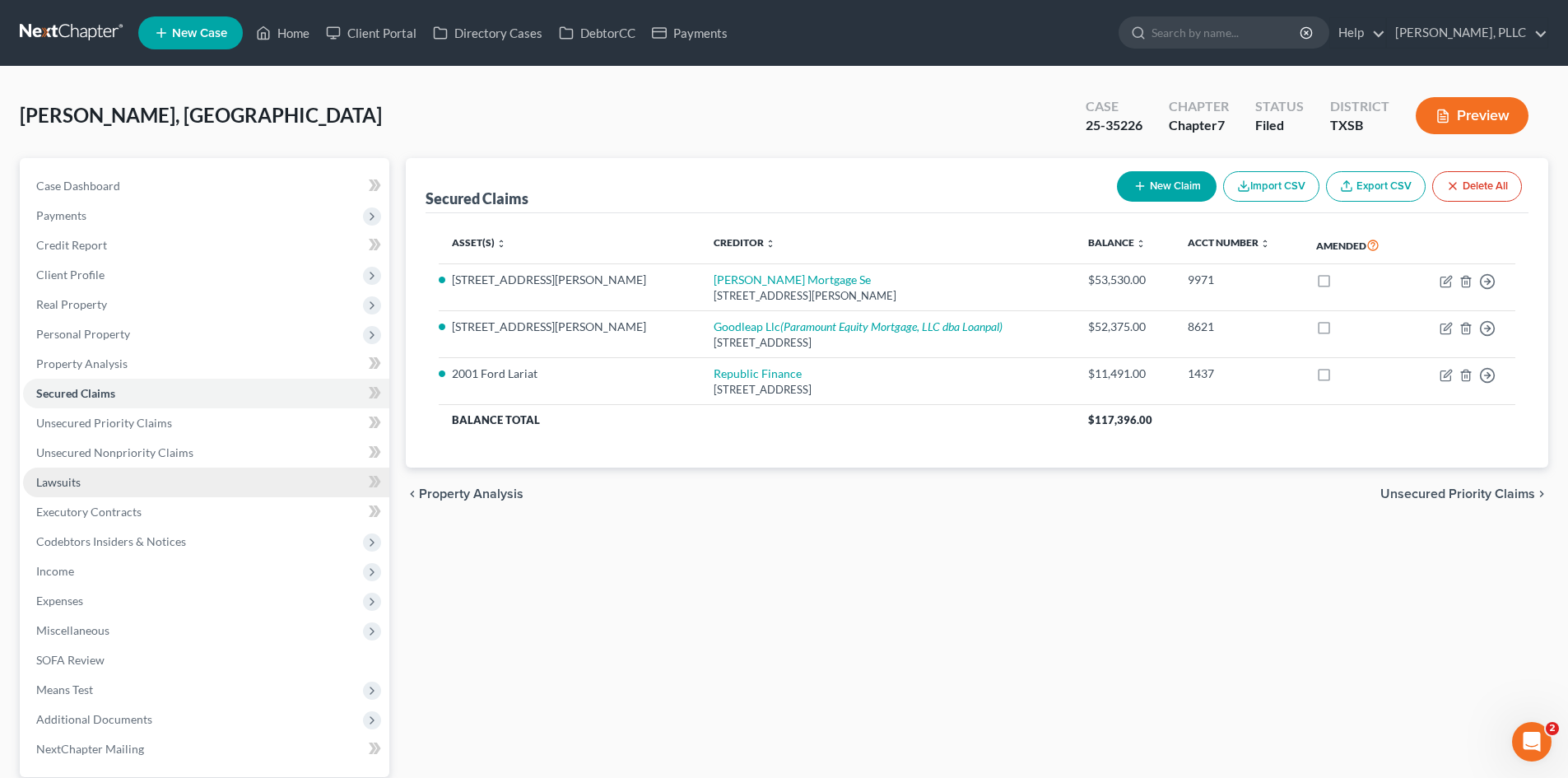
click at [159, 485] on link "Lawsuits" at bounding box center [206, 482] width 366 height 30
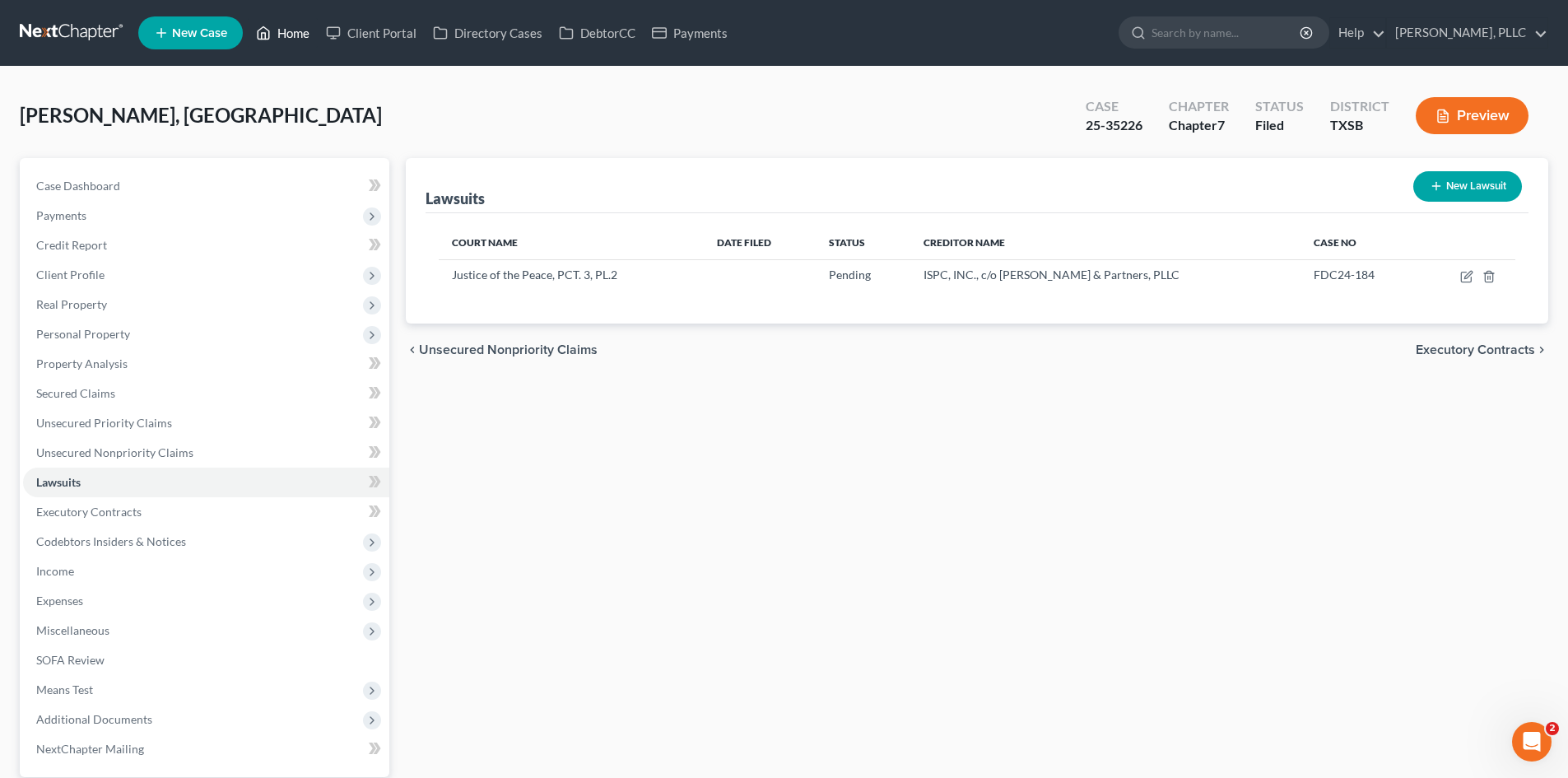
click at [280, 41] on link "Home" at bounding box center [282, 32] width 70 height 30
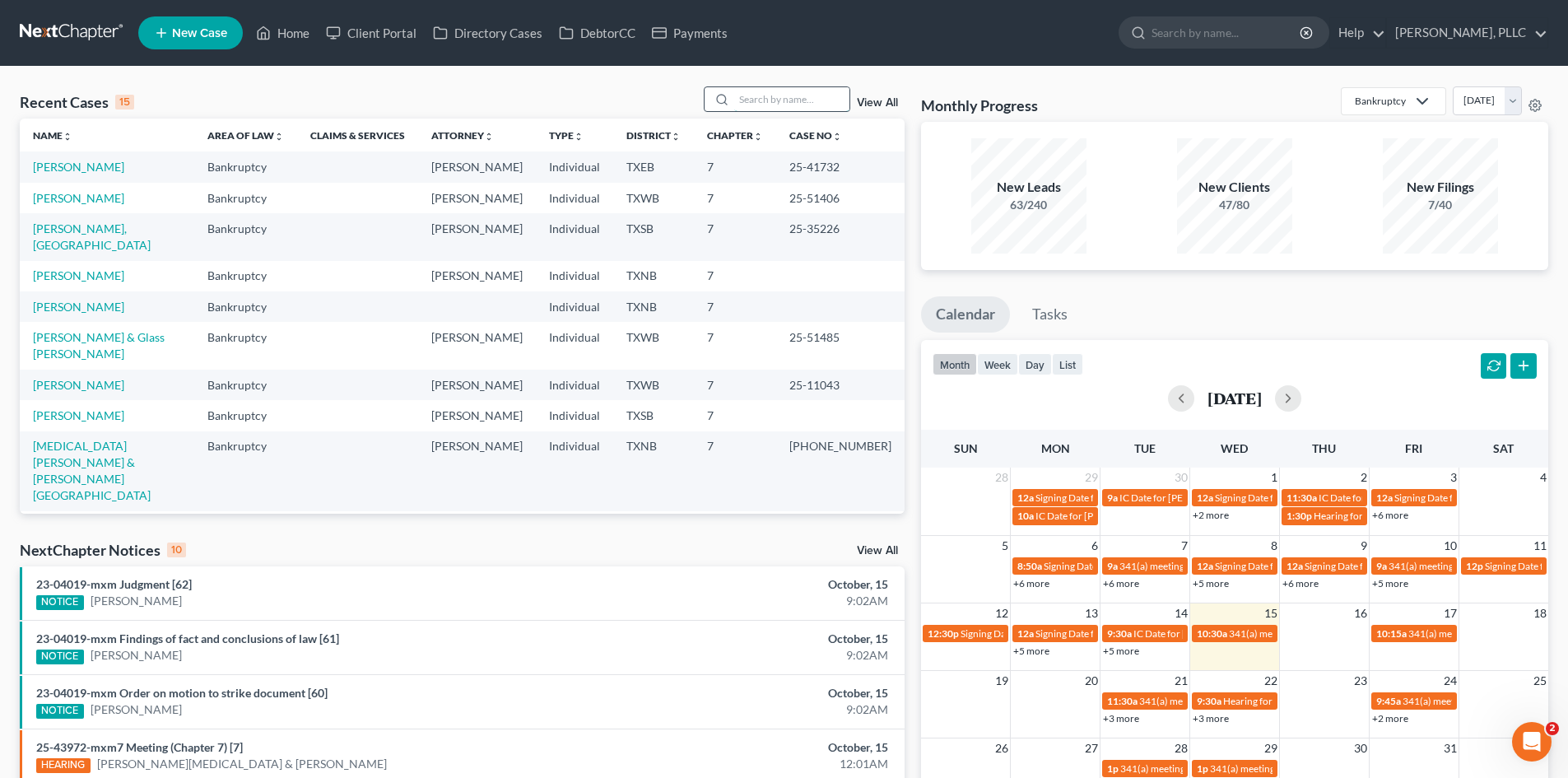
click at [782, 99] on input "search" at bounding box center [792, 99] width 115 height 24
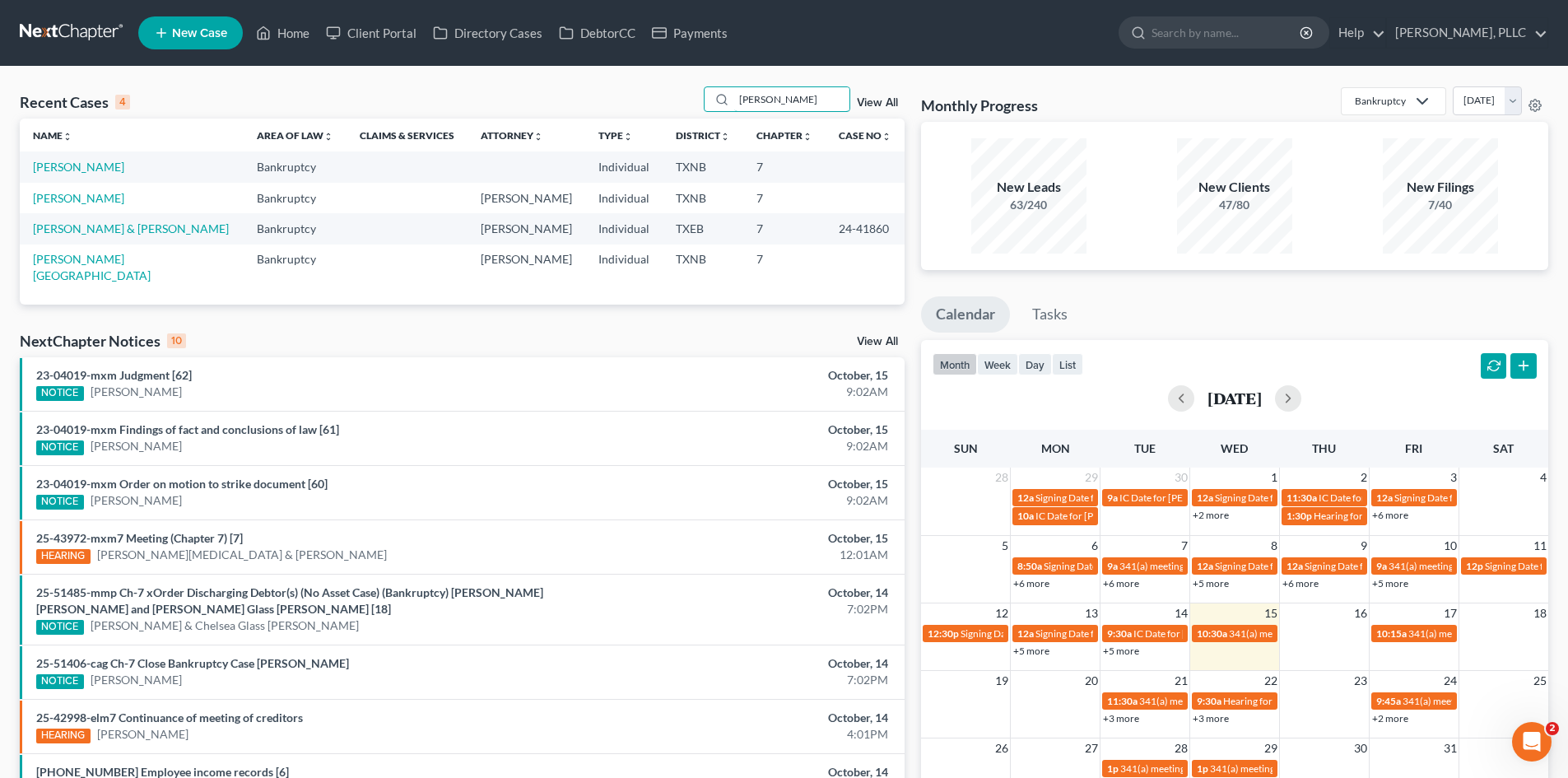
type input "powell"
click at [74, 166] on link "[PERSON_NAME]" at bounding box center [79, 166] width 91 height 14
select select "3"
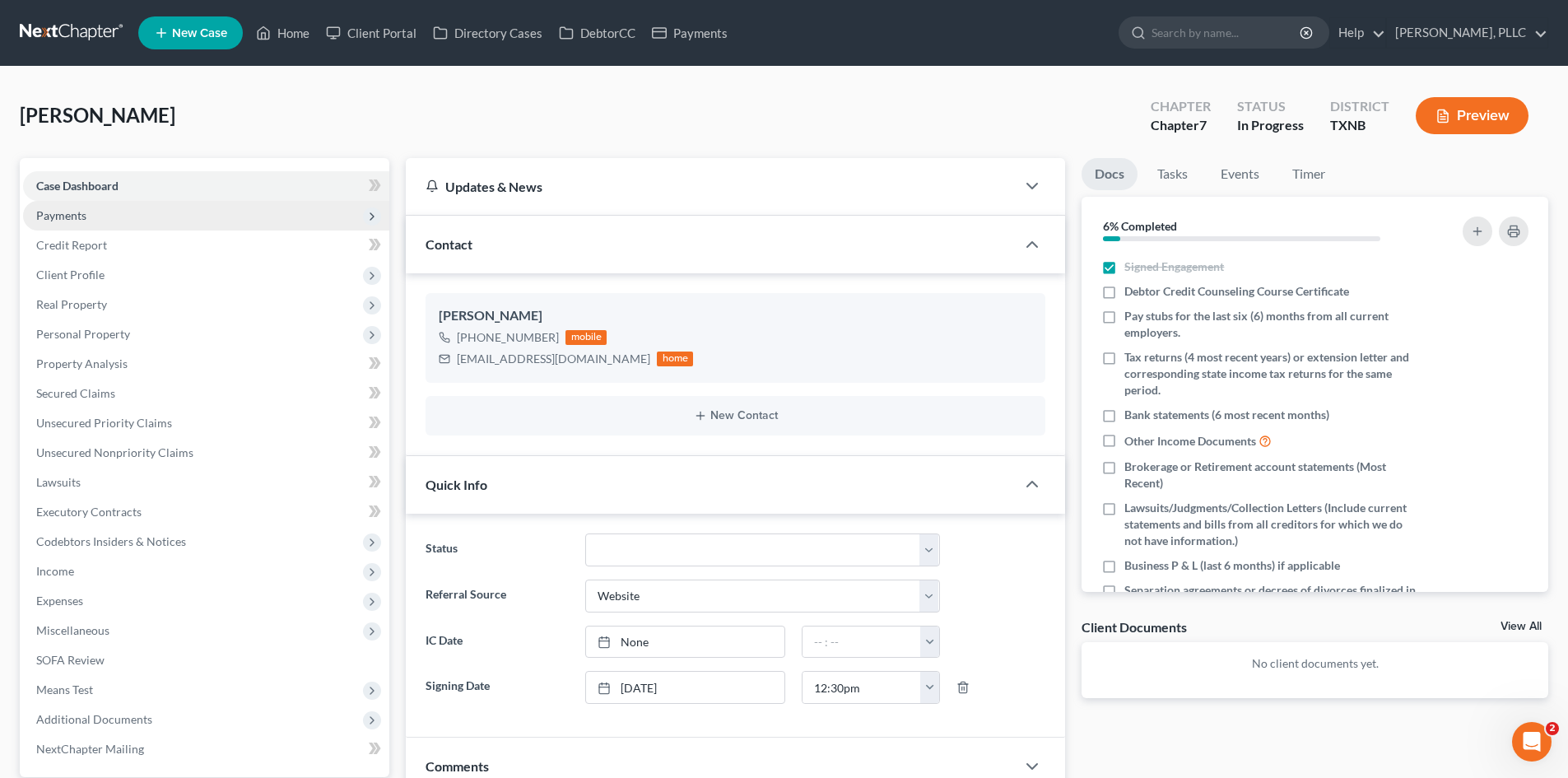
click at [106, 216] on span "Payments" at bounding box center [206, 215] width 366 height 30
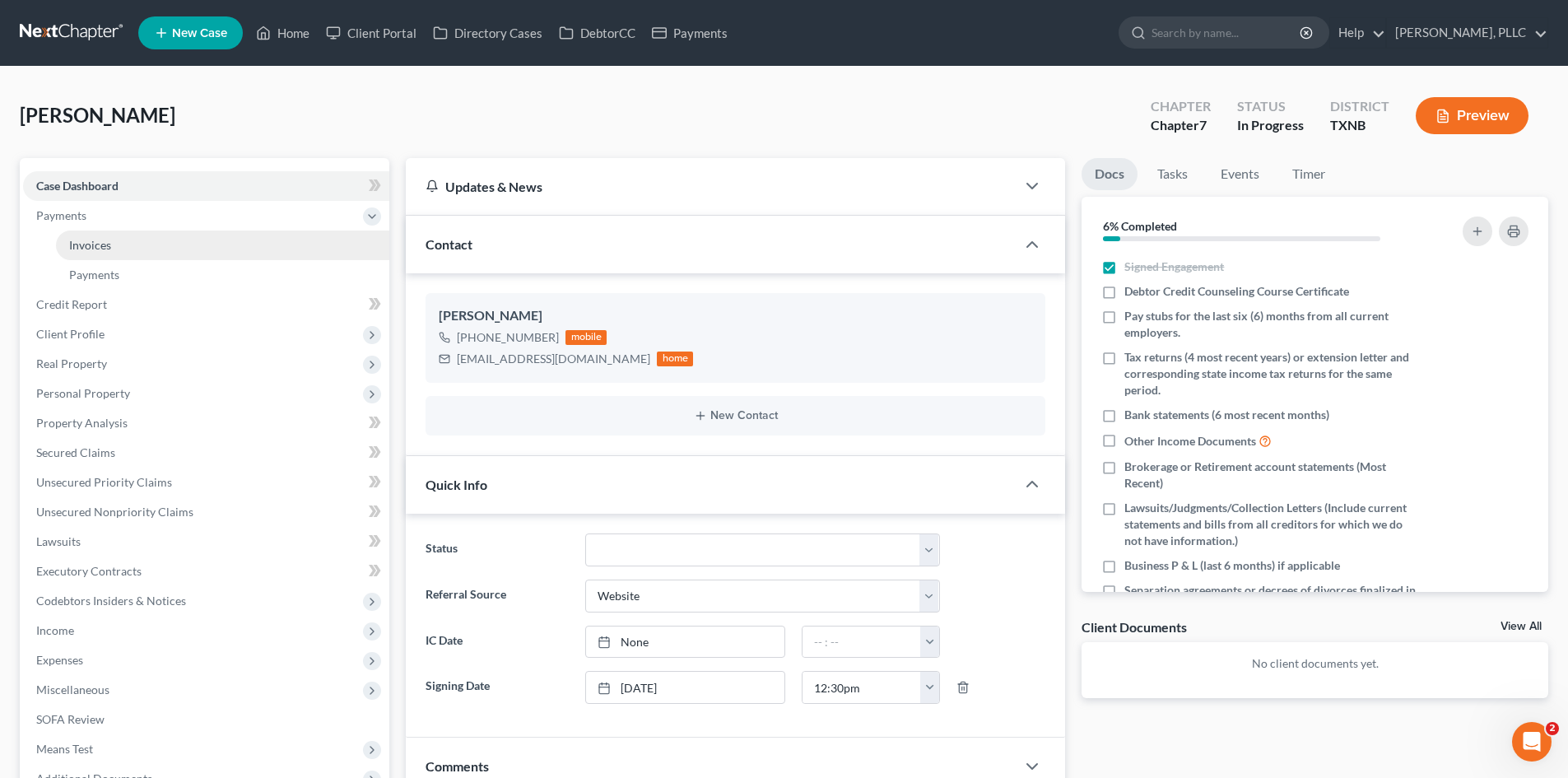
click at [110, 245] on span "Invoices" at bounding box center [90, 245] width 42 height 14
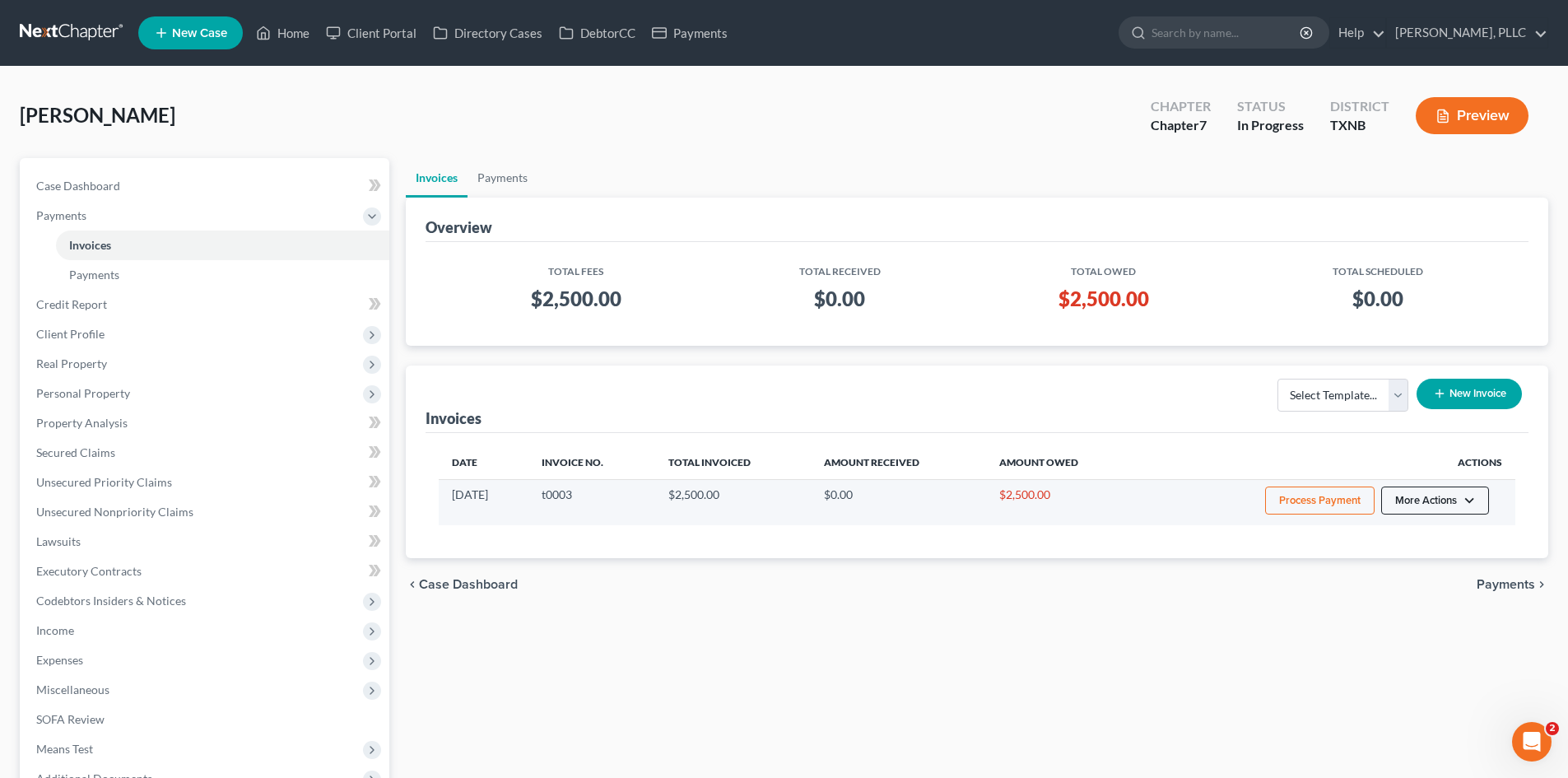
click at [1410, 497] on button "More Actions" at bounding box center [1435, 500] width 108 height 28
click at [1389, 547] on link "View/Edit" at bounding box center [1458, 535] width 193 height 28
select select "1"
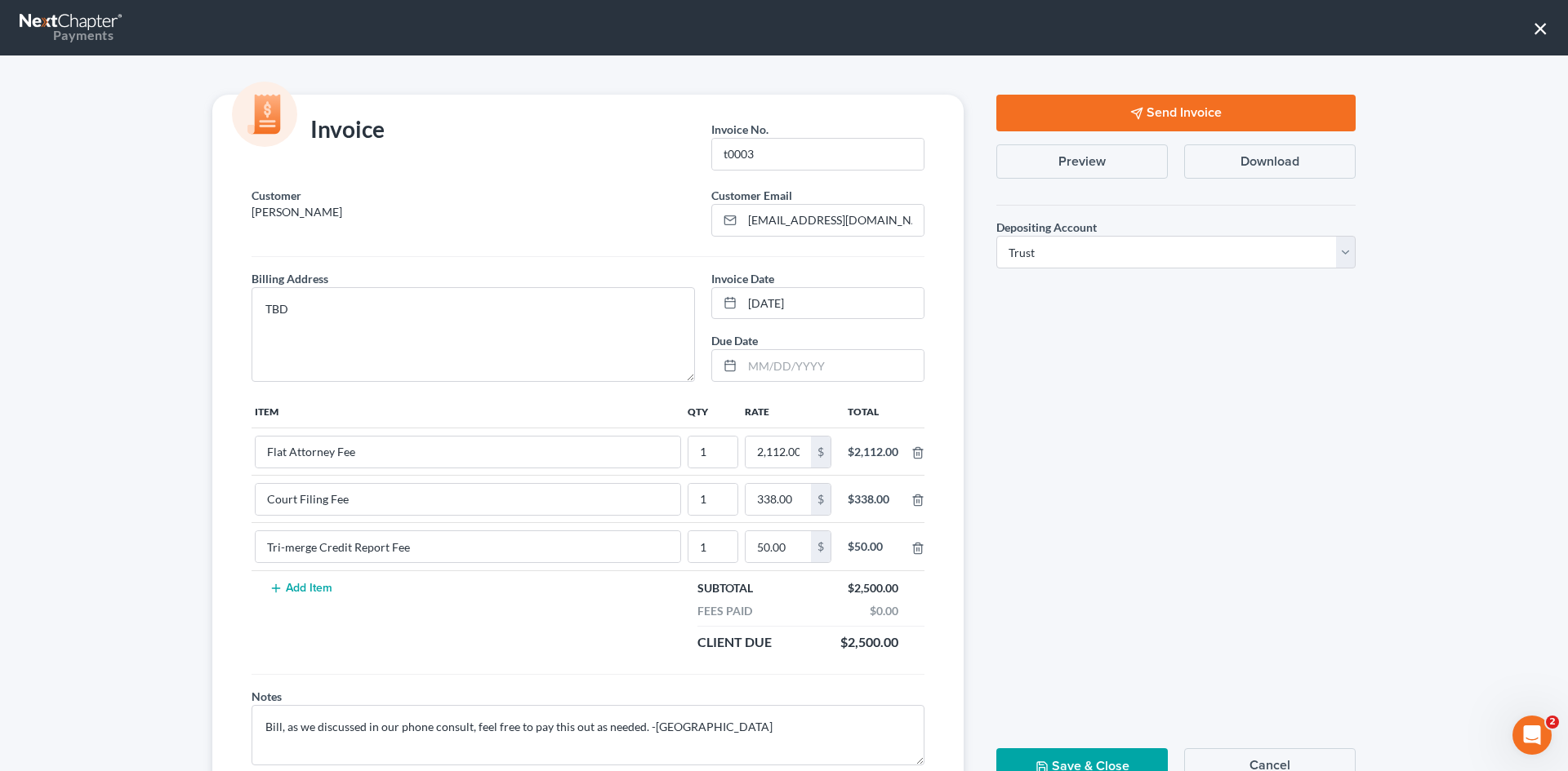
click at [1096, 114] on button "Send Invoice" at bounding box center [1175, 113] width 359 height 37
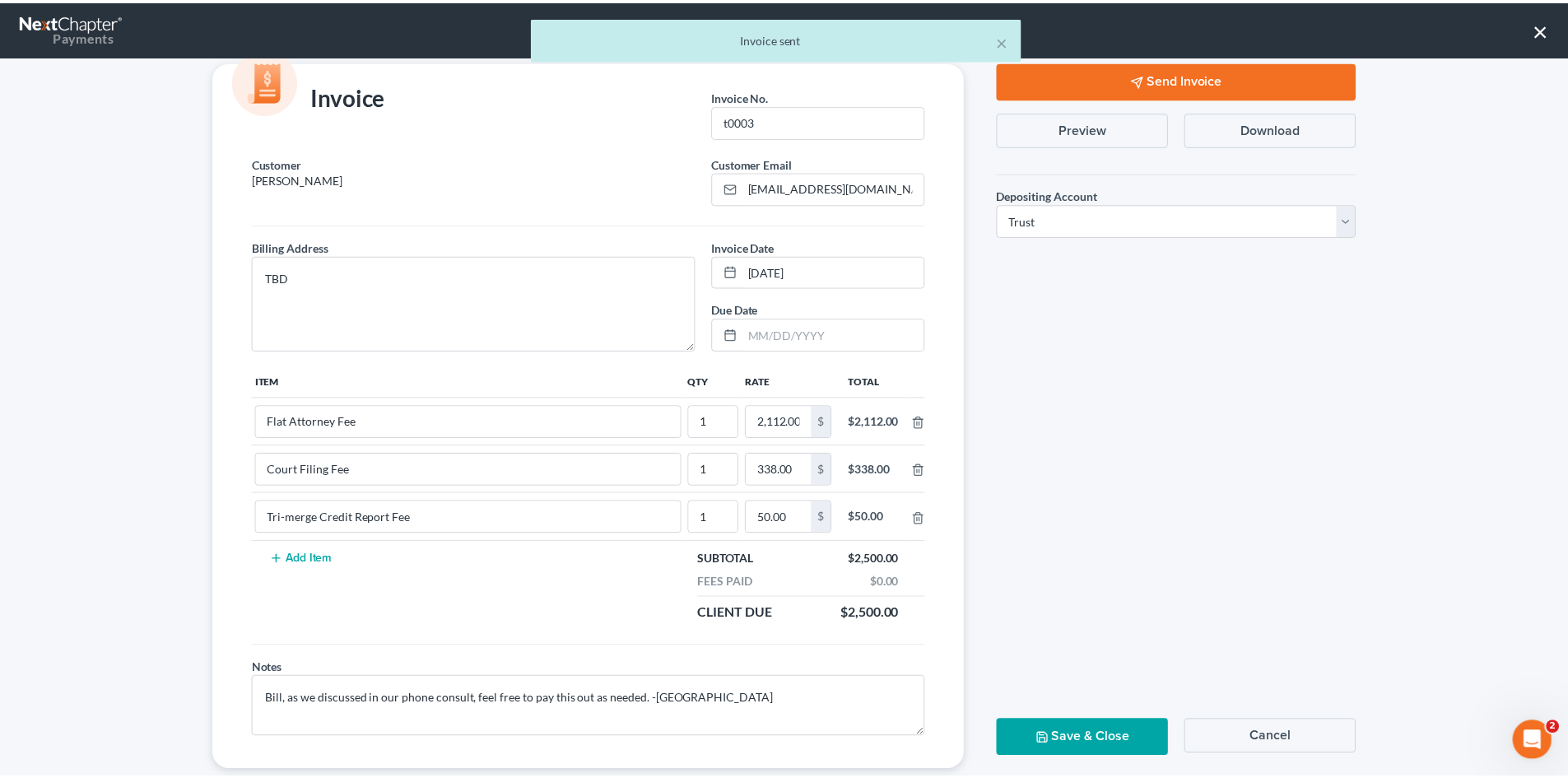
scroll to position [67, 0]
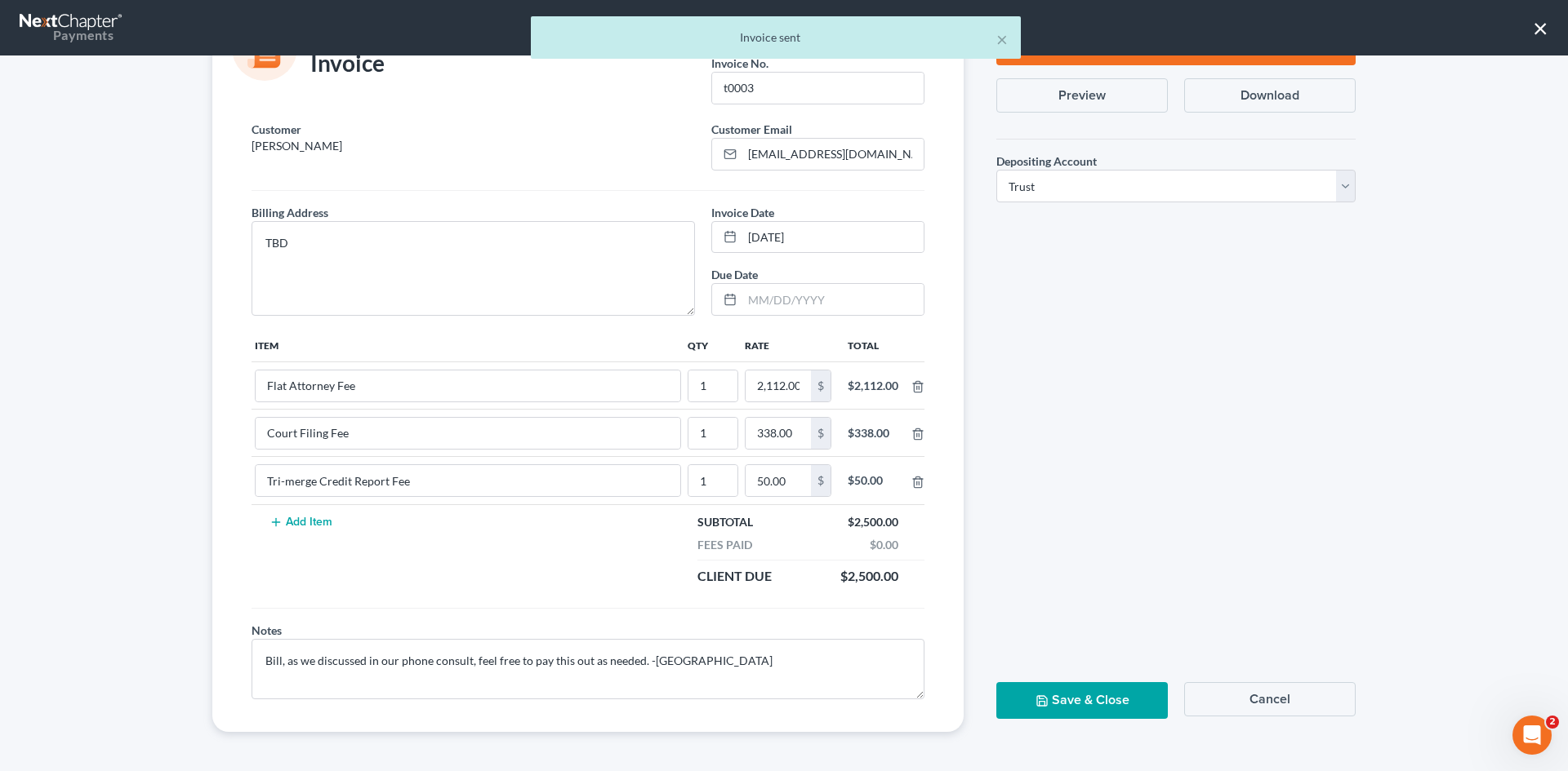
click at [1055, 705] on button "Save & Close" at bounding box center [1081, 701] width 172 height 37
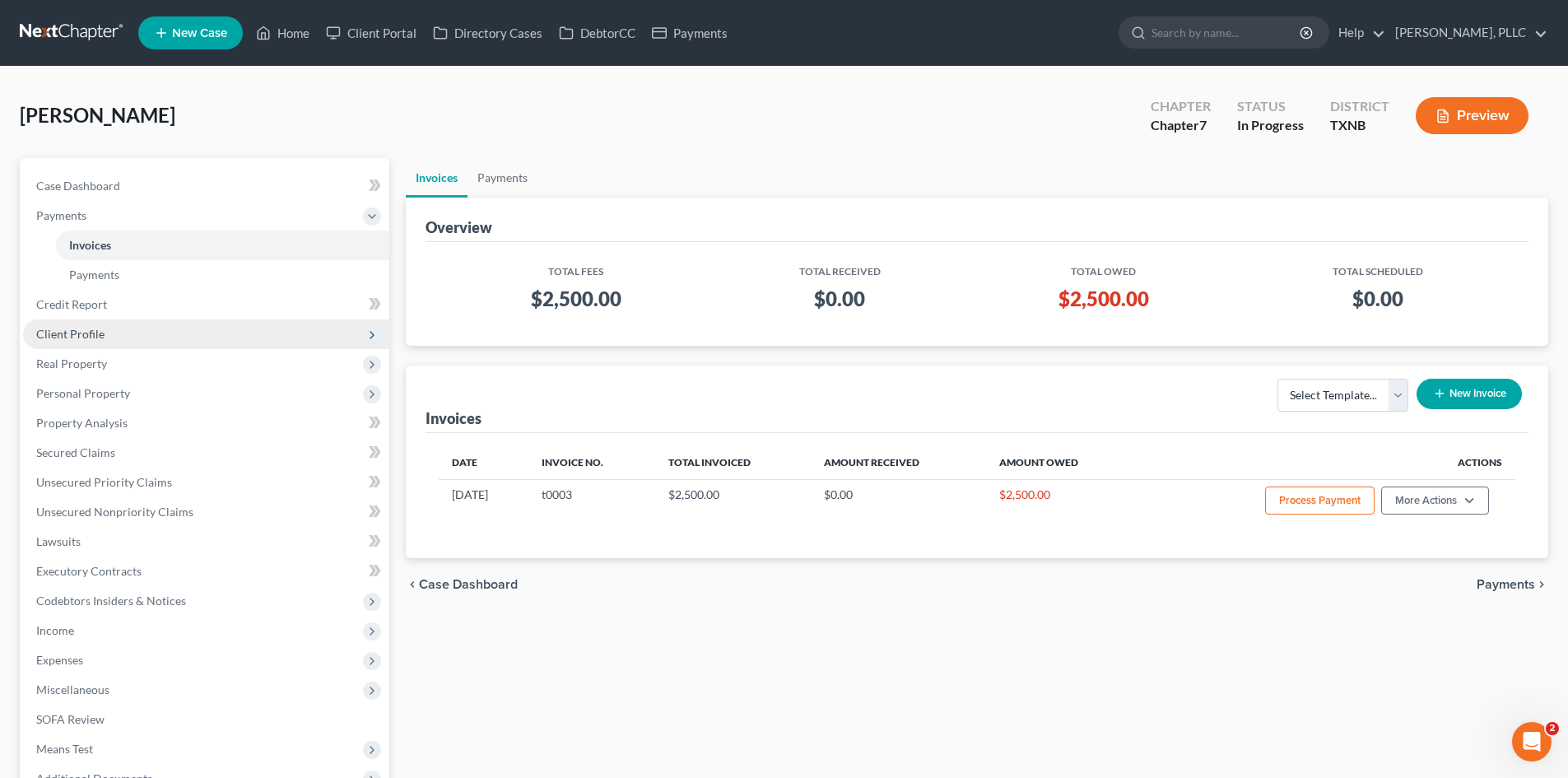
click at [140, 345] on span "Client Profile" at bounding box center [206, 334] width 366 height 30
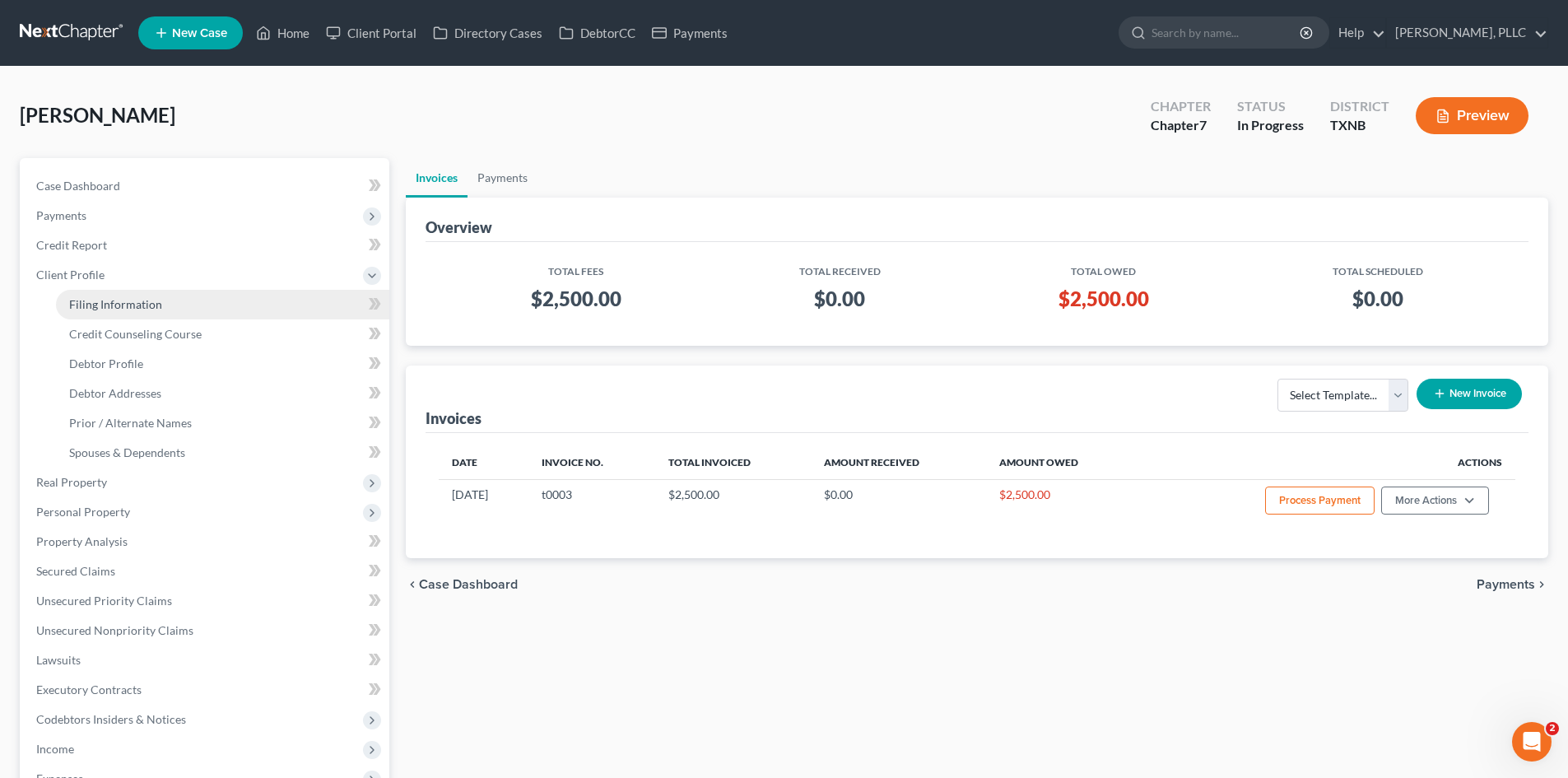
click at [142, 308] on span "Filing Information" at bounding box center [116, 304] width 93 height 14
select select "1"
select select "0"
select select "45"
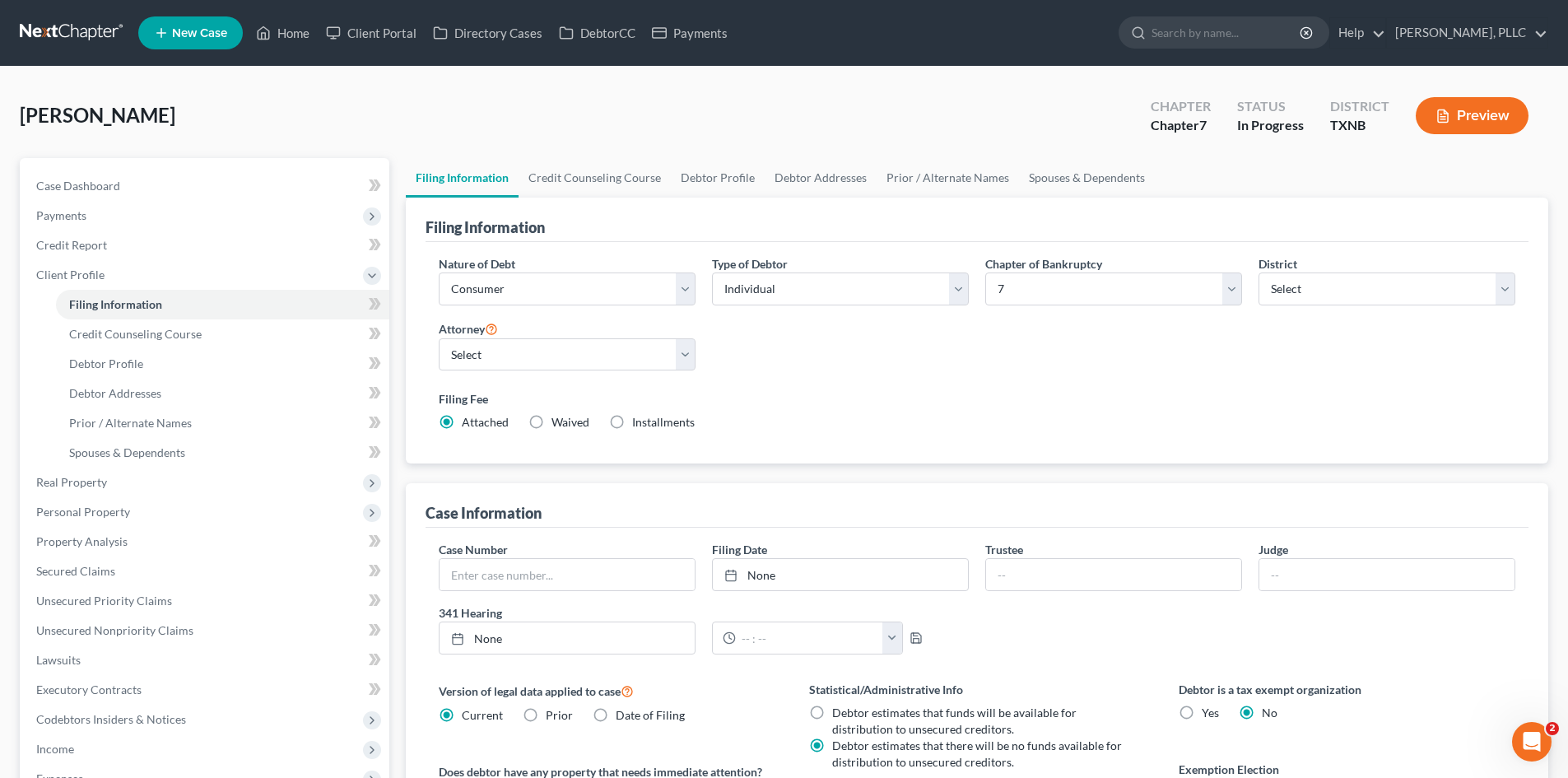
click at [641, 379] on div "Attorney Select Guy Holman - TXEB Guy Holman - TXNB Guy Holman - TXSB Guy Holma…" at bounding box center [567, 351] width 274 height 66
click at [627, 363] on select "Select Guy Holman - TXEB Guy Holman - TXNB Guy Holman - TXSB Guy Holman - TXWB …" at bounding box center [567, 355] width 257 height 33
select select "1"
click at [439, 339] on select "Select Guy Holman - TXEB Guy Holman - TXNB Guy Holman - TXSB Guy Holman - TXWB …" at bounding box center [567, 355] width 257 height 33
click at [405, 137] on div "Powell, Billy Upgraded Chapter Chapter 7 Status In Progress District TXNB Previ…" at bounding box center [784, 122] width 1528 height 72
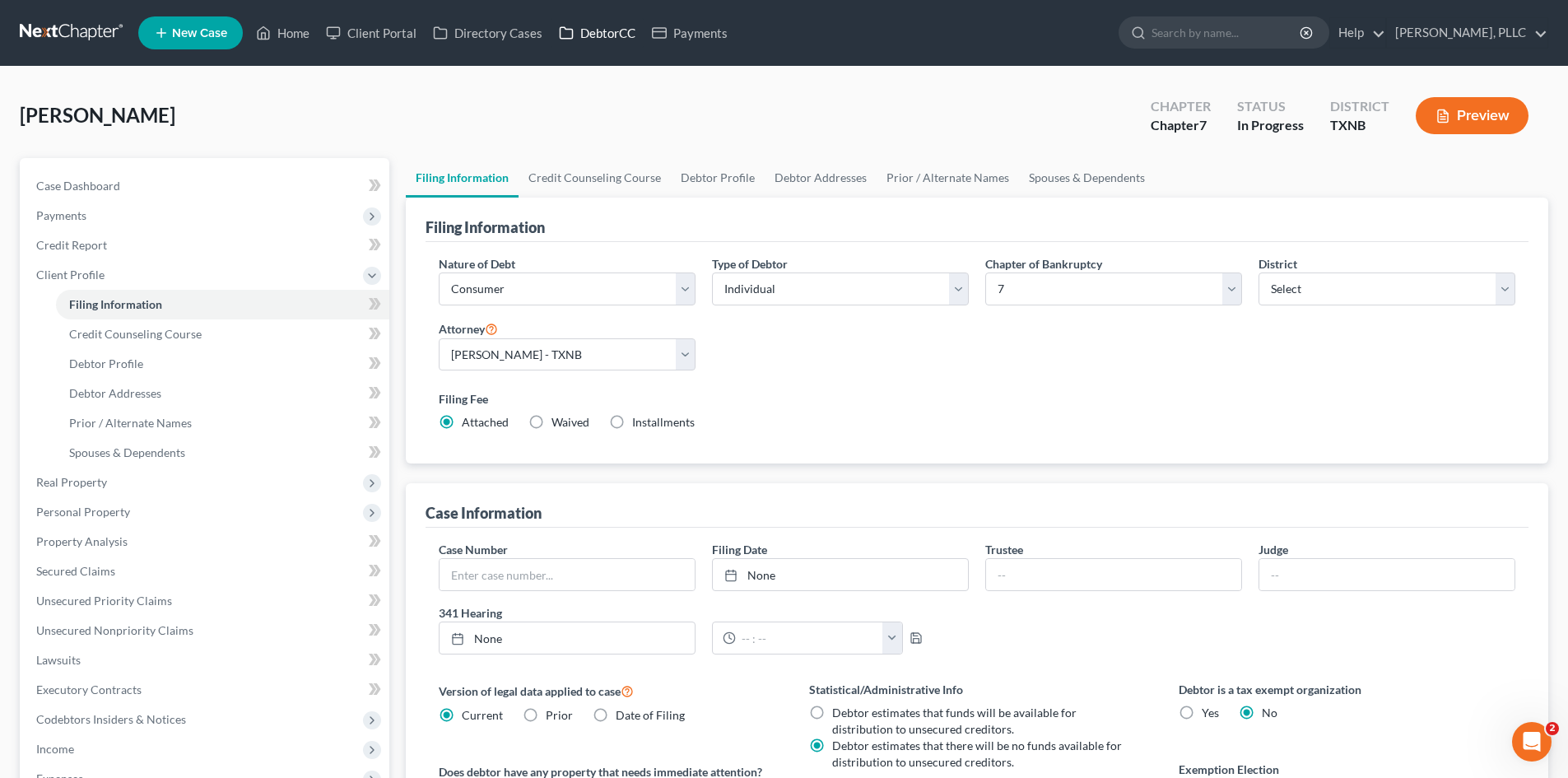
click at [590, 38] on link "DebtorCC" at bounding box center [597, 32] width 93 height 30
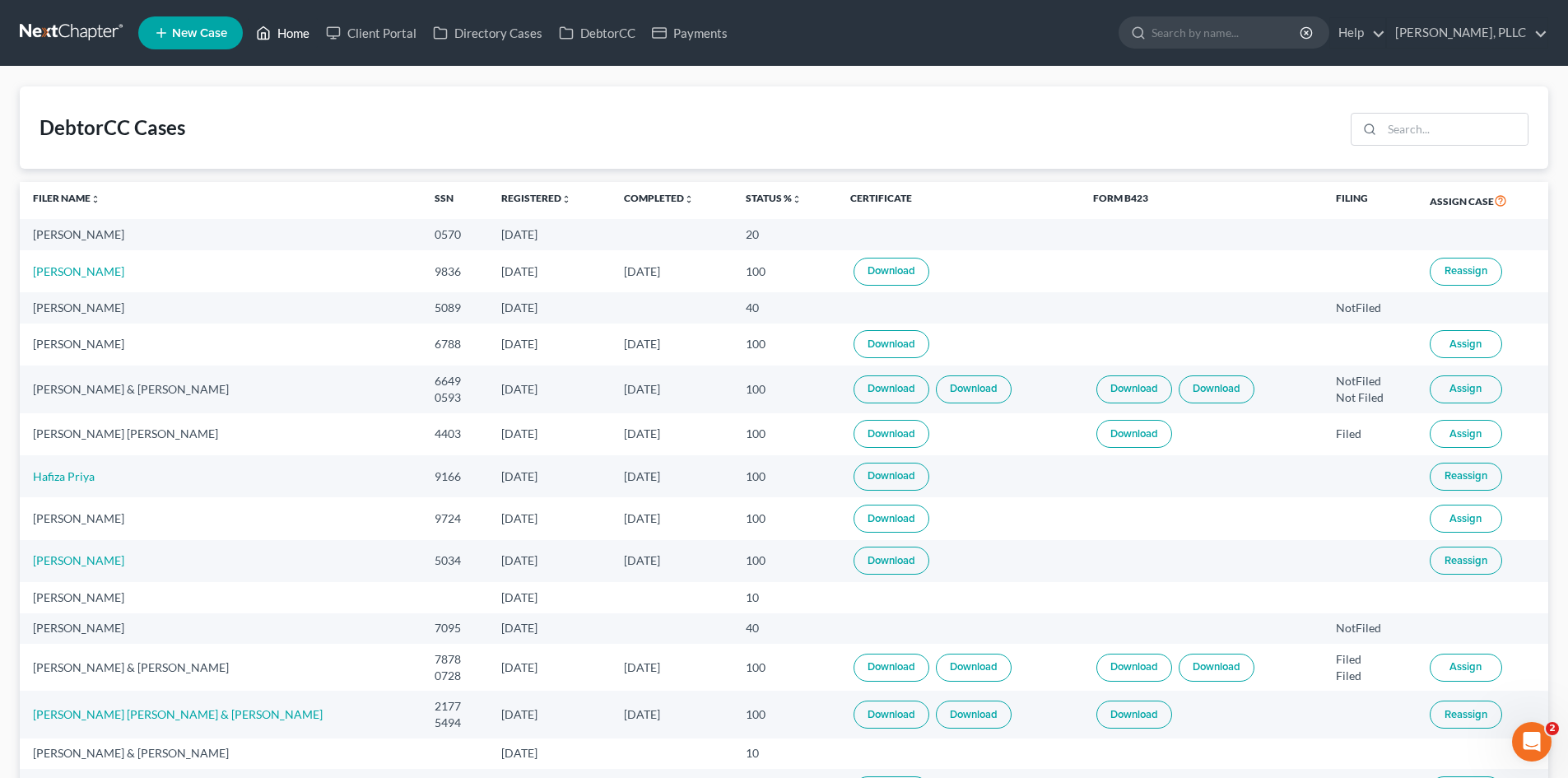
click at [278, 30] on link "Home" at bounding box center [282, 32] width 70 height 30
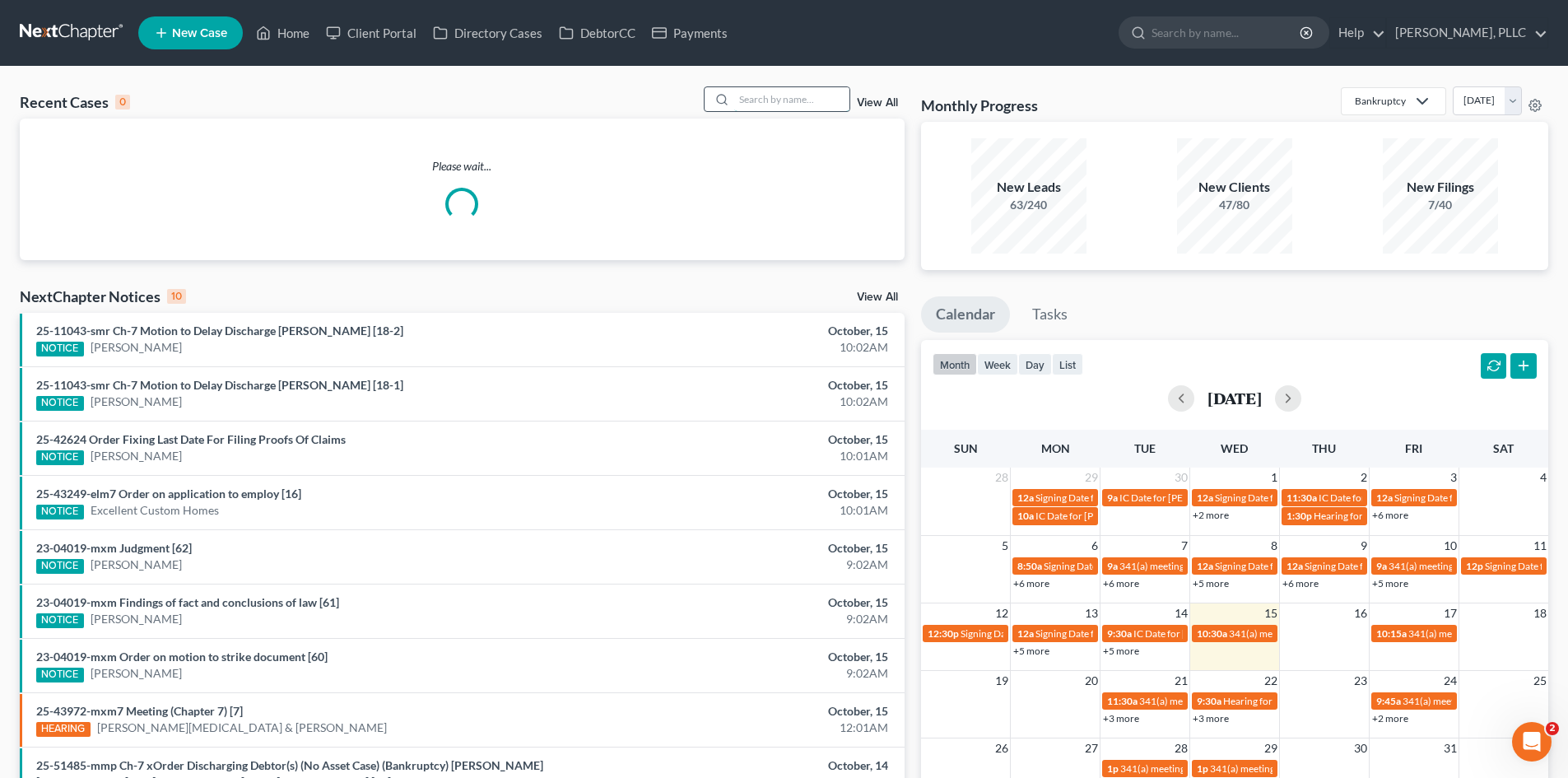
click at [774, 96] on input "search" at bounding box center [792, 99] width 115 height 24
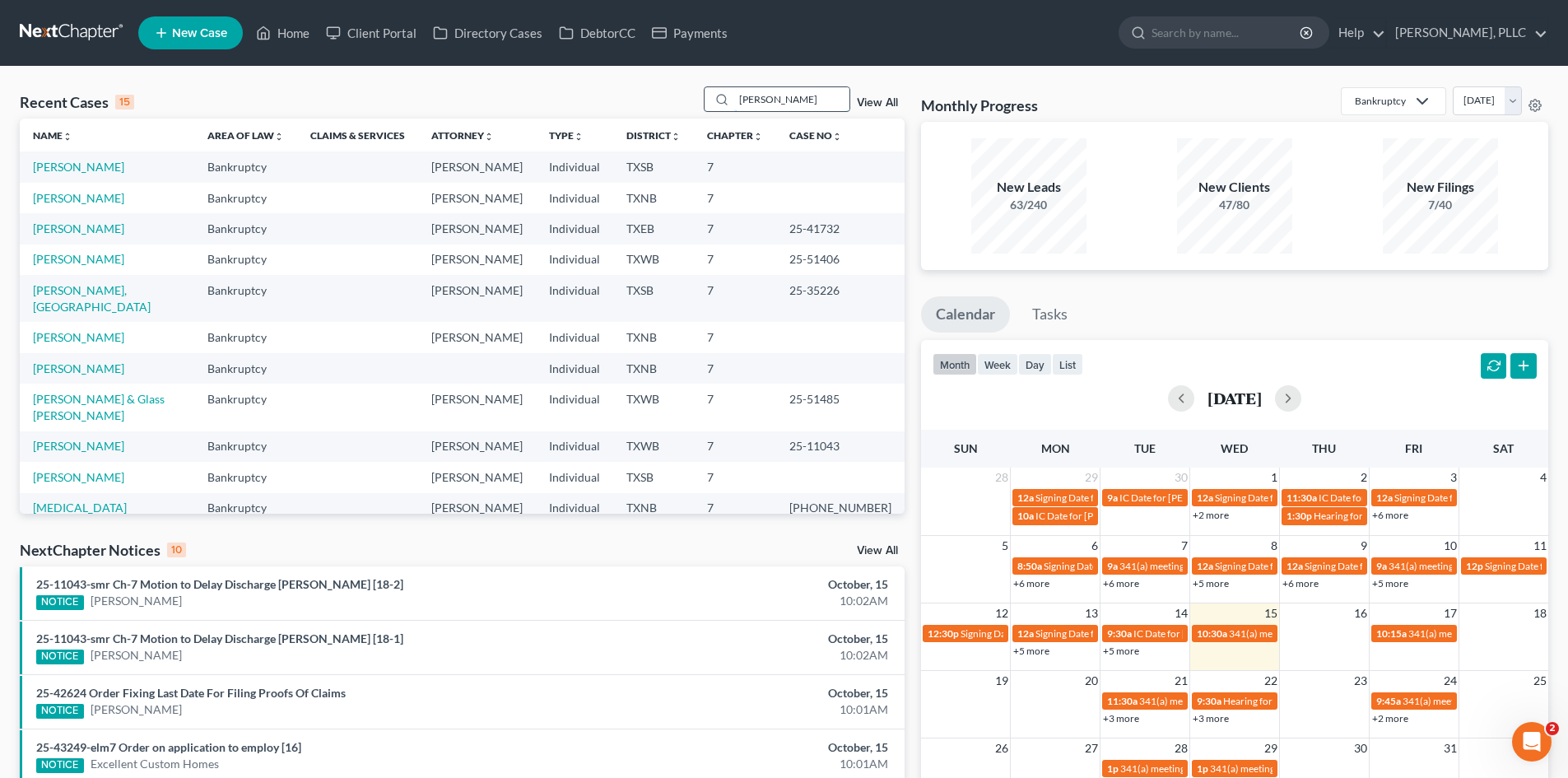
type input "billy"
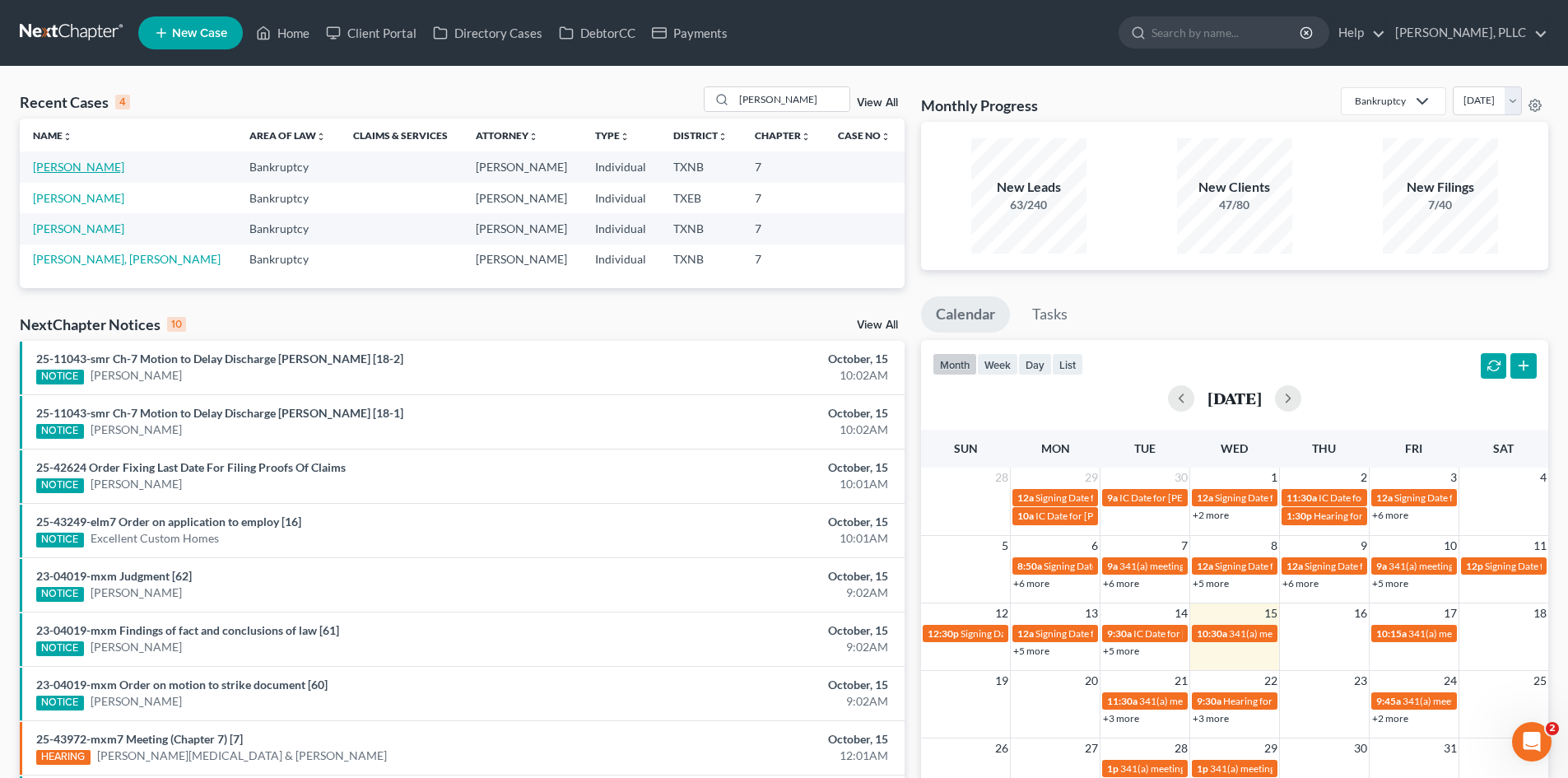
click at [80, 169] on link "[PERSON_NAME]" at bounding box center [79, 166] width 91 height 14
select select "3"
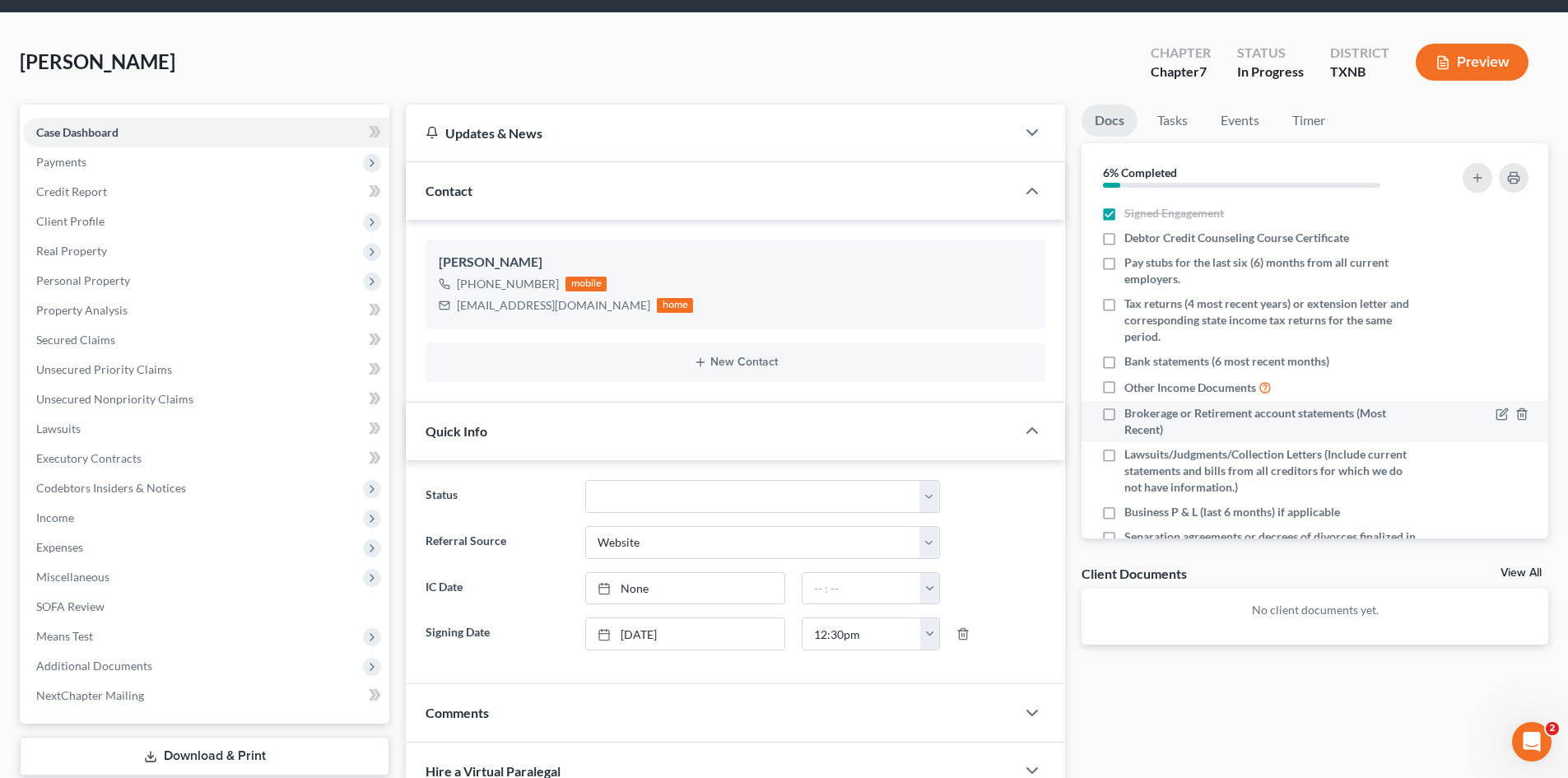
scroll to position [39, 0]
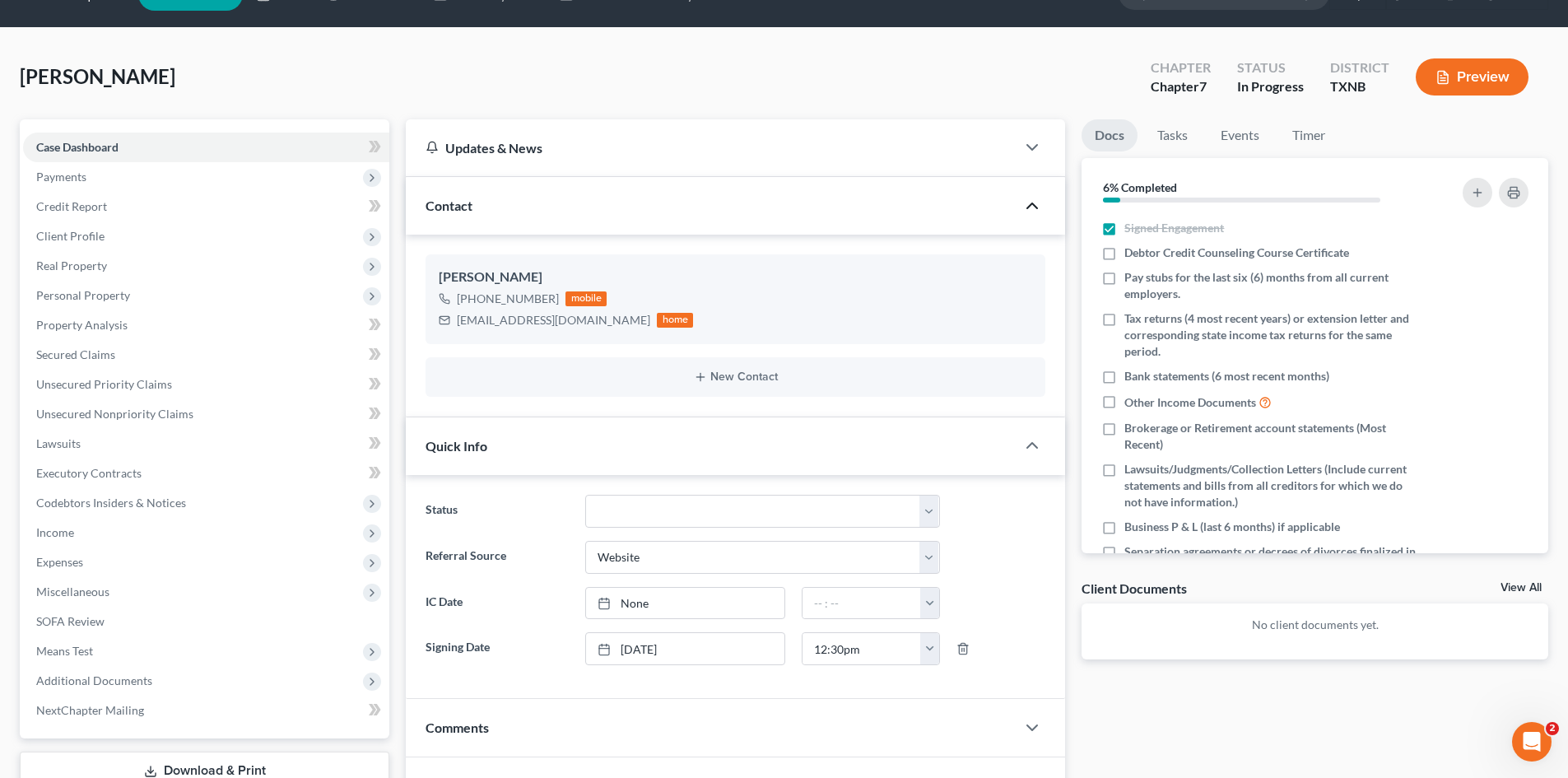
click at [1029, 209] on icon "button" at bounding box center [1032, 205] width 19 height 19
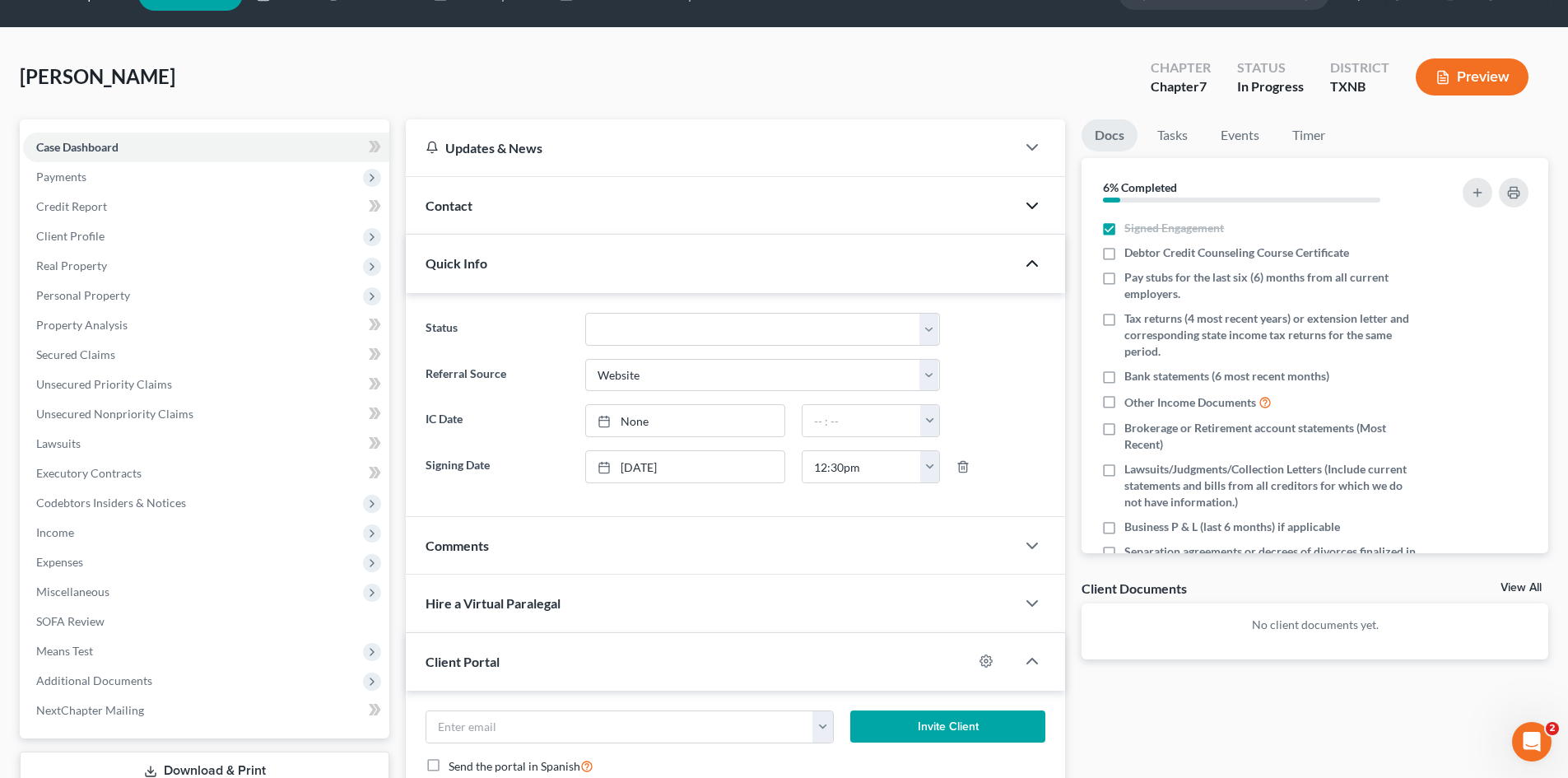
click at [1030, 269] on icon "button" at bounding box center [1032, 263] width 19 height 19
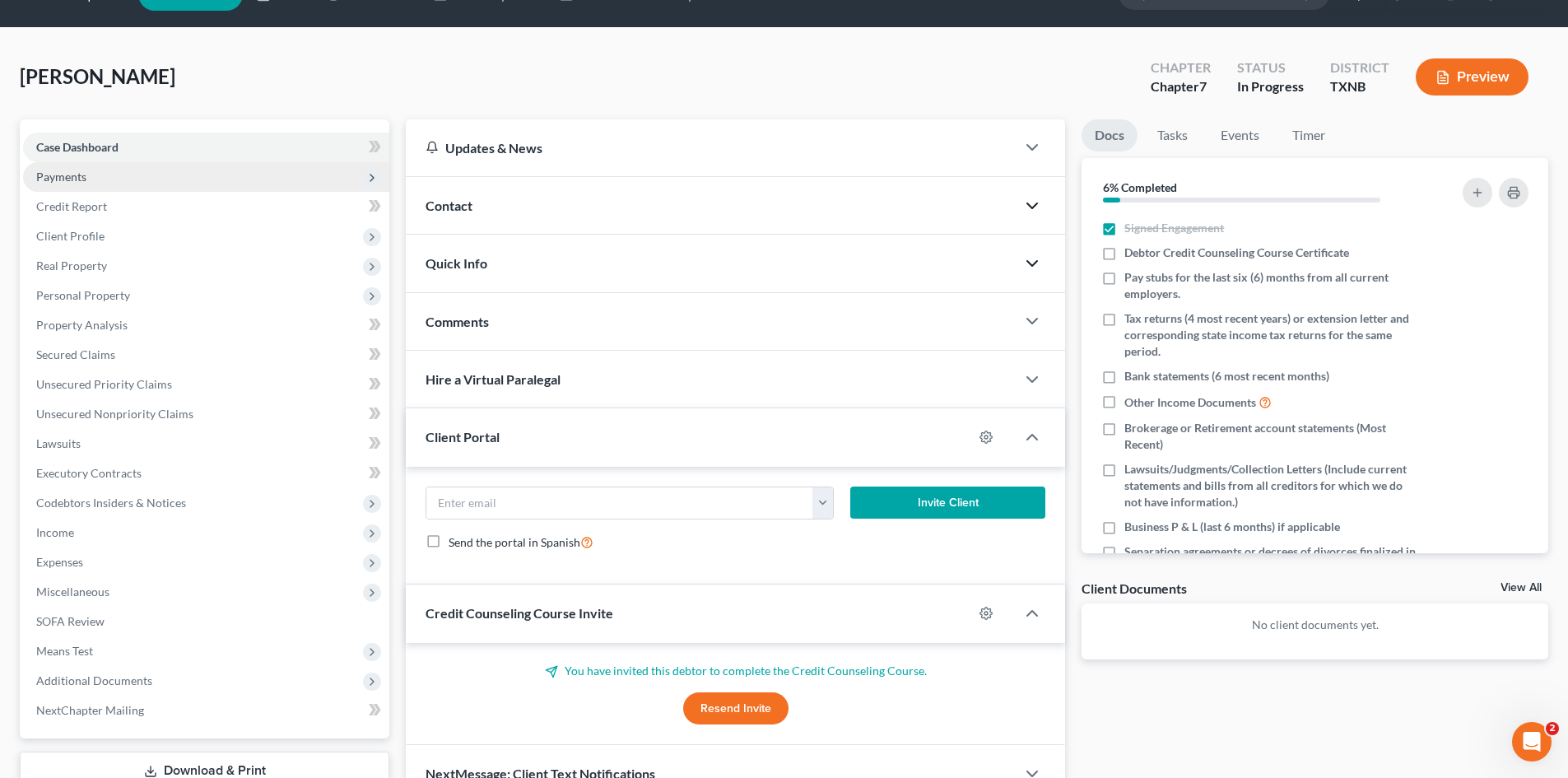
drag, startPoint x: 247, startPoint y: 167, endPoint x: 273, endPoint y: 161, distance: 26.7
click at [247, 167] on span "Payments" at bounding box center [206, 177] width 366 height 30
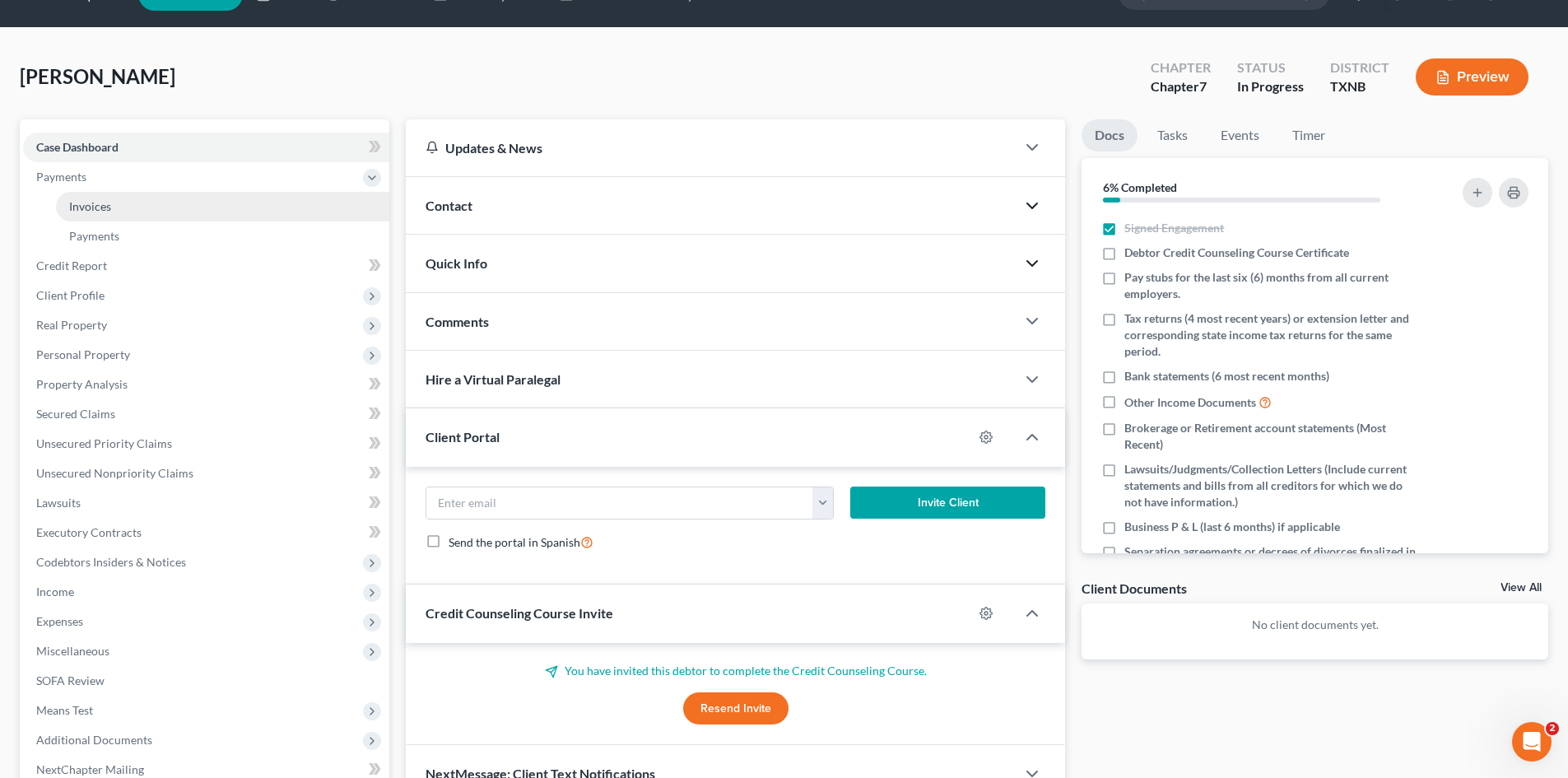
click at [209, 198] on link "Invoices" at bounding box center [222, 206] width 334 height 30
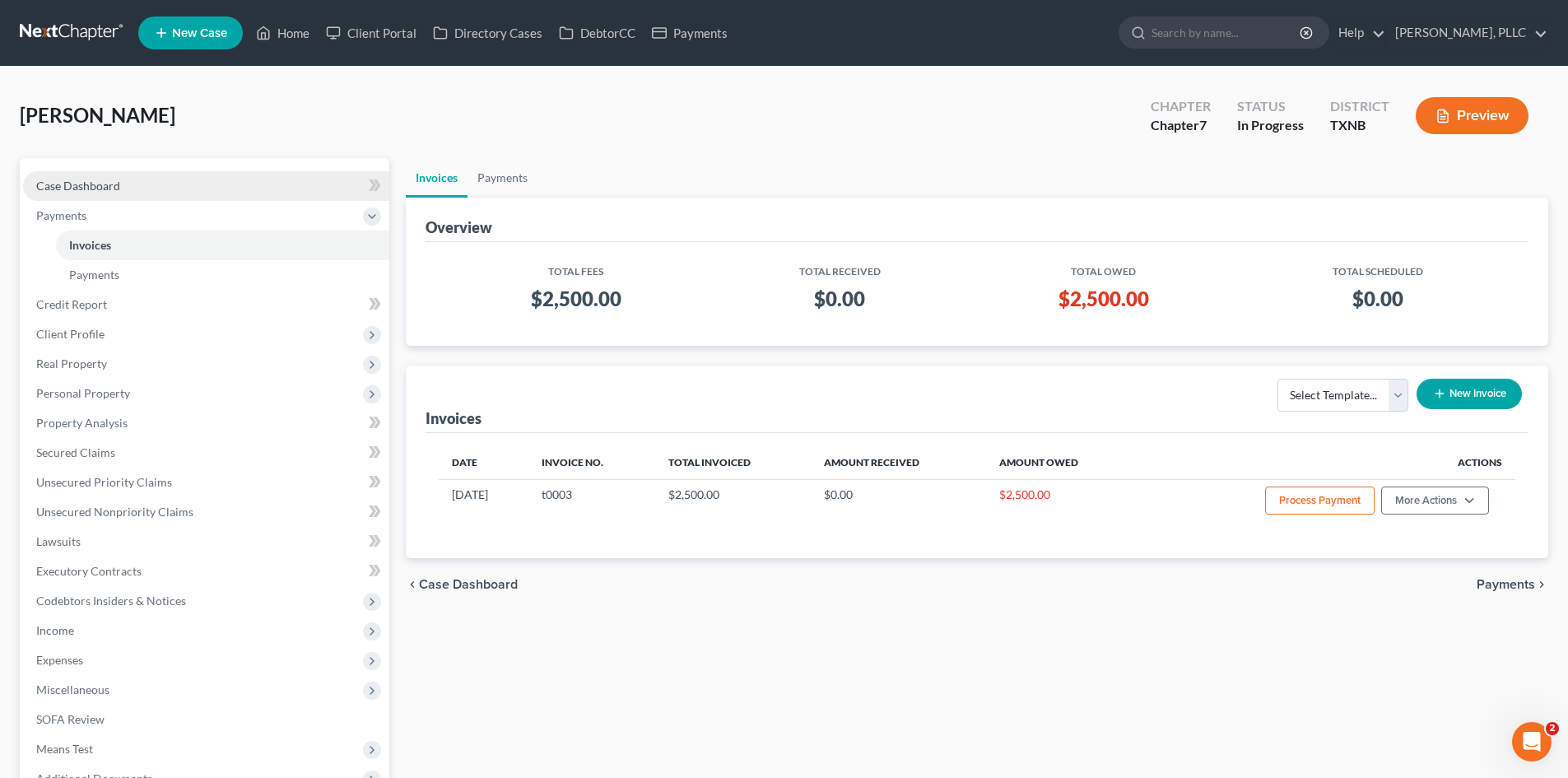
click at [114, 186] on span "Case Dashboard" at bounding box center [78, 186] width 84 height 14
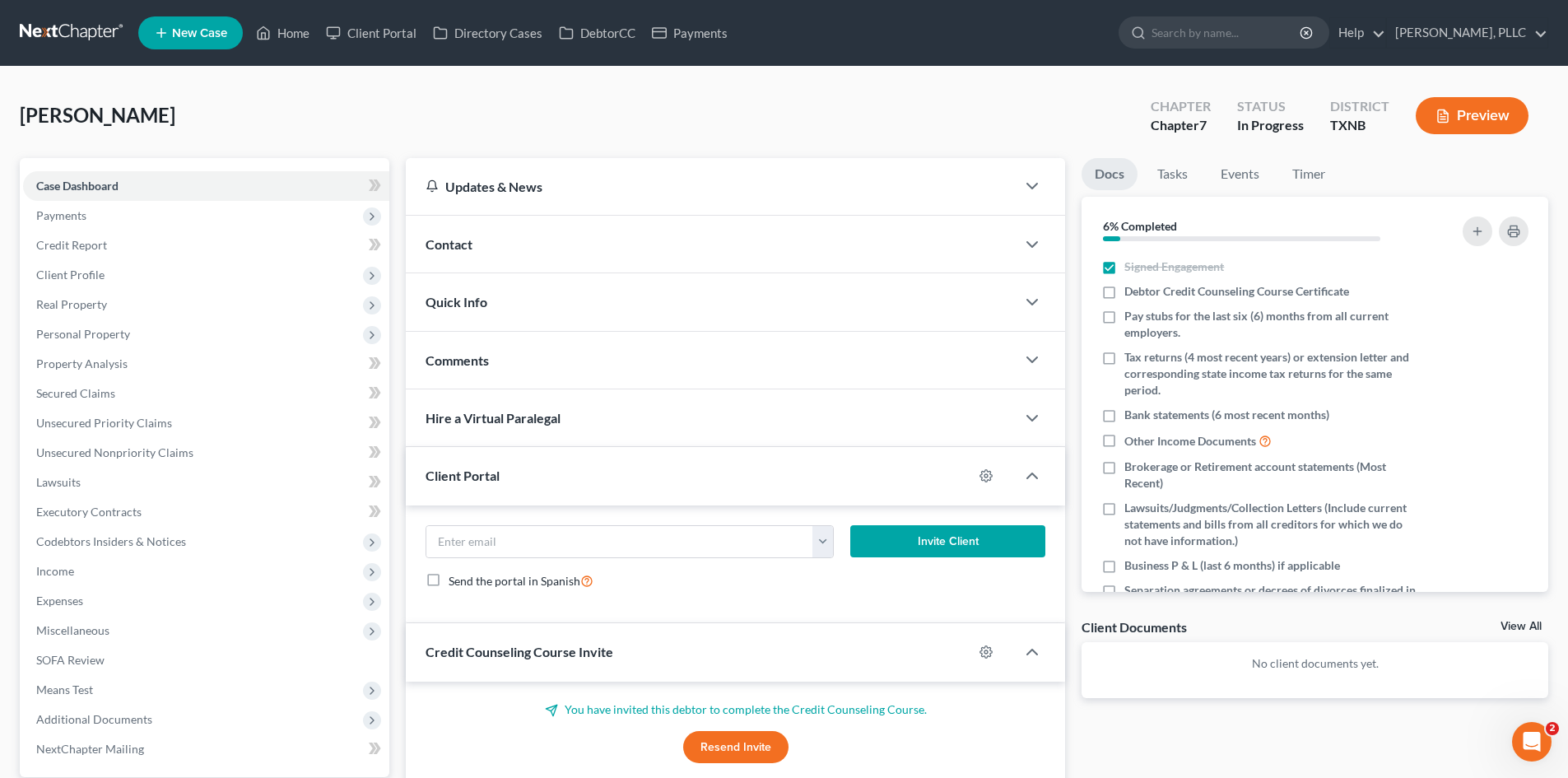
click at [591, 258] on div "Contact" at bounding box center [711, 243] width 610 height 57
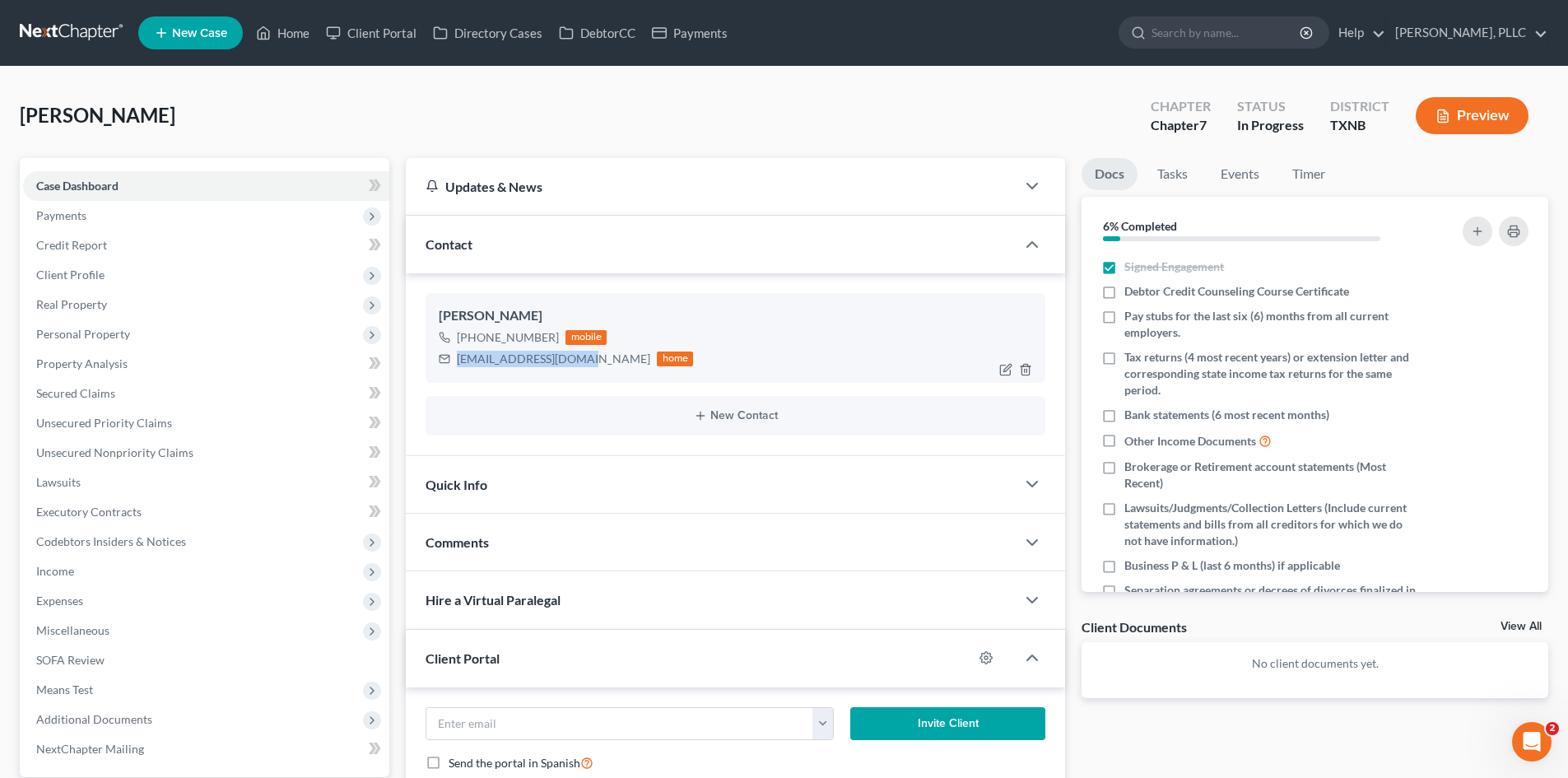
drag, startPoint x: 568, startPoint y: 362, endPoint x: 444, endPoint y: 353, distance: 124.3
click at [444, 353] on div "billtrisp01@gmail.com home" at bounding box center [566, 358] width 254 height 21
copy div "billtrisp01@gmail.com"
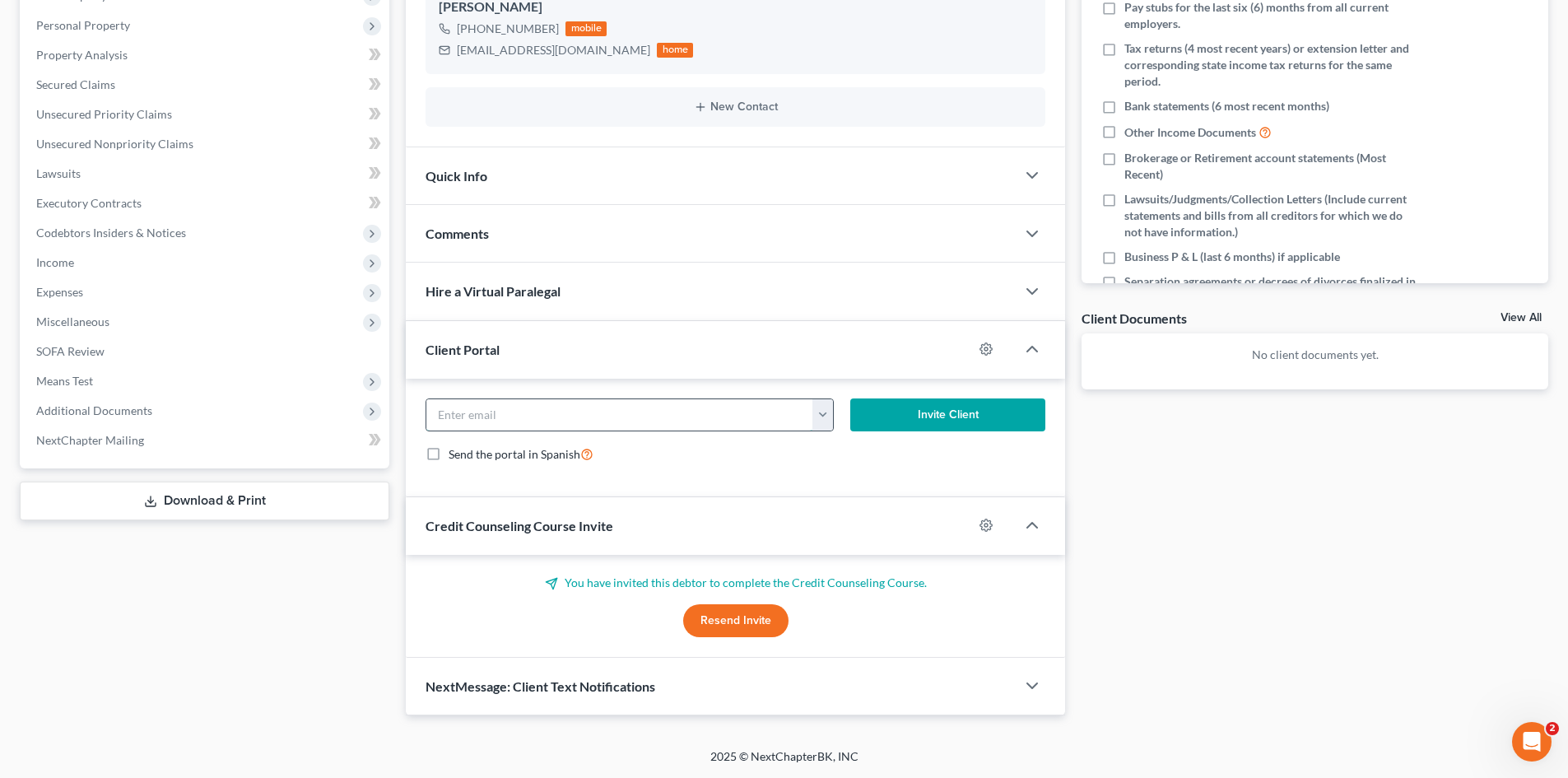
click at [608, 425] on input "email" at bounding box center [620, 415] width 387 height 31
paste input "billtrisp01@gmail.com"
type input "billtrisp01@gmail.com"
click at [928, 411] on button "Invite Client" at bounding box center [948, 415] width 196 height 33
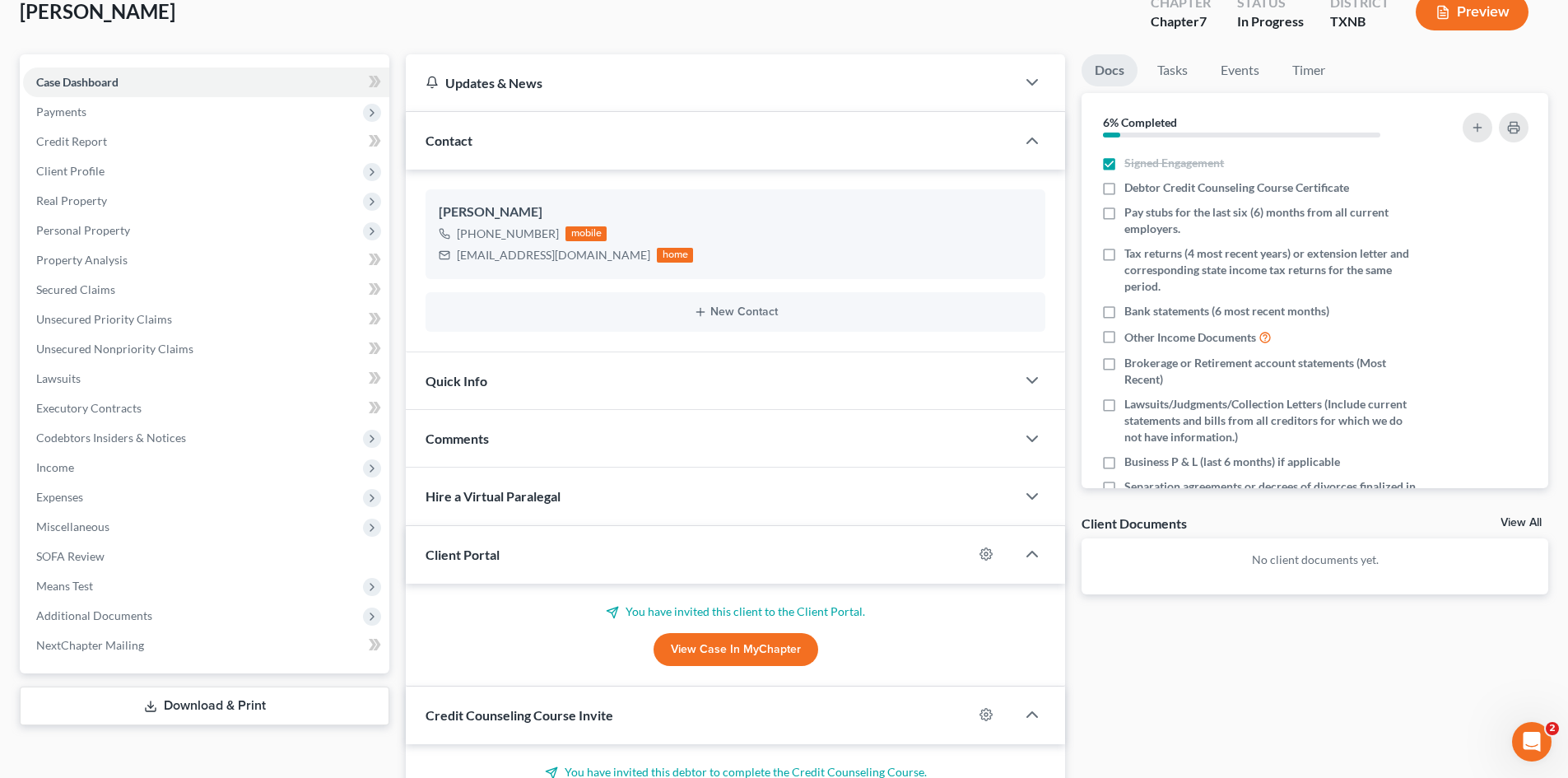
scroll to position [0, 0]
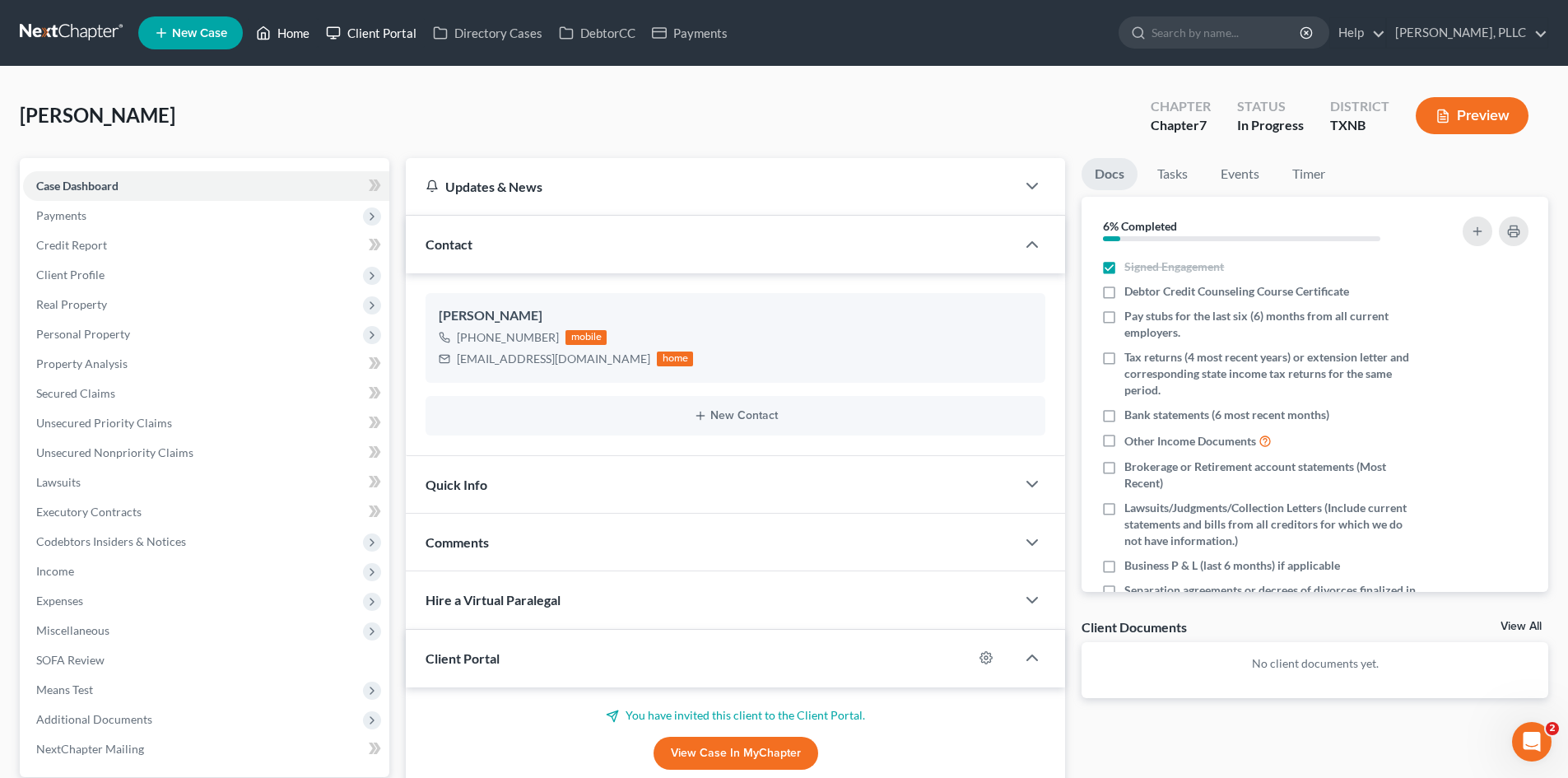
drag, startPoint x: 273, startPoint y: 28, endPoint x: 324, endPoint y: 38, distance: 52.0
click at [273, 28] on link "Home" at bounding box center [282, 32] width 70 height 30
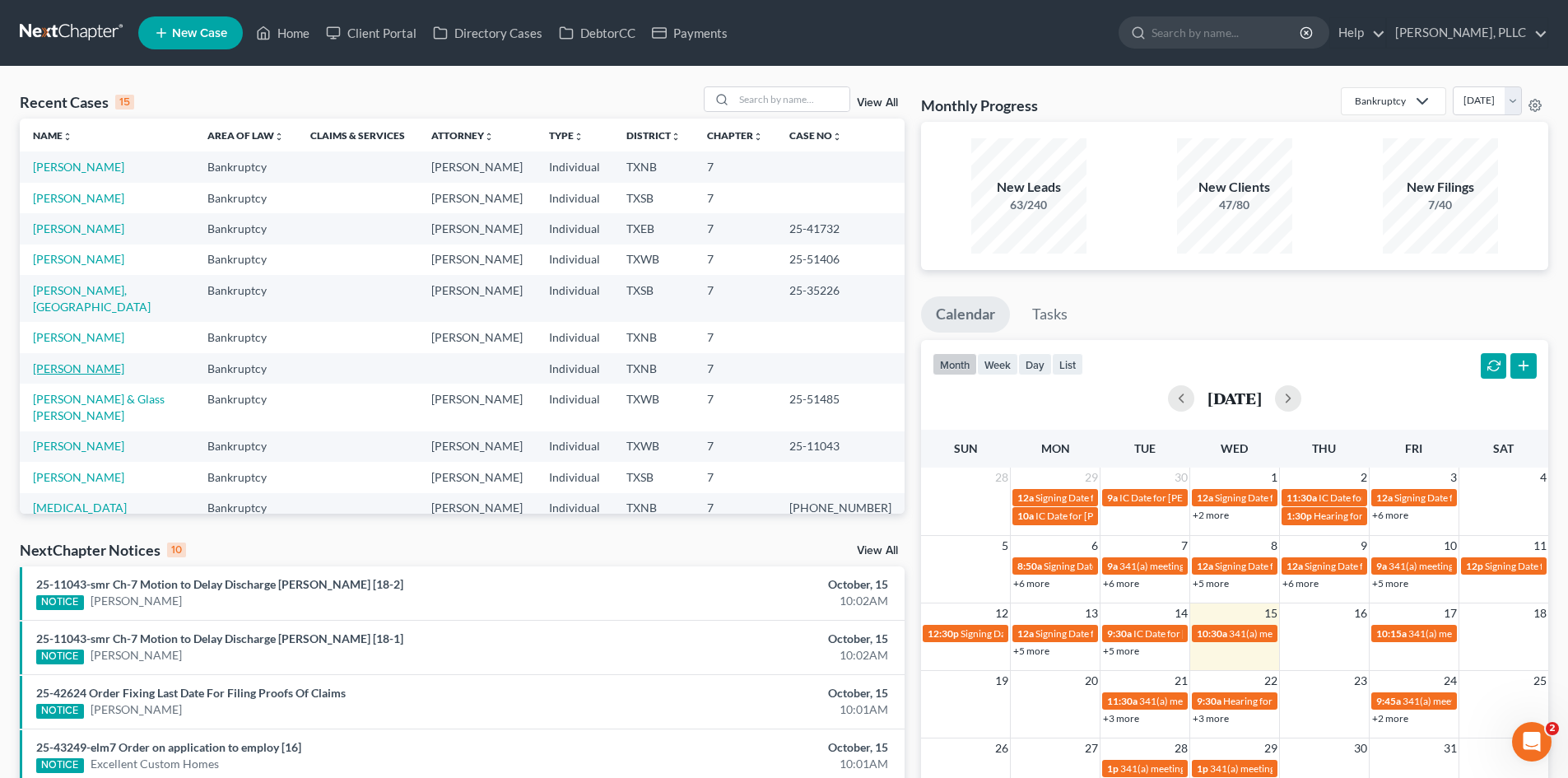
click at [73, 362] on link "[PERSON_NAME]" at bounding box center [79, 368] width 91 height 14
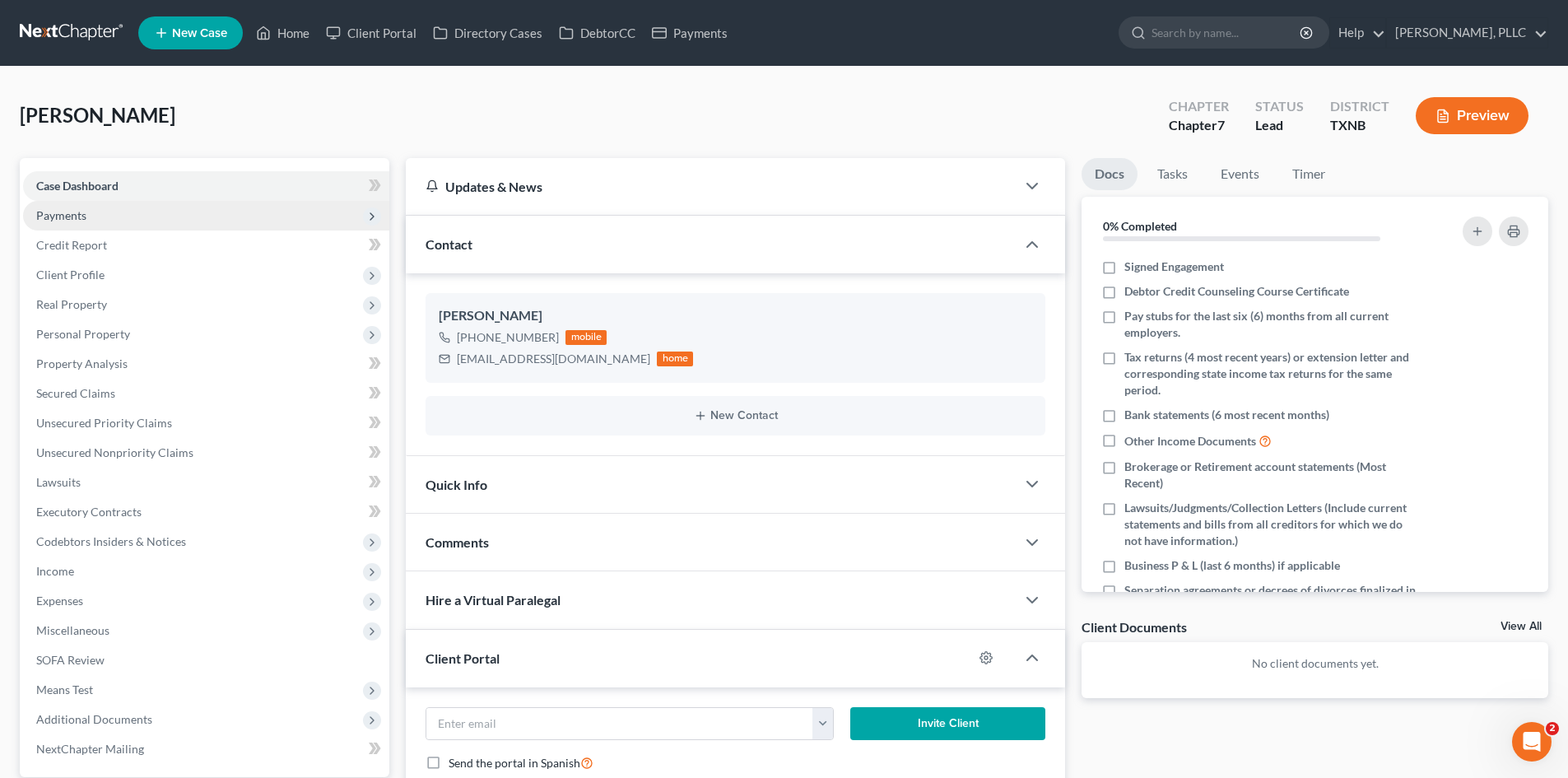
click at [130, 214] on span "Payments" at bounding box center [206, 215] width 366 height 30
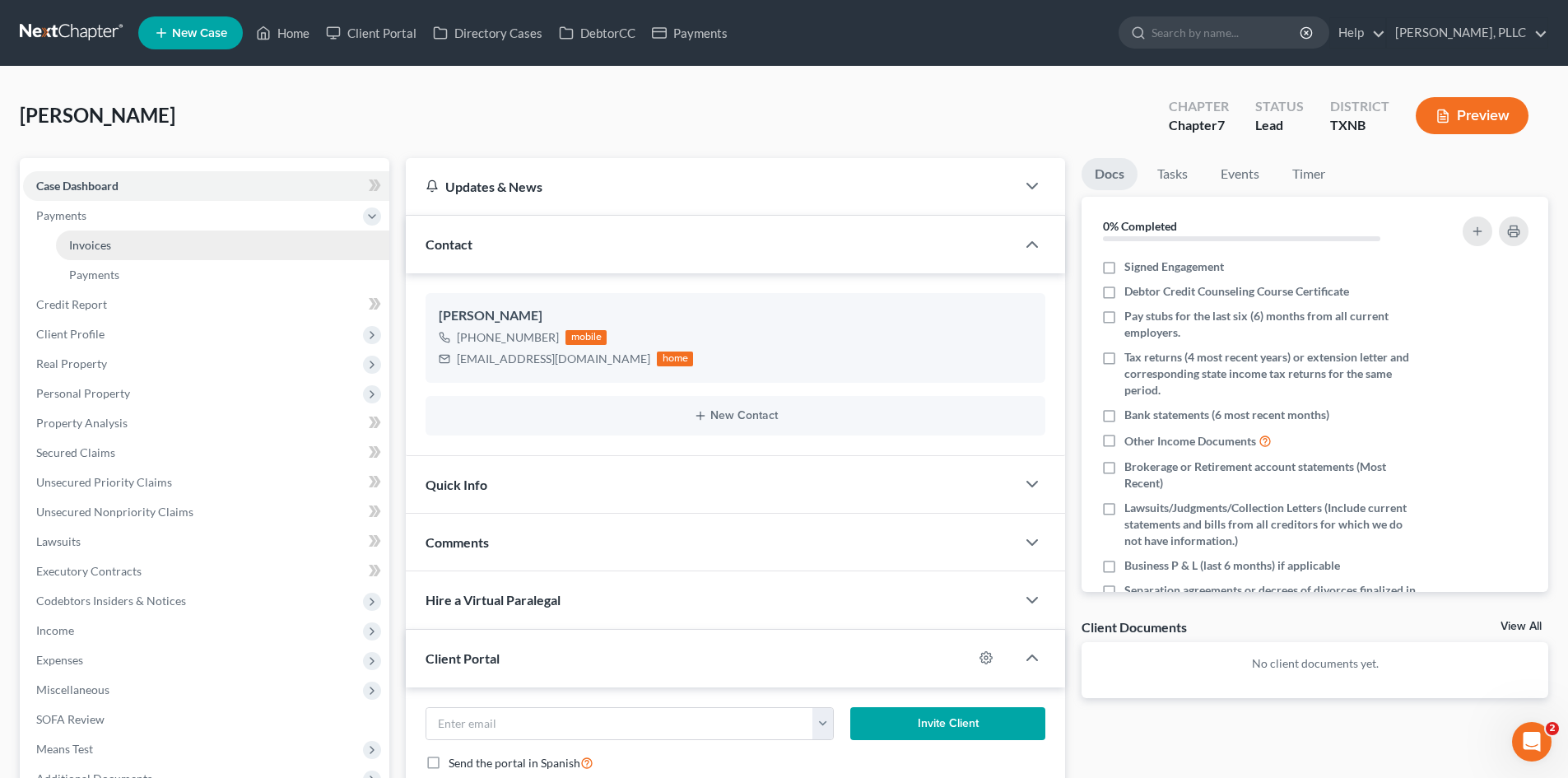
click at [129, 244] on link "Invoices" at bounding box center [222, 245] width 334 height 30
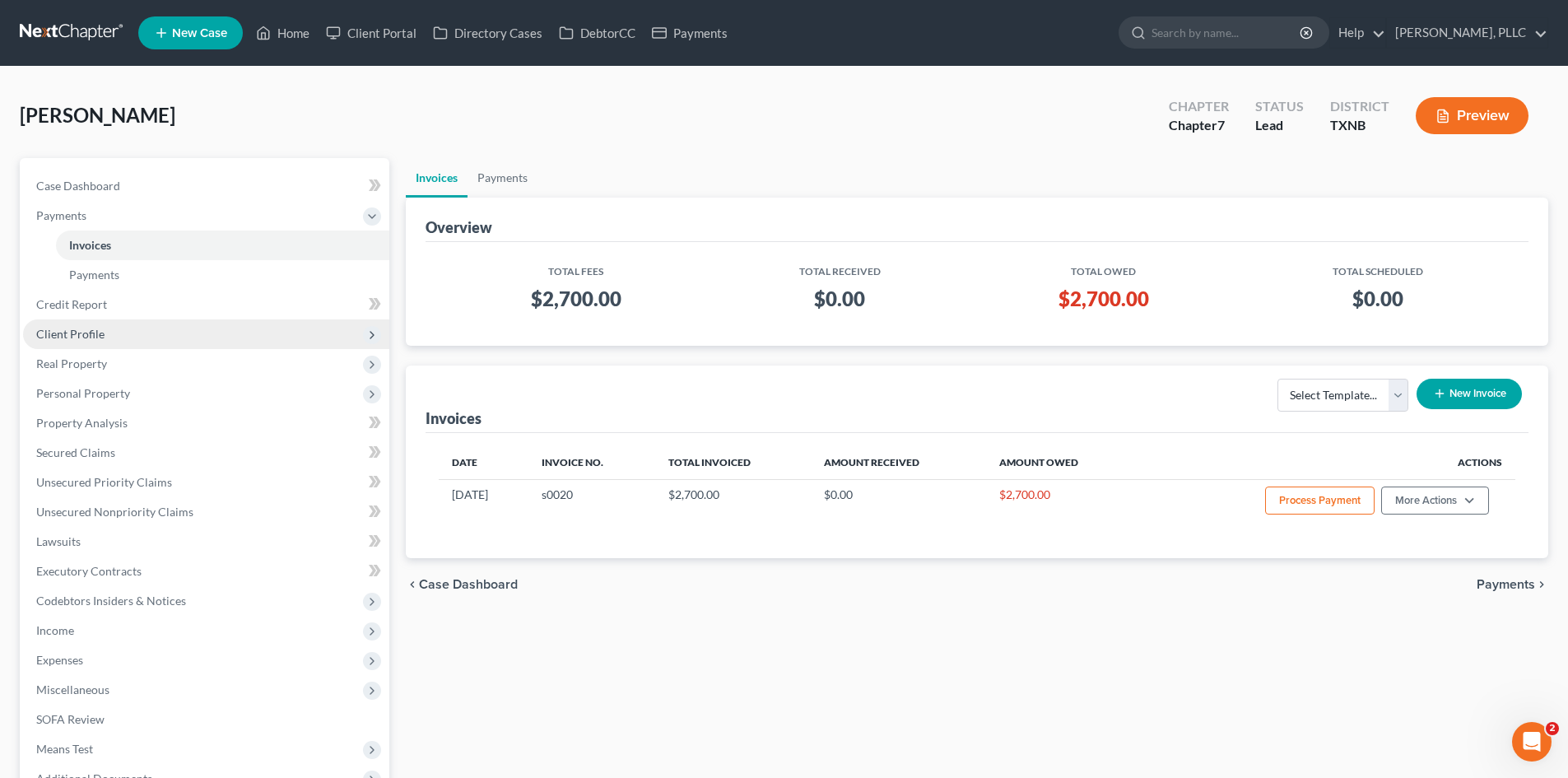
click at [98, 324] on span "Client Profile" at bounding box center [206, 334] width 366 height 30
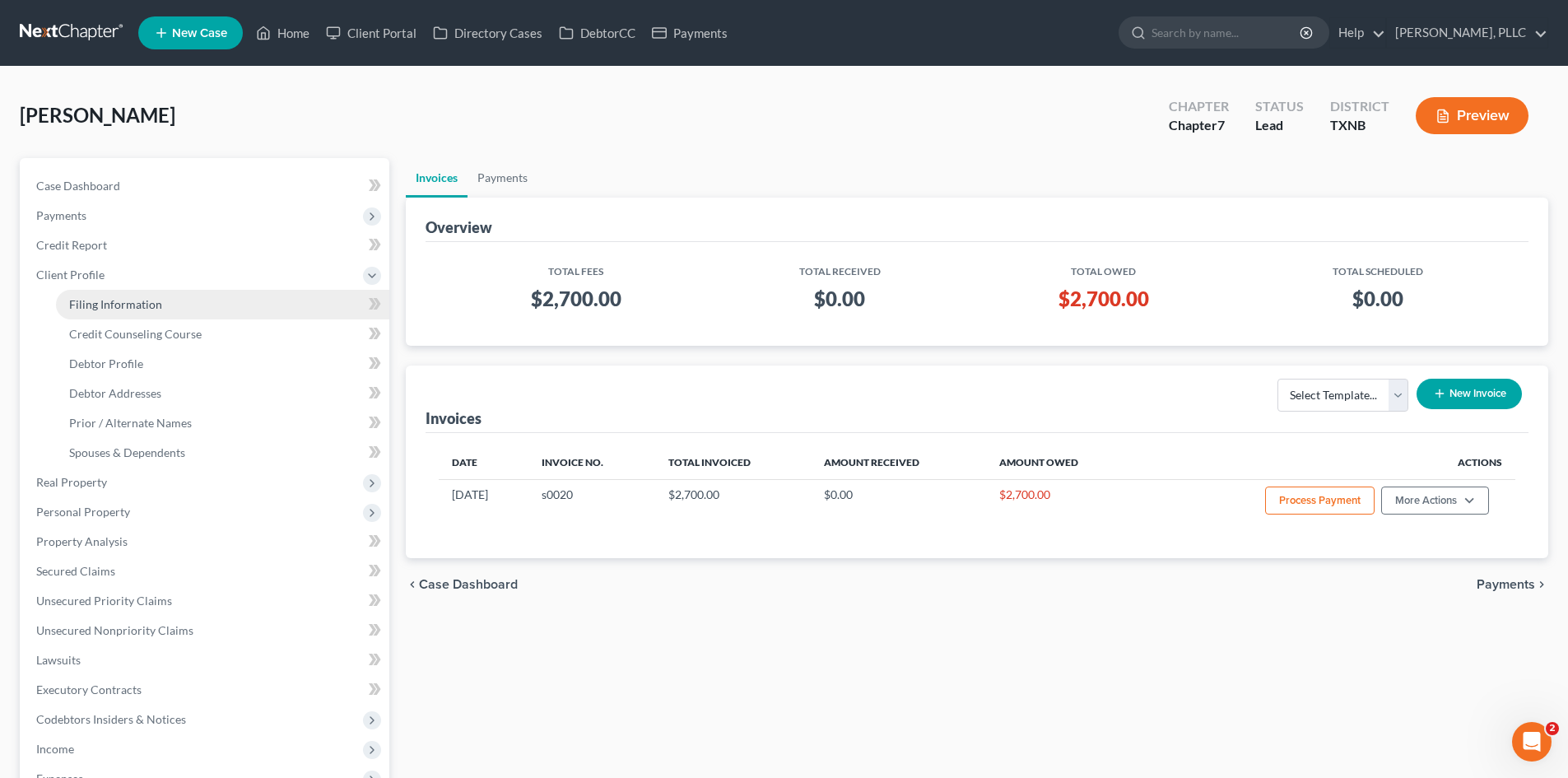
click at [182, 302] on link "Filing Information" at bounding box center [222, 304] width 334 height 30
select select "1"
select select "0"
select select "78"
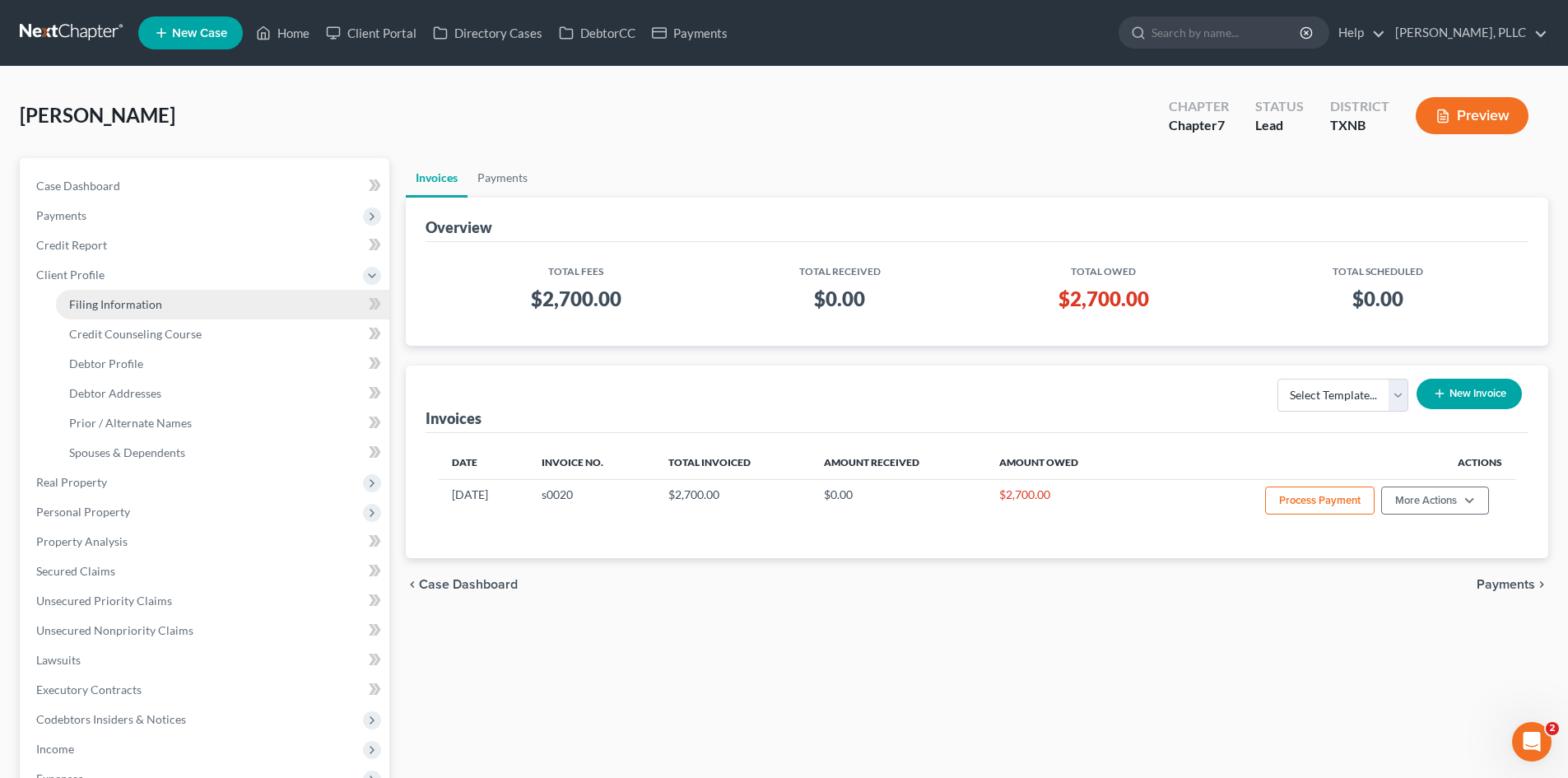
select select "45"
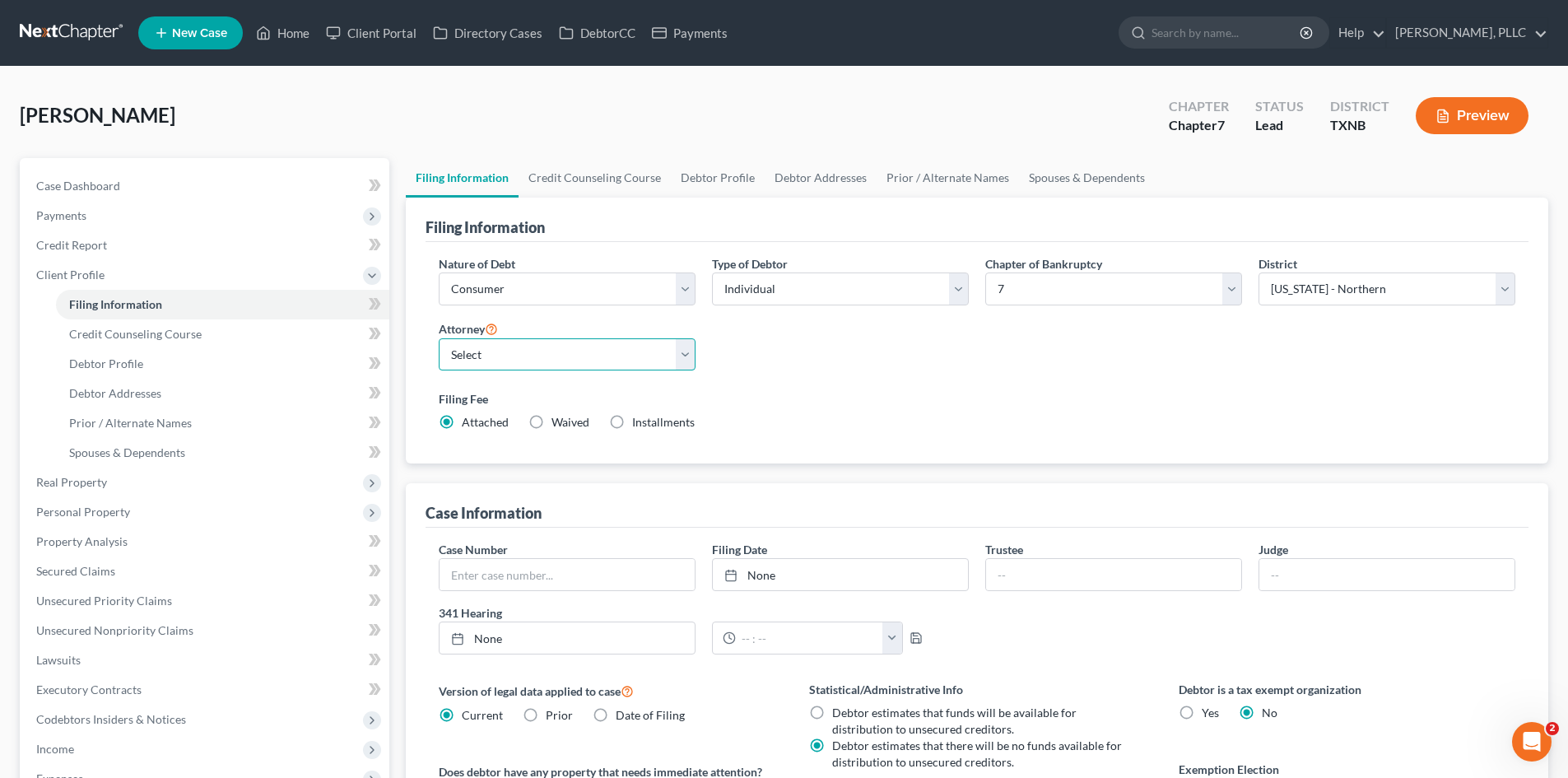
click at [500, 360] on select "Select Guy Holman - TXEB Guy Holman - TXNB Guy Holman - TXSB Guy Holman - TXWB …" at bounding box center [567, 355] width 257 height 33
select select "1"
click at [439, 339] on select "Select Guy Holman - TXEB Guy Holman - TXNB Guy Holman - TXSB Guy Holman - TXWB …" at bounding box center [567, 355] width 257 height 33
click at [290, 35] on link "Home" at bounding box center [282, 32] width 70 height 30
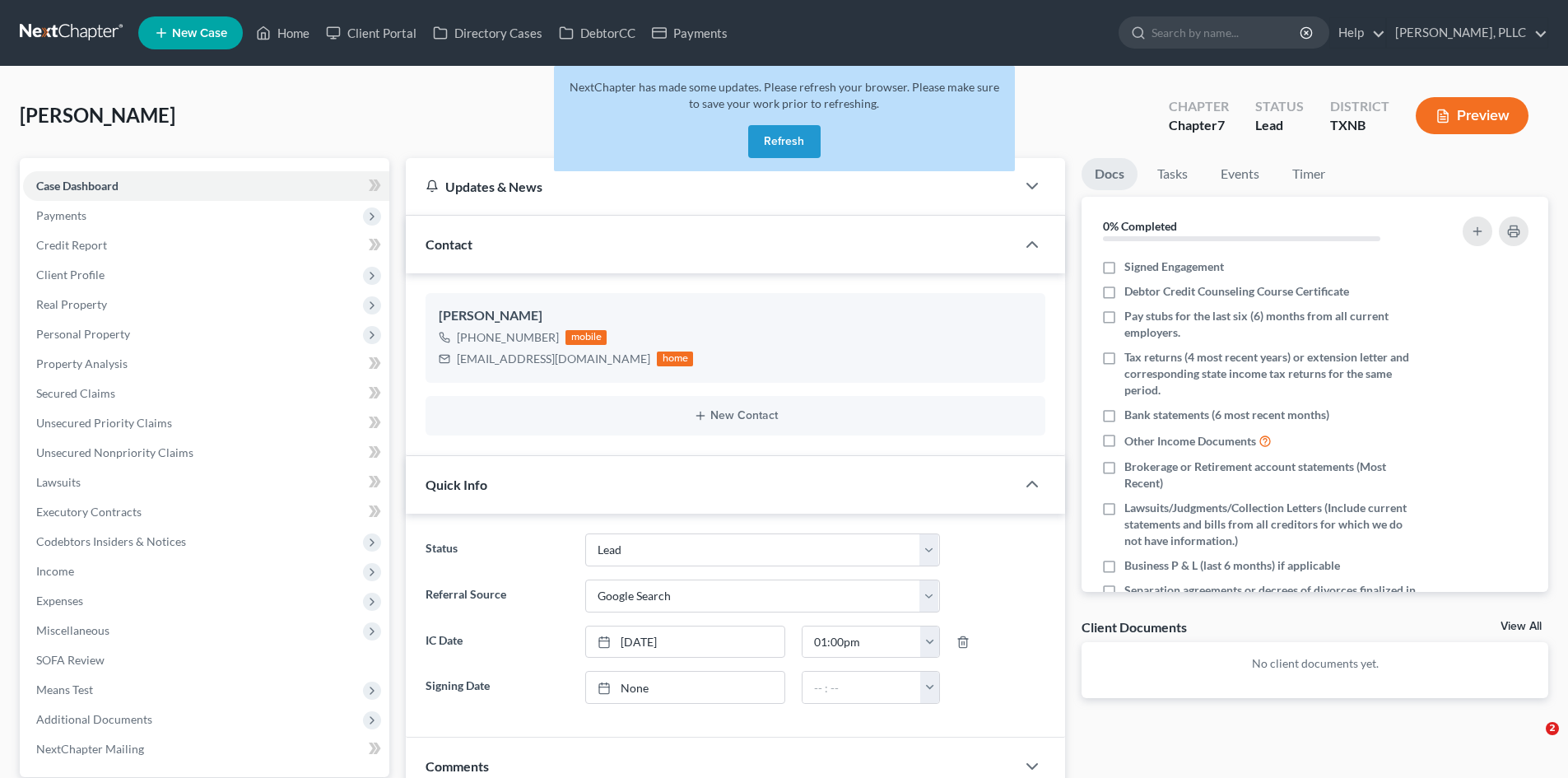
select select "14"
select select "4"
drag, startPoint x: 802, startPoint y: 153, endPoint x: 1238, endPoint y: 148, distance: 436.0
click at [802, 153] on button "Refresh" at bounding box center [784, 141] width 73 height 33
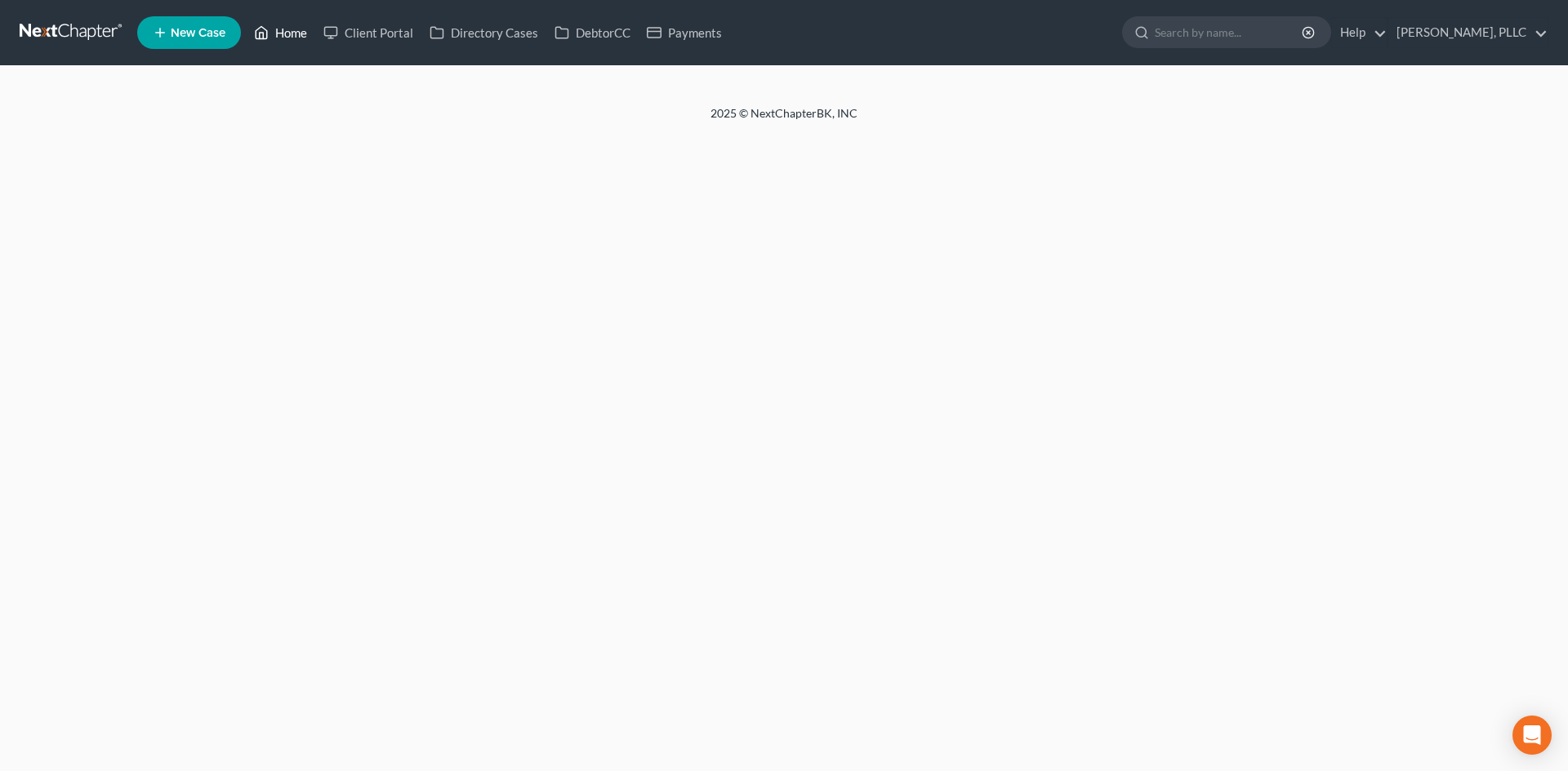
select select "4"
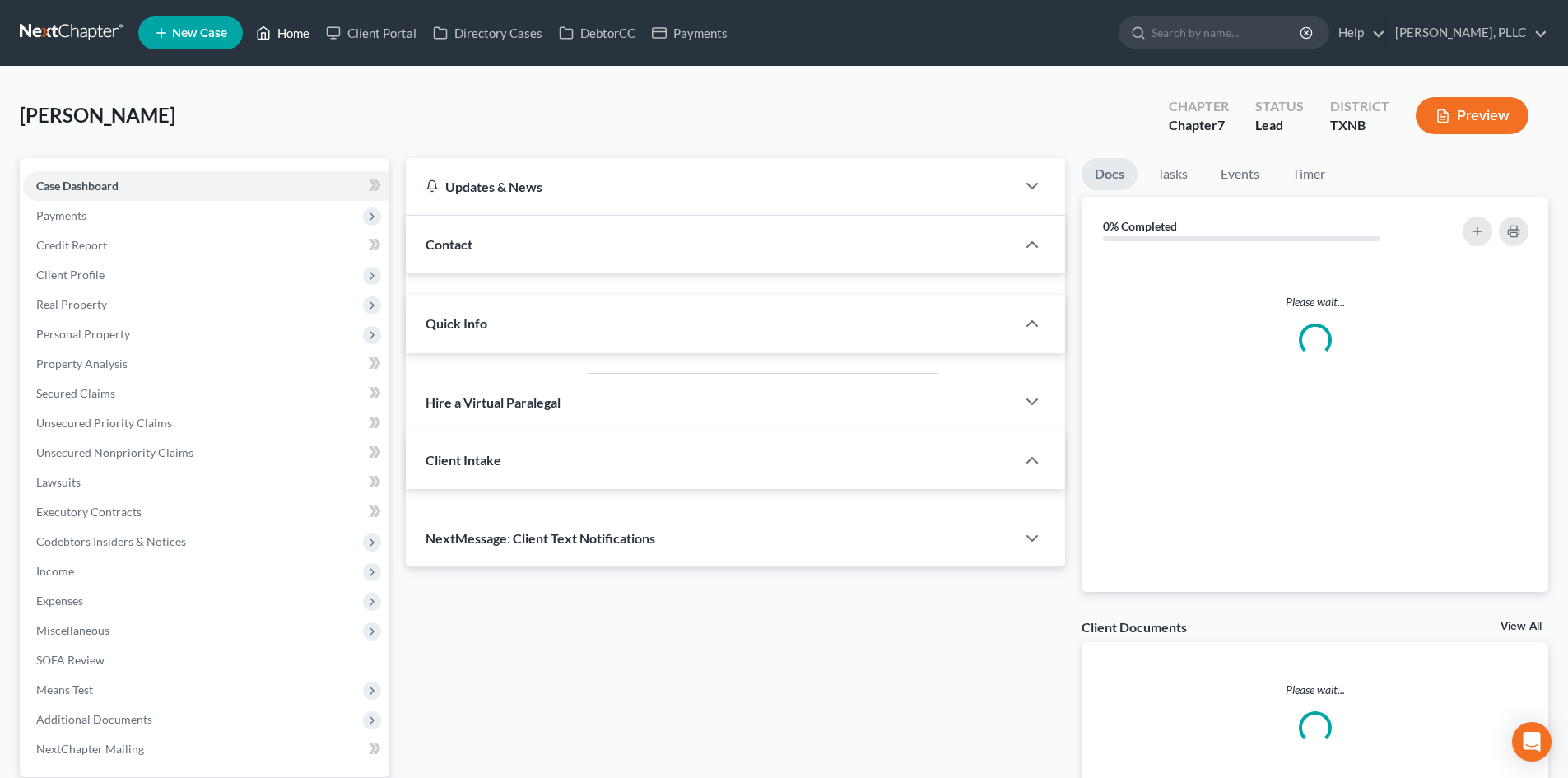
click at [285, 42] on link "Home" at bounding box center [282, 32] width 70 height 30
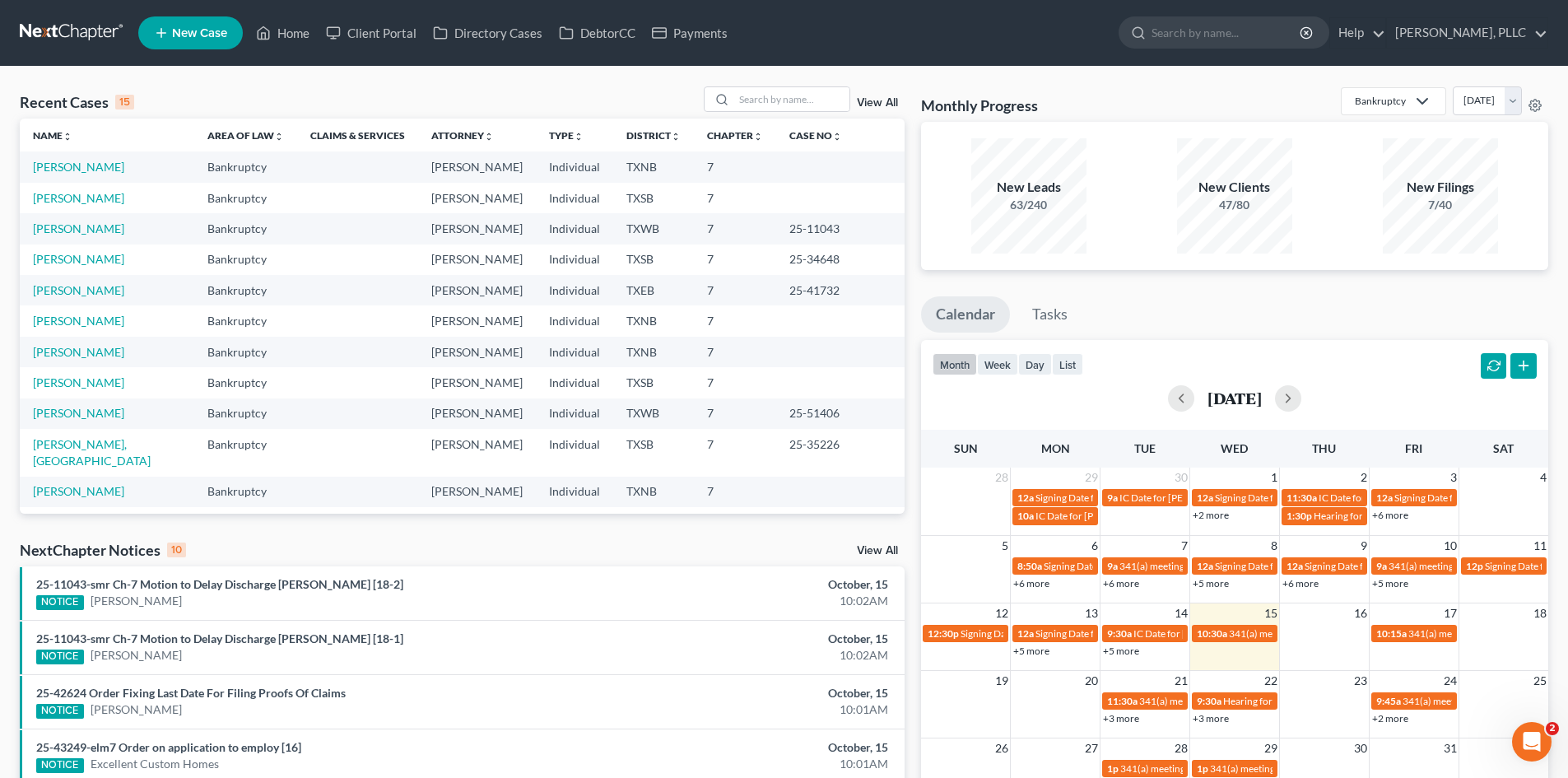
click at [761, 115] on div "Recent Cases 15 View All" at bounding box center [462, 102] width 885 height 32
click at [763, 105] on input "search" at bounding box center [792, 99] width 115 height 24
type input "[PERSON_NAME]"
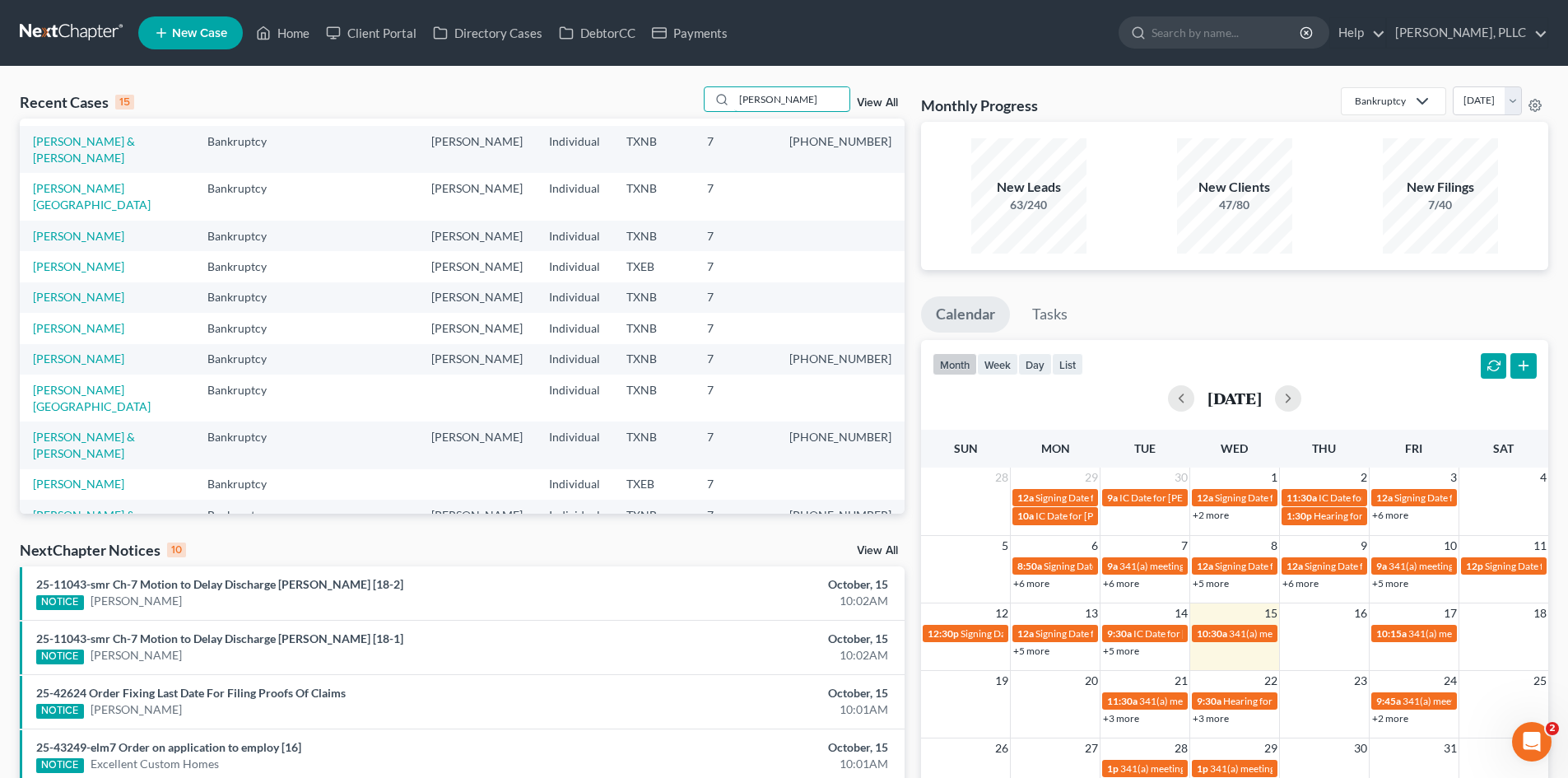
scroll to position [195, 0]
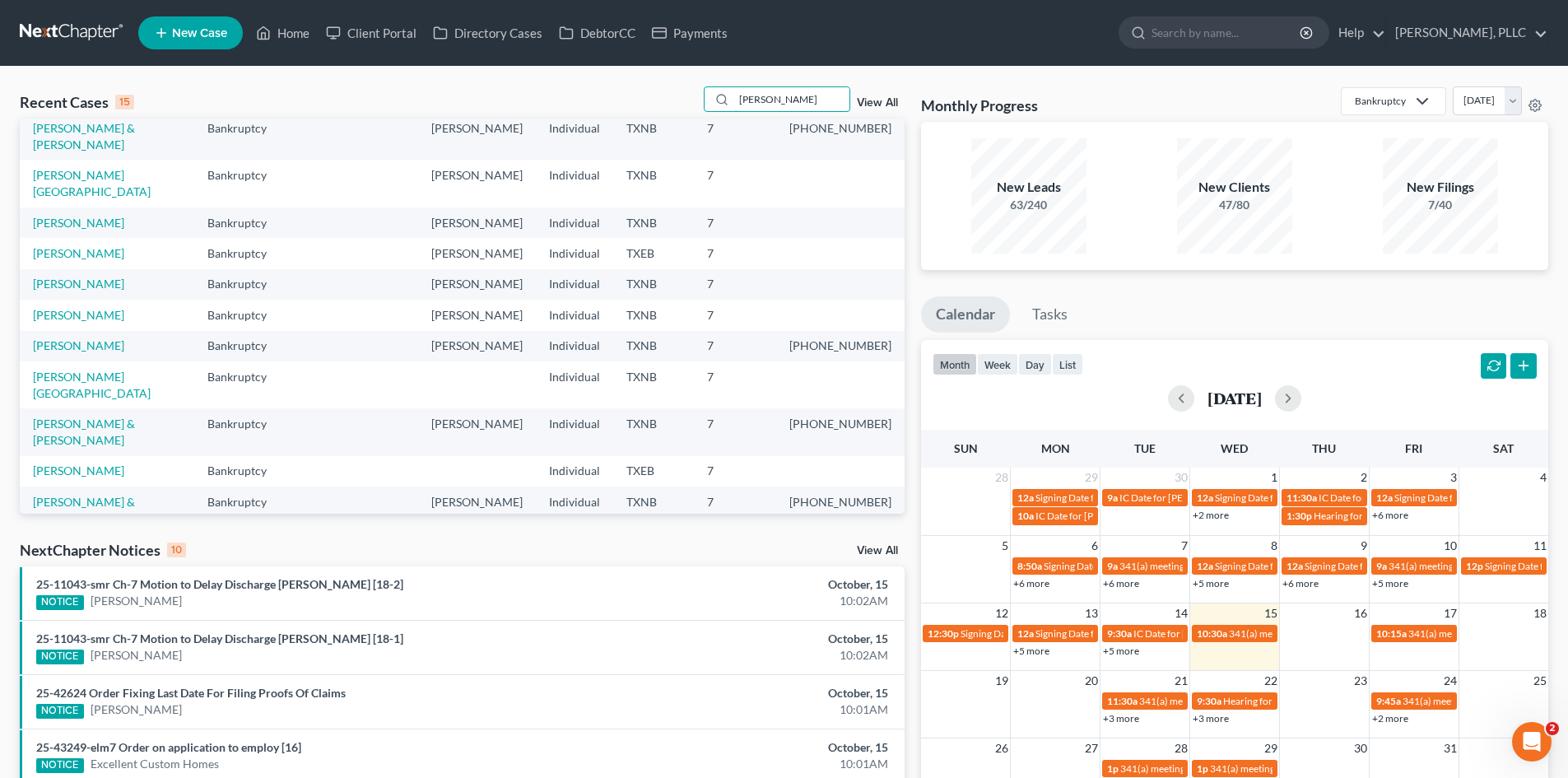
drag, startPoint x: 817, startPoint y: 104, endPoint x: 706, endPoint y: 98, distance: 111.2
click at [706, 98] on div "Recent Cases 15 [PERSON_NAME] View All" at bounding box center [462, 102] width 885 height 32
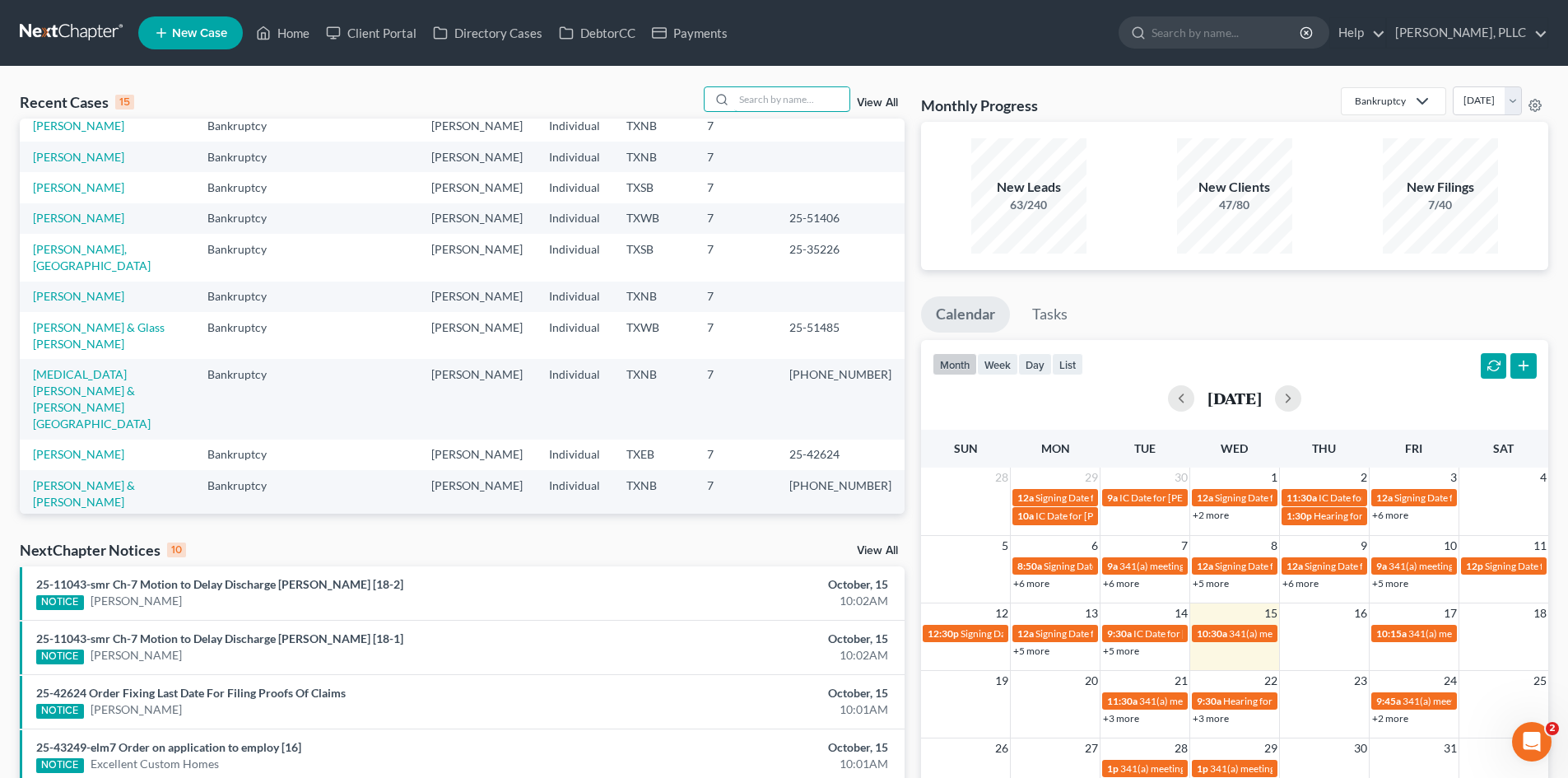
scroll to position [113, 0]
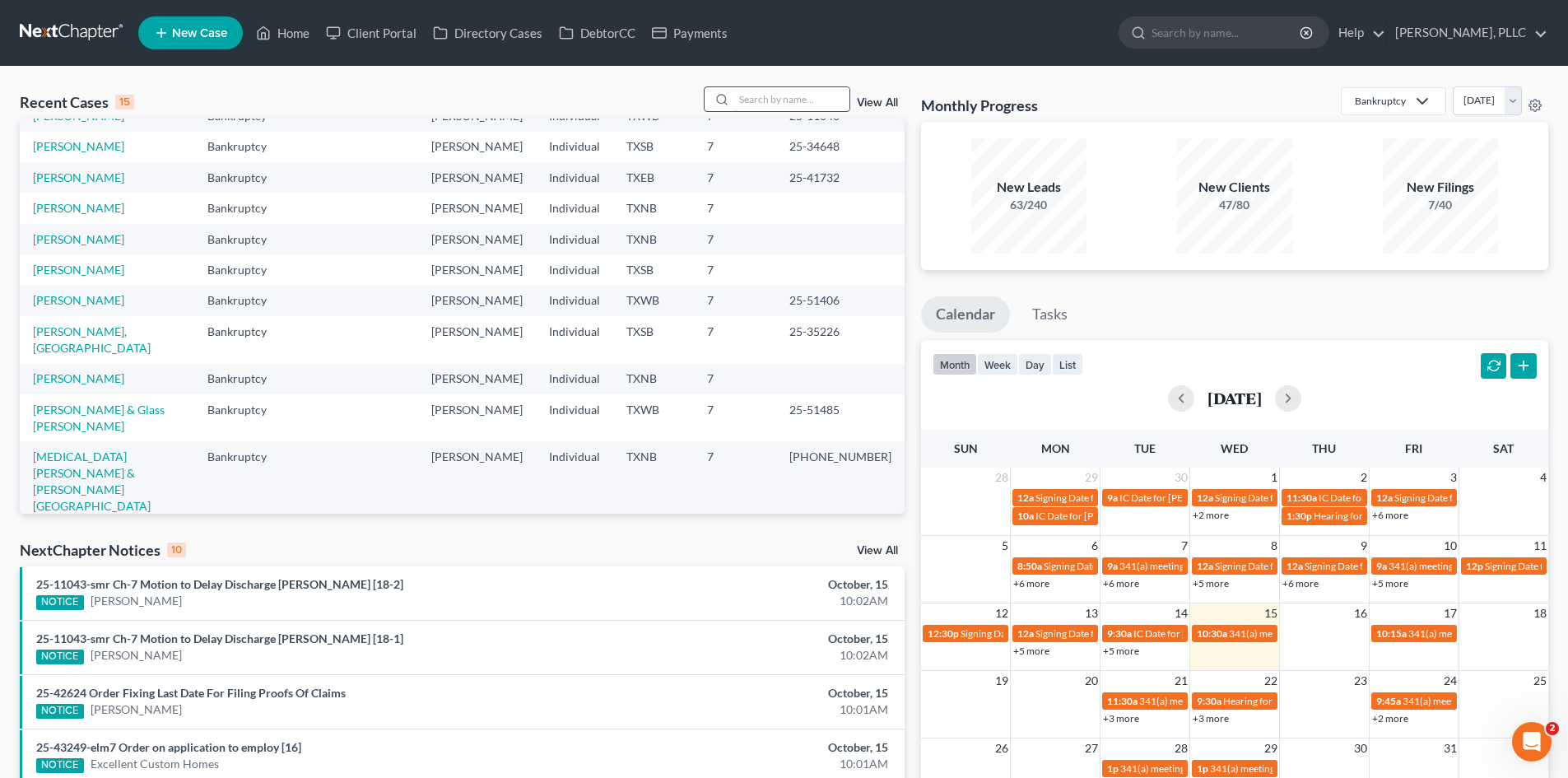
click at [793, 93] on input "search" at bounding box center [792, 99] width 115 height 24
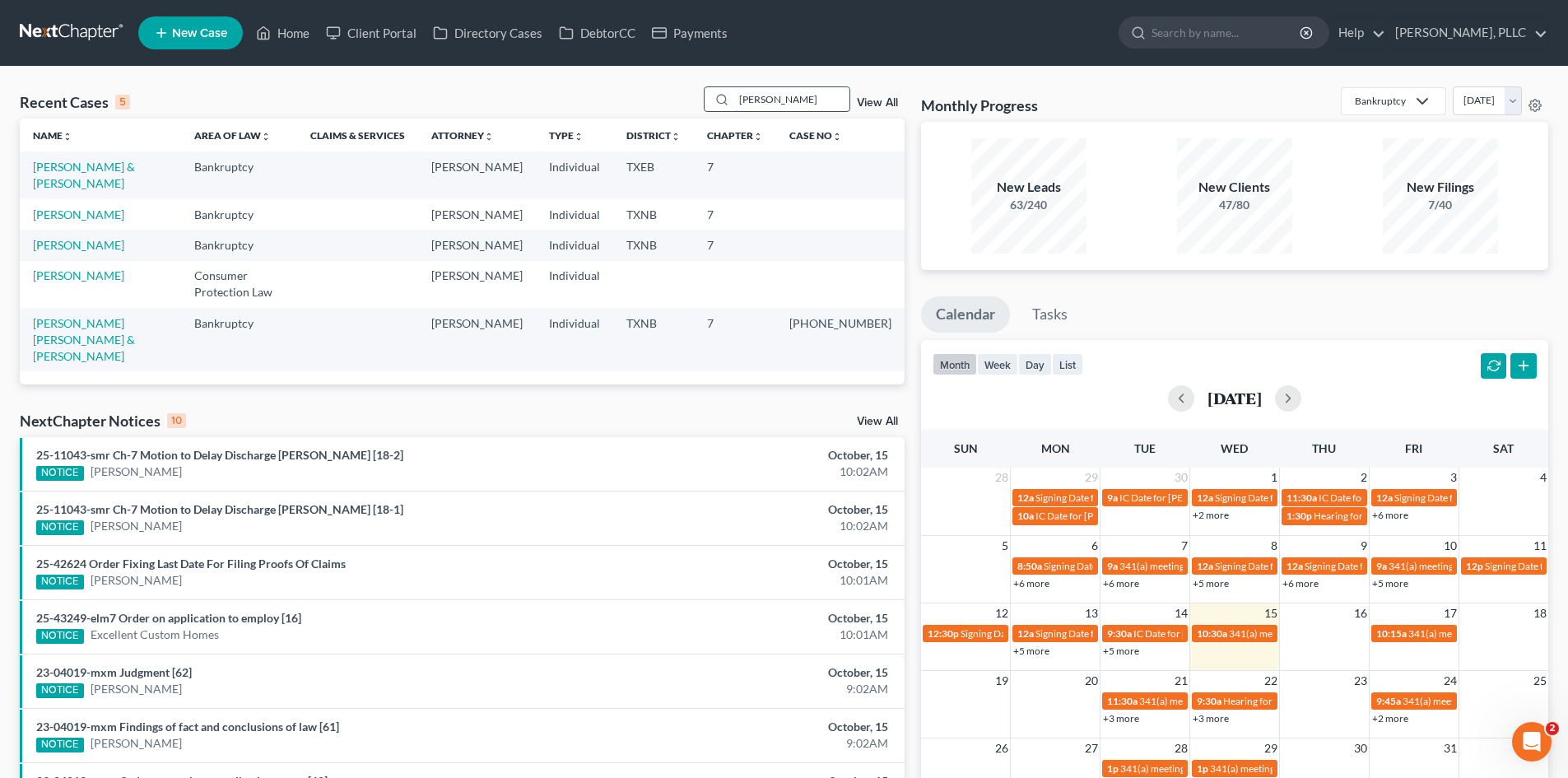
scroll to position [0, 0]
type input "p"
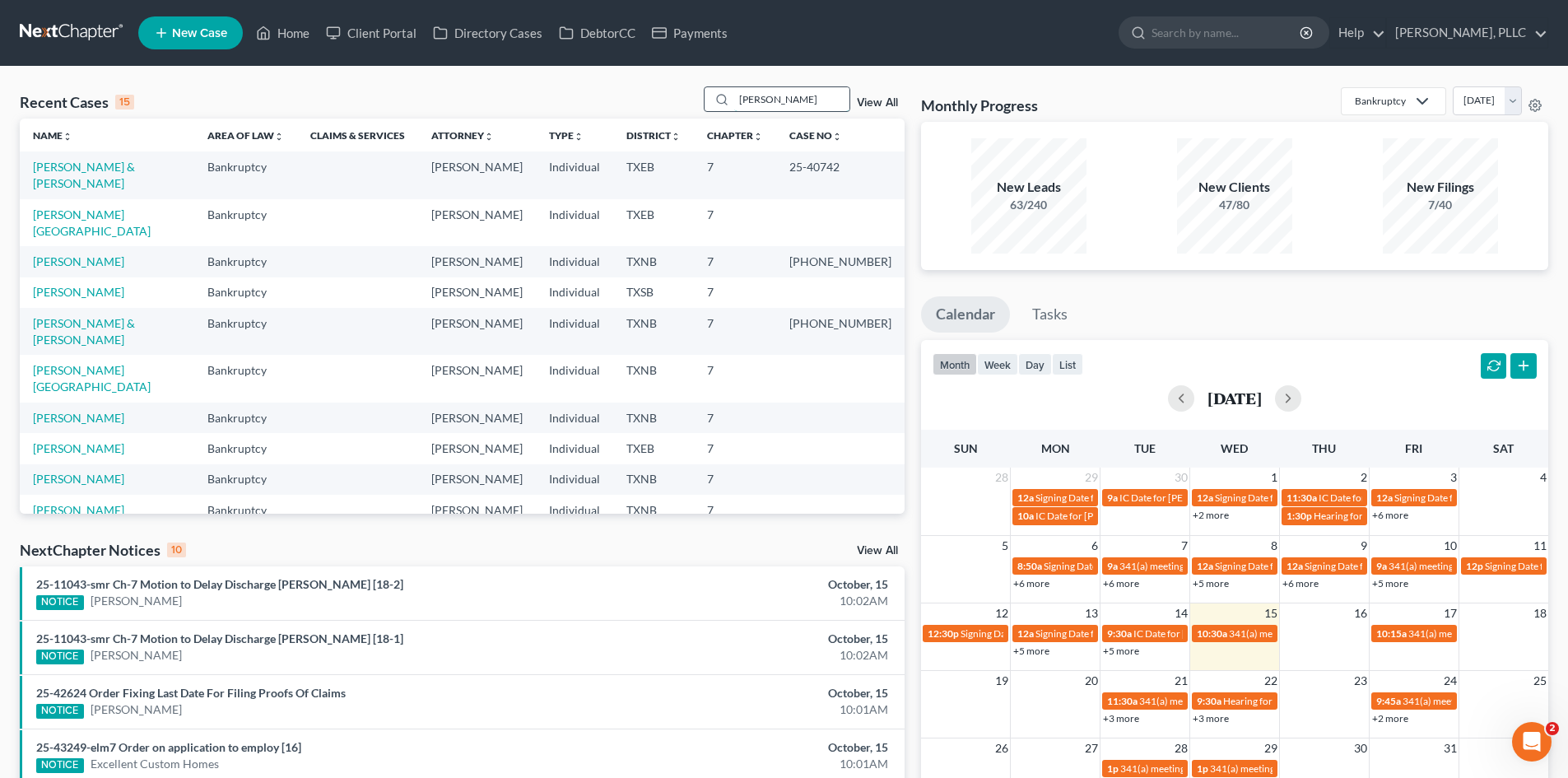
drag, startPoint x: 778, startPoint y: 96, endPoint x: 723, endPoint y: 97, distance: 55.0
click at [723, 97] on div "[PERSON_NAME]" at bounding box center [778, 99] width 147 height 25
type input "israel"
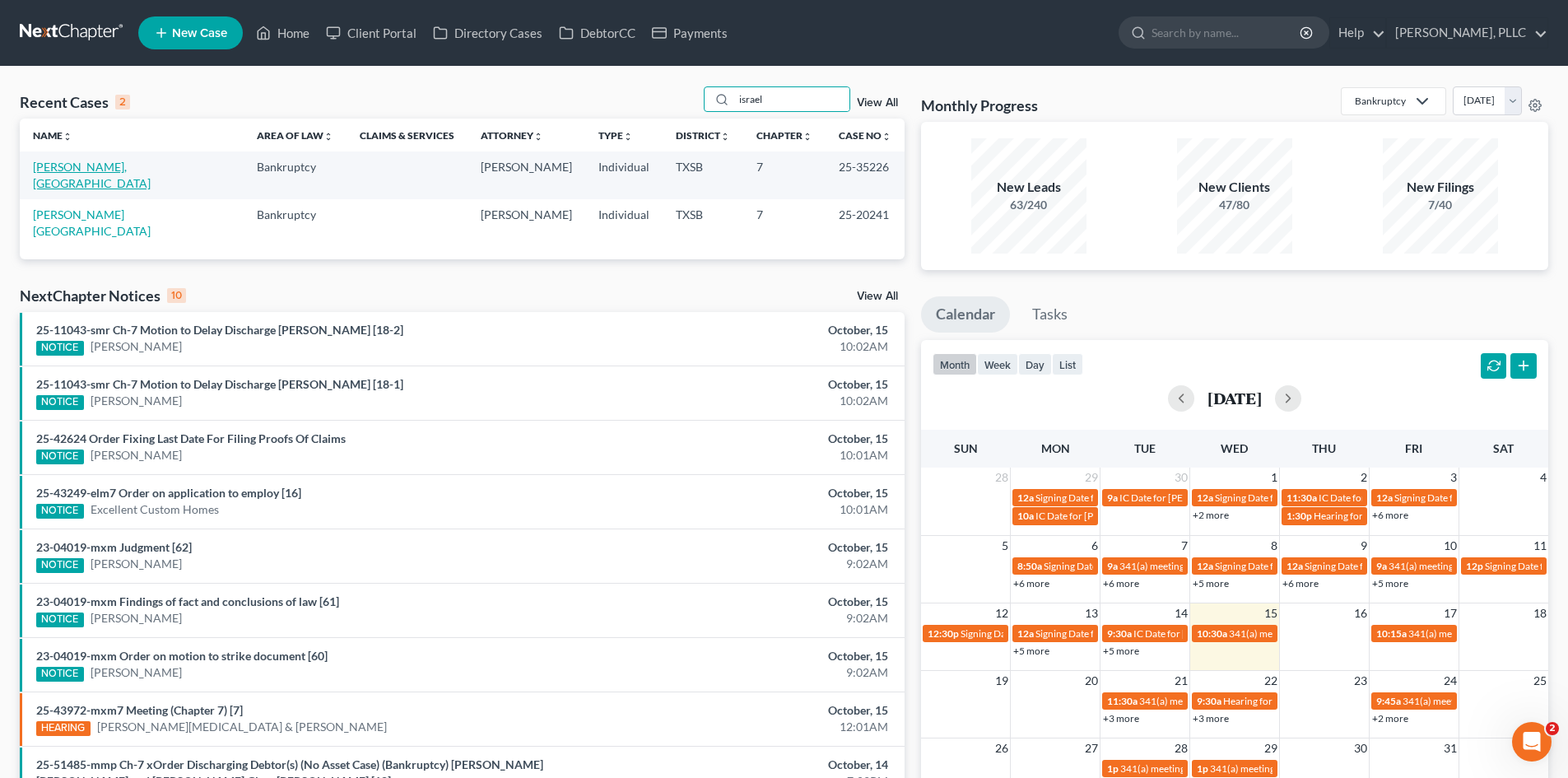
click at [83, 171] on link "[PERSON_NAME], [GEOGRAPHIC_DATA]" at bounding box center [91, 175] width 117 height 30
select select "6"
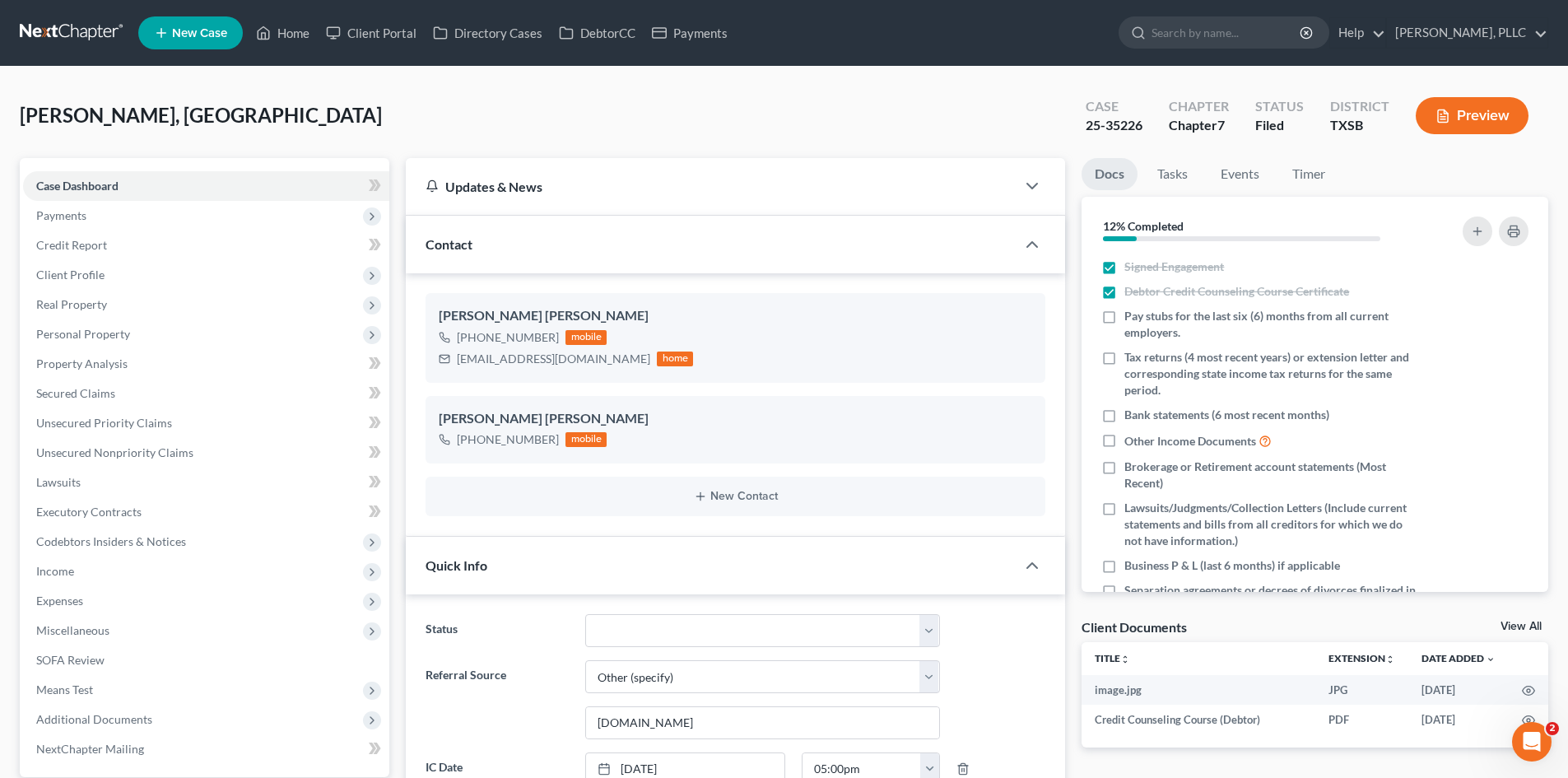
scroll to position [1795, 0]
click at [160, 213] on span "Payments" at bounding box center [206, 215] width 366 height 30
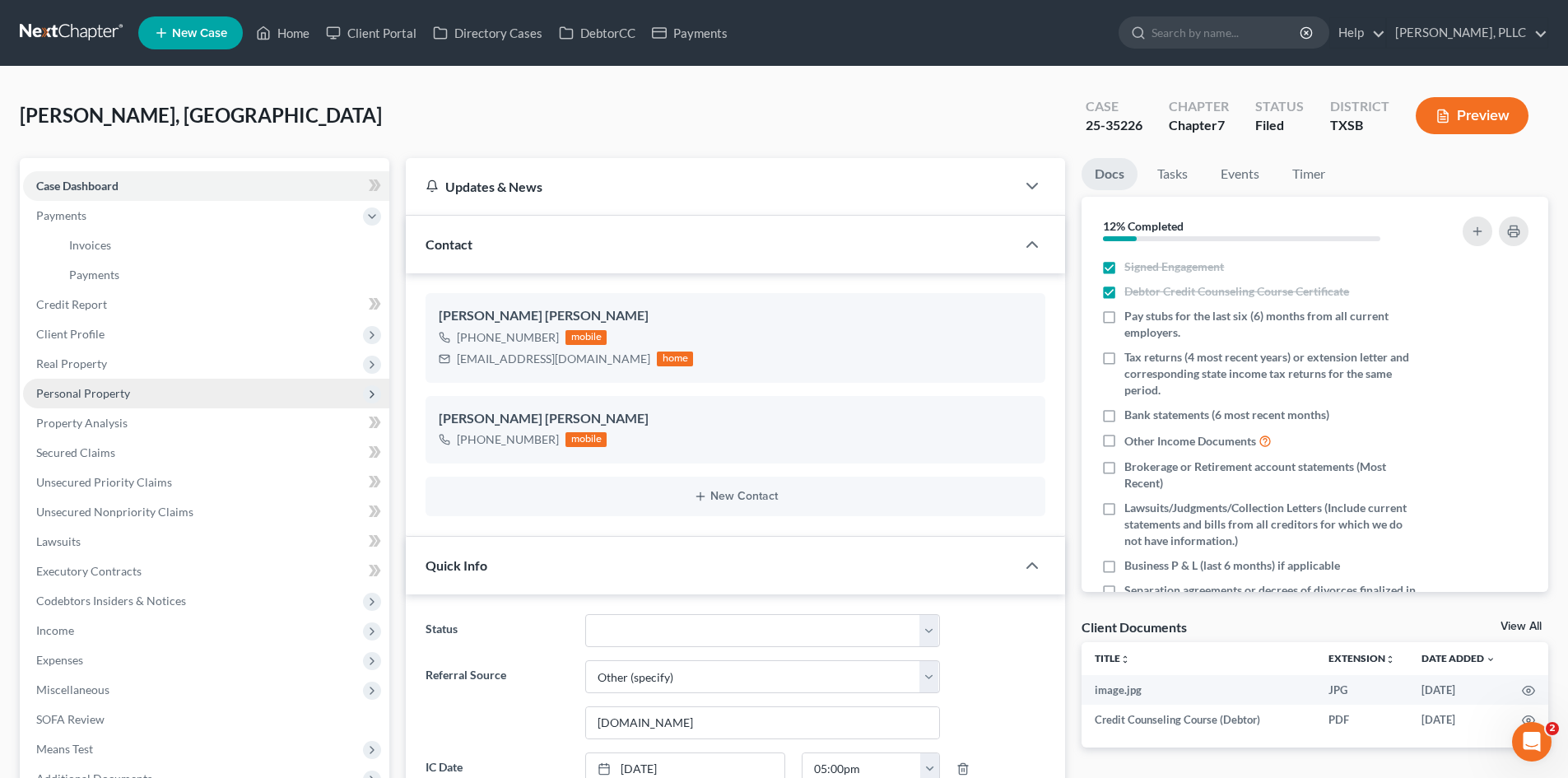
click at [93, 388] on span "Personal Property" at bounding box center [83, 393] width 94 height 14
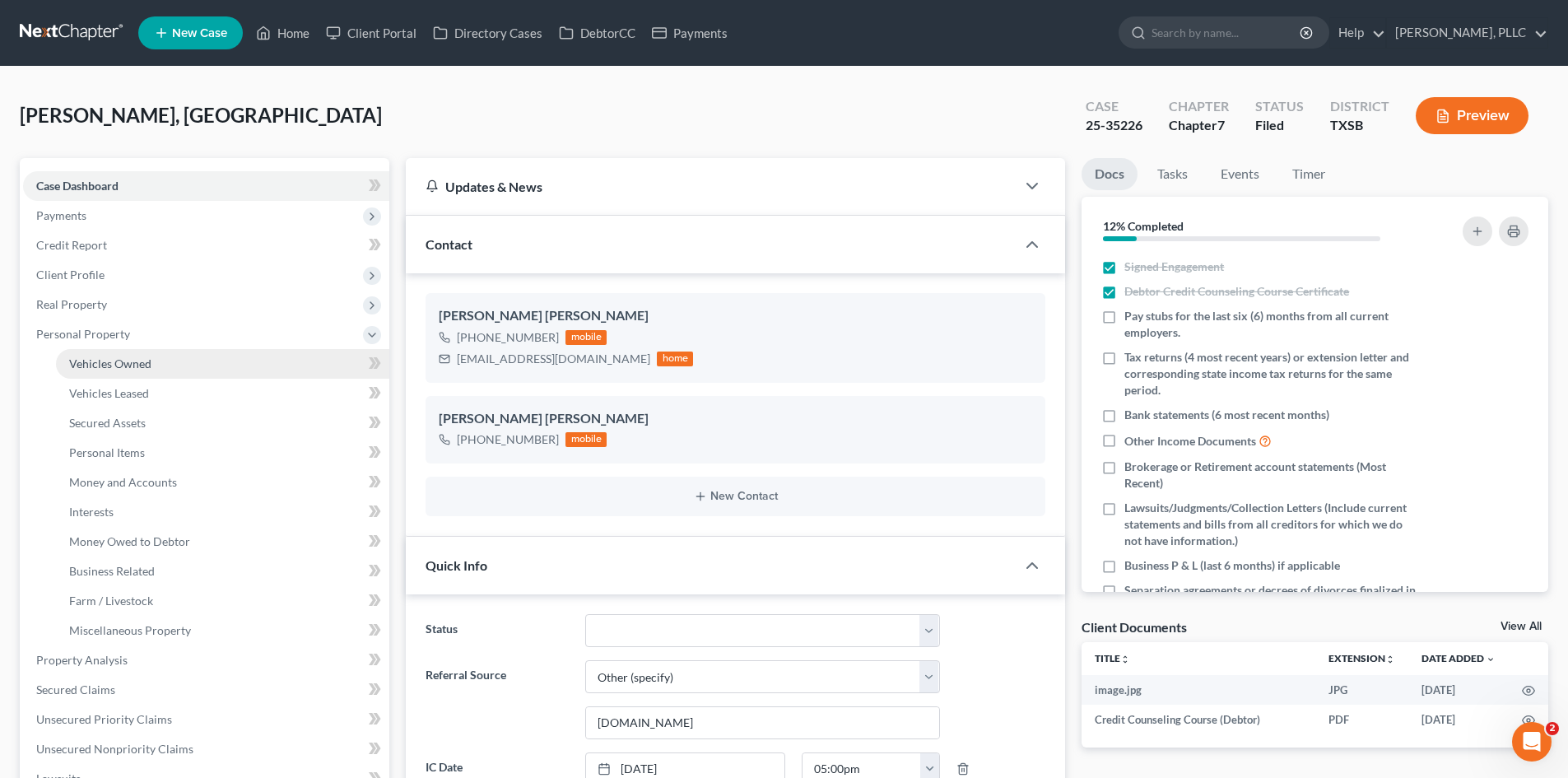
click at [135, 368] on span "Vehicles Owned" at bounding box center [110, 363] width 82 height 14
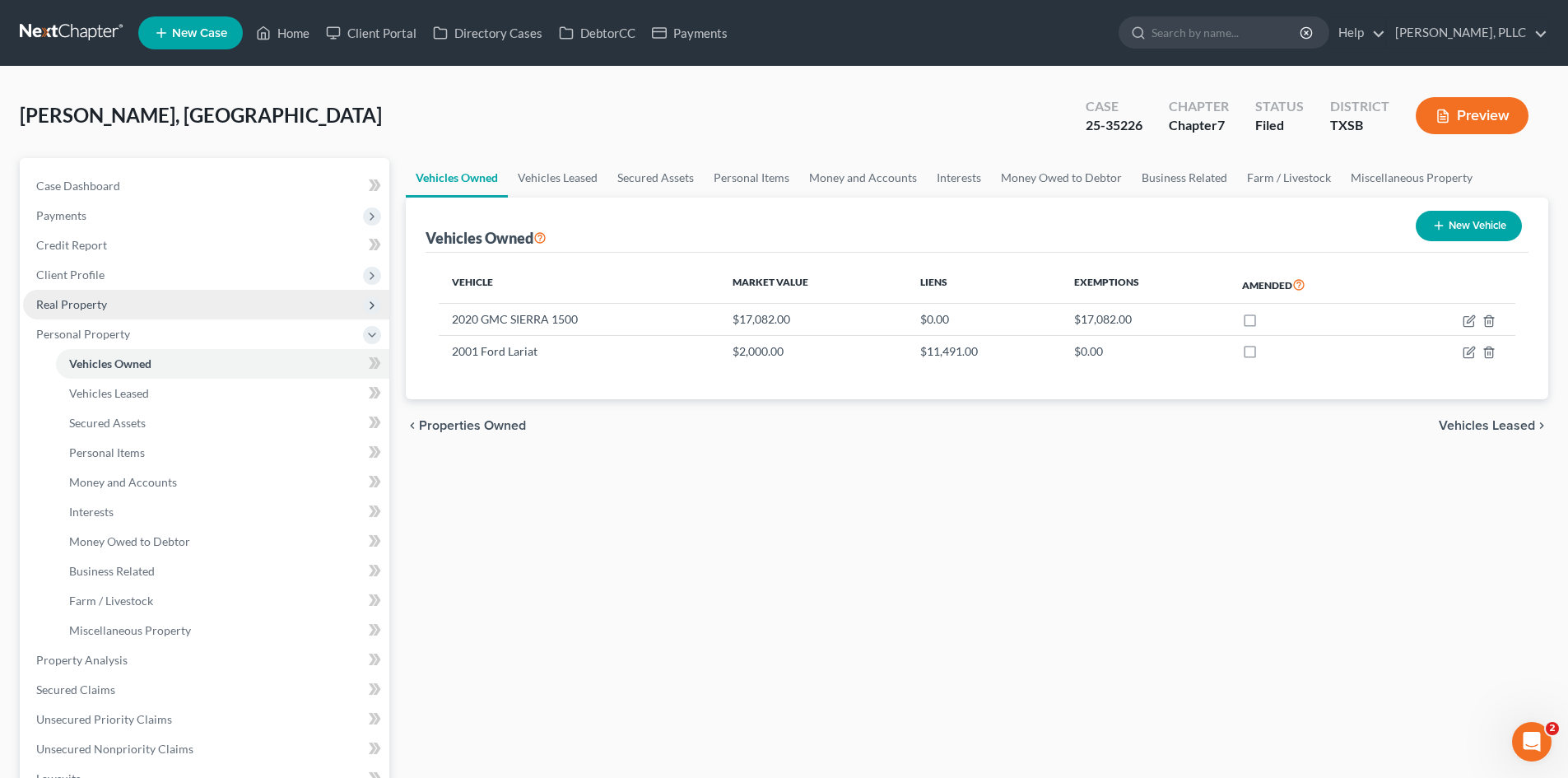
click at [112, 308] on span "Real Property" at bounding box center [206, 304] width 366 height 30
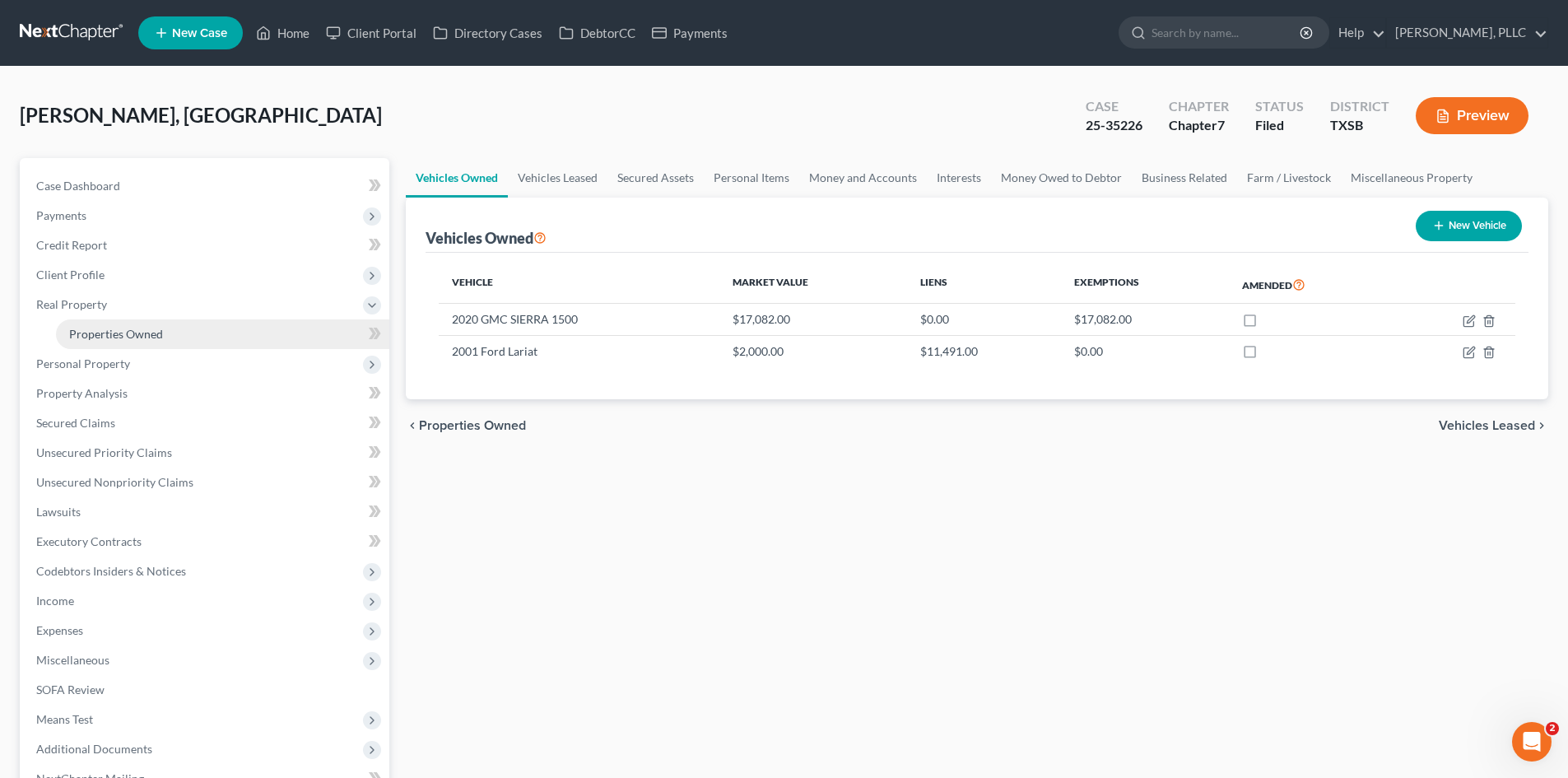
click at [145, 329] on span "Properties Owned" at bounding box center [116, 334] width 94 height 14
